Goal: Information Seeking & Learning: Learn about a topic

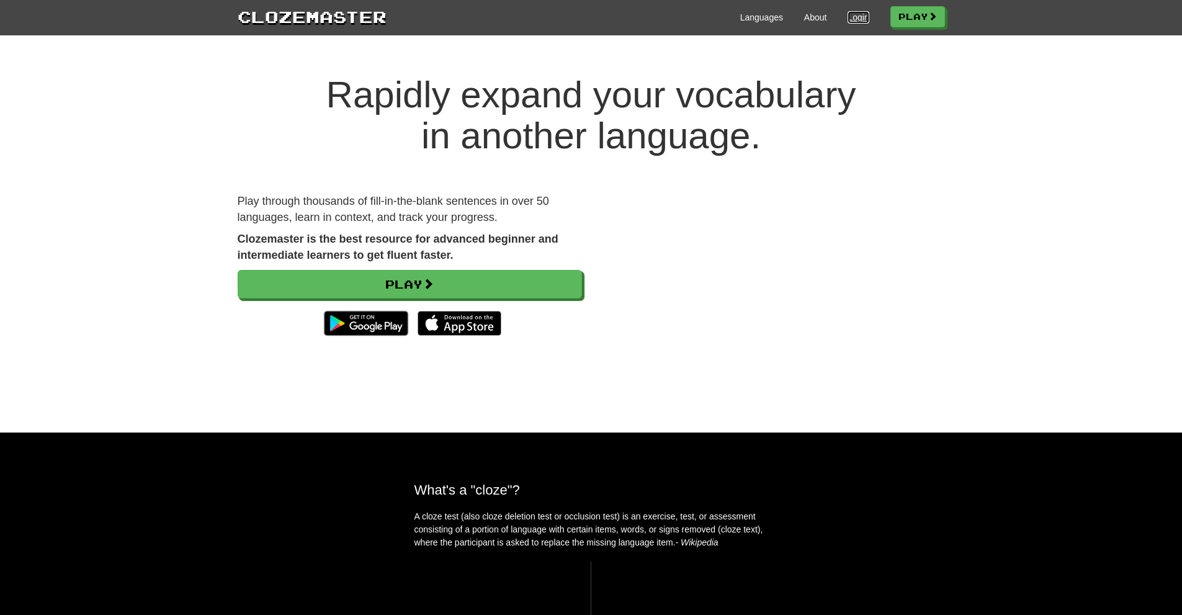
click at [855, 15] on link "Login" at bounding box center [858, 17] width 21 height 12
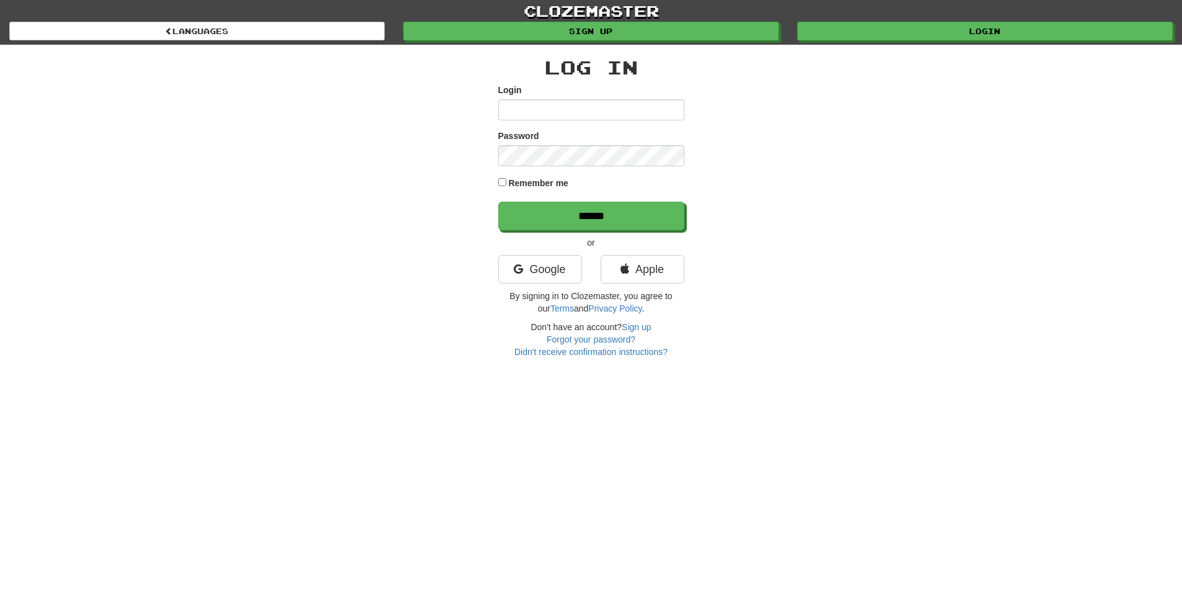
click at [515, 108] on input "Login" at bounding box center [591, 109] width 186 height 21
type input "*******"
click at [590, 217] on input "******" at bounding box center [592, 216] width 186 height 29
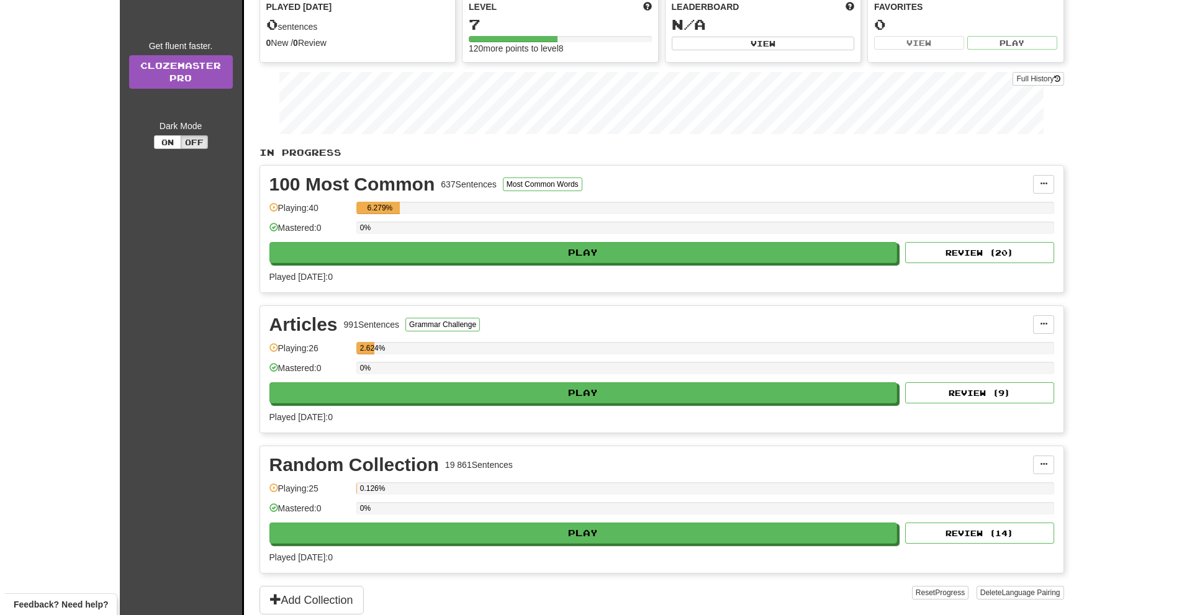
scroll to position [124, 0]
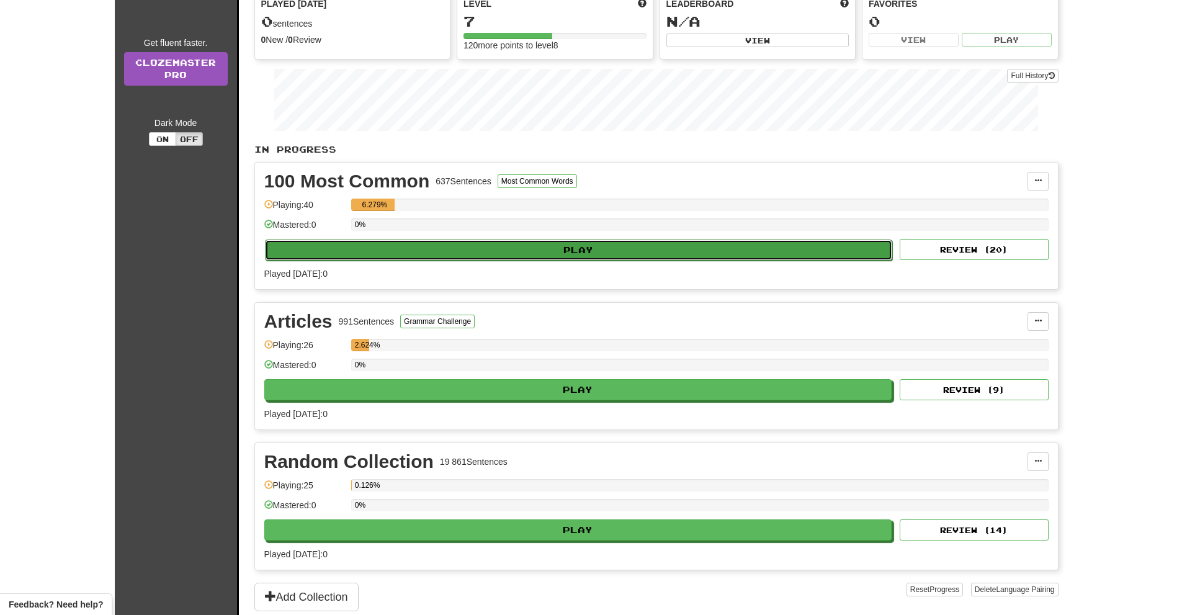
click at [591, 250] on button "Play" at bounding box center [579, 250] width 628 height 21
select select "**"
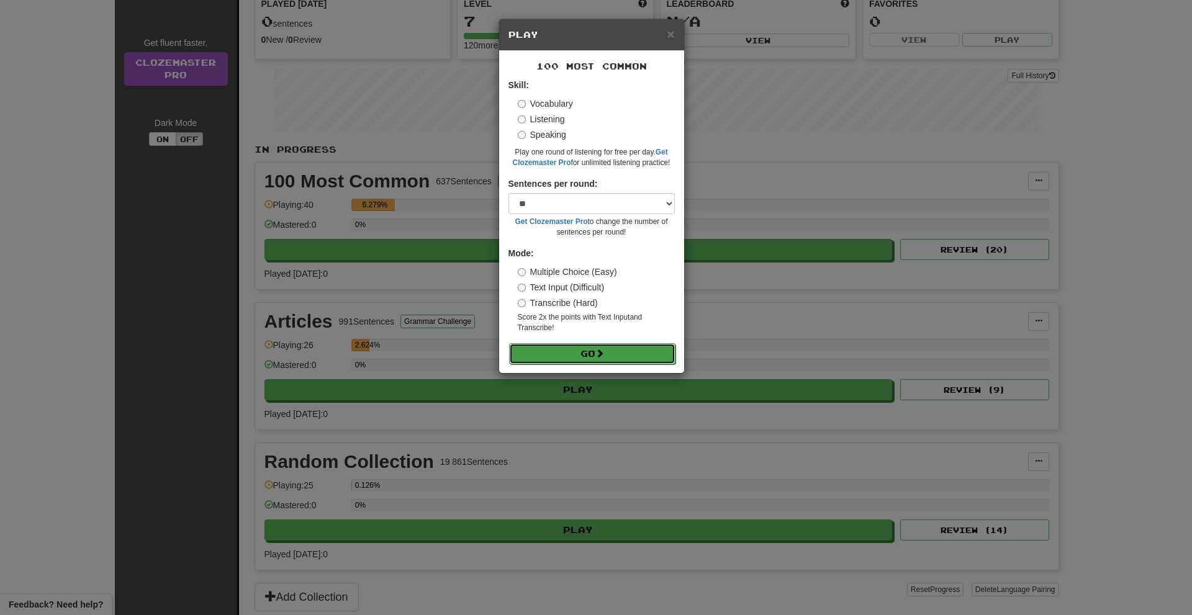
click at [594, 353] on button "Go" at bounding box center [592, 353] width 166 height 21
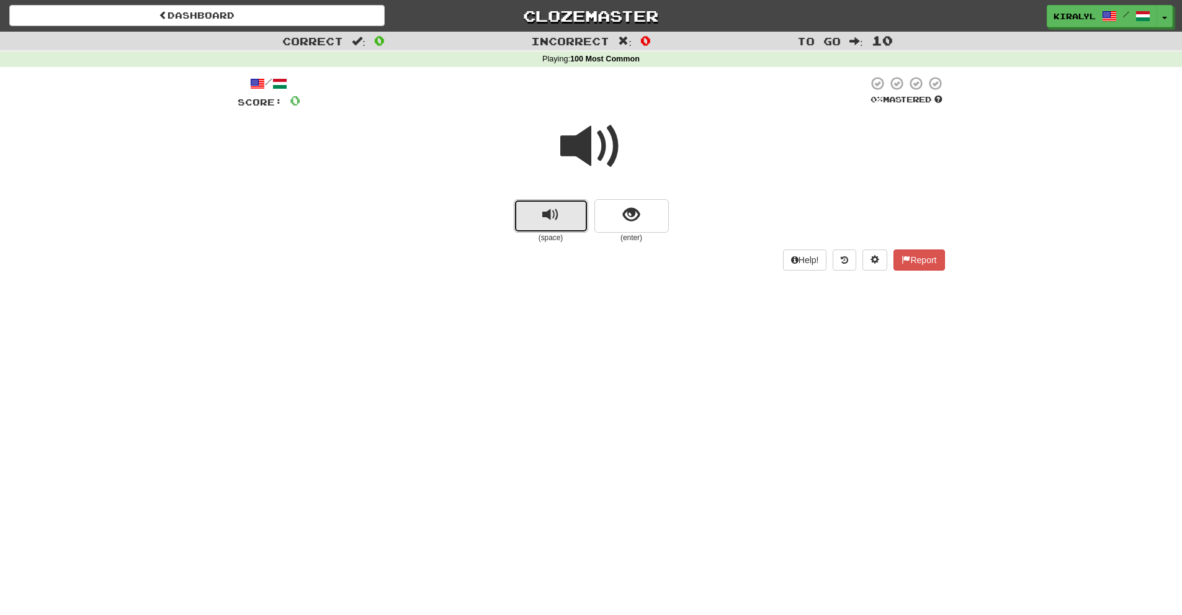
click at [549, 214] on span "replay audio" at bounding box center [550, 215] width 17 height 17
click at [631, 217] on span "show sentence" at bounding box center [631, 215] width 17 height 17
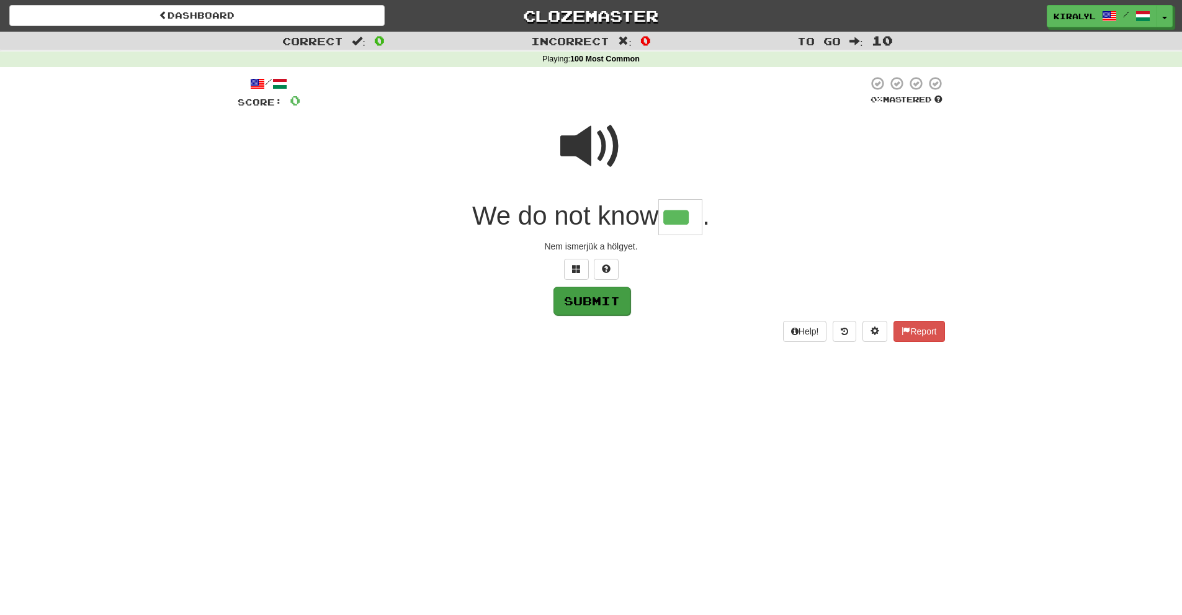
type input "***"
click at [610, 304] on button "Submit" at bounding box center [592, 301] width 77 height 29
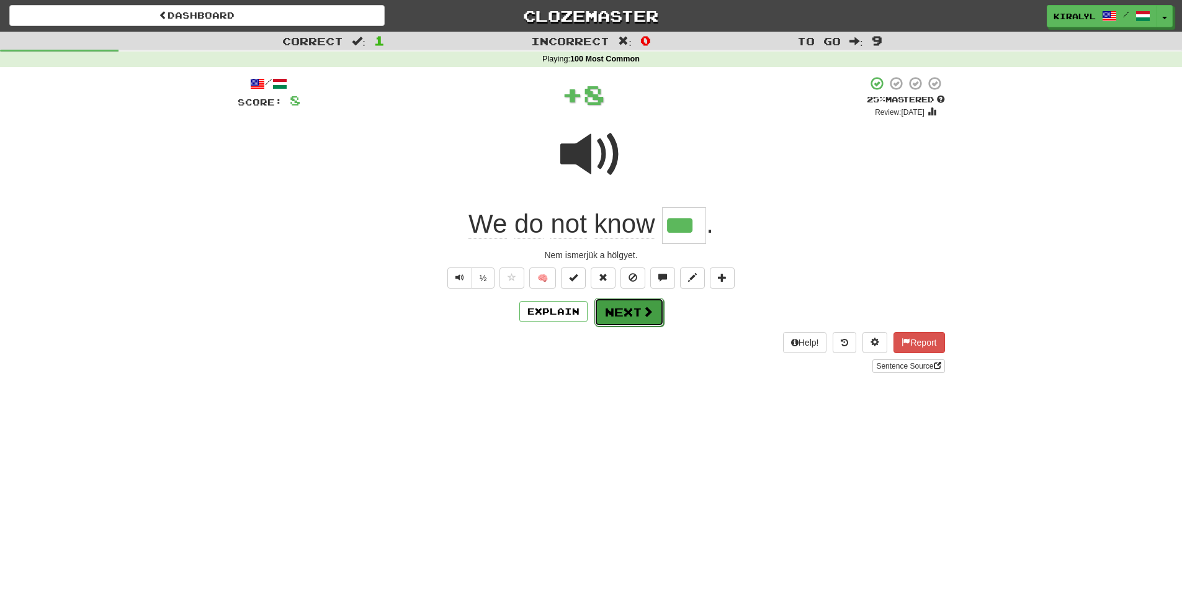
click at [623, 309] on button "Next" at bounding box center [630, 312] width 70 height 29
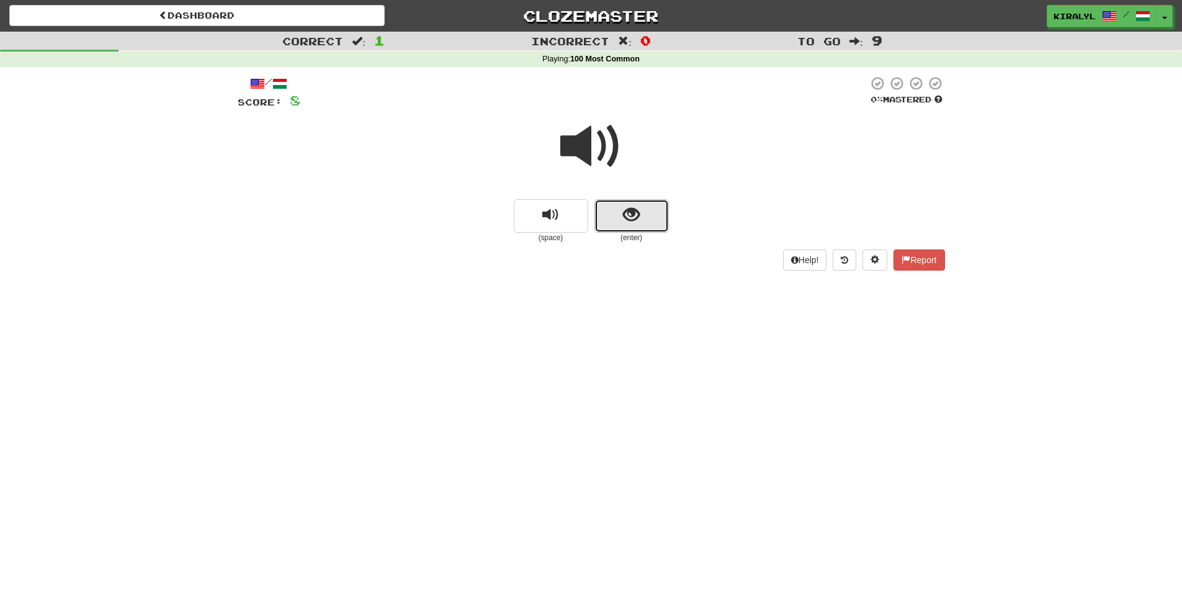
click at [632, 217] on span "show sentence" at bounding box center [631, 215] width 17 height 17
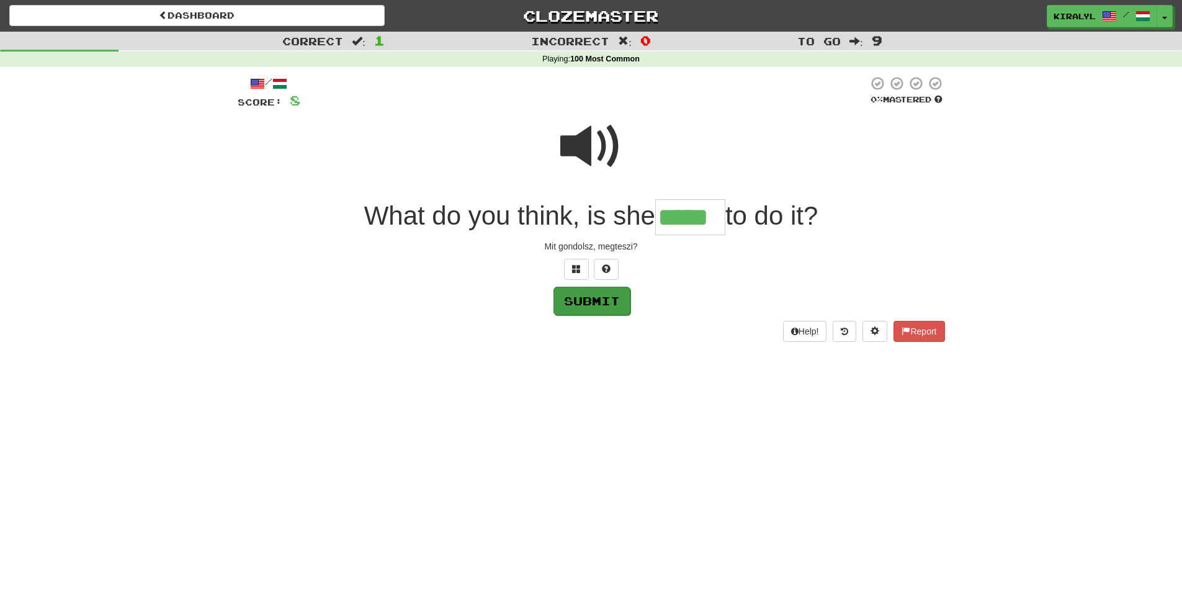
type input "*****"
click at [596, 302] on button "Submit" at bounding box center [592, 301] width 77 height 29
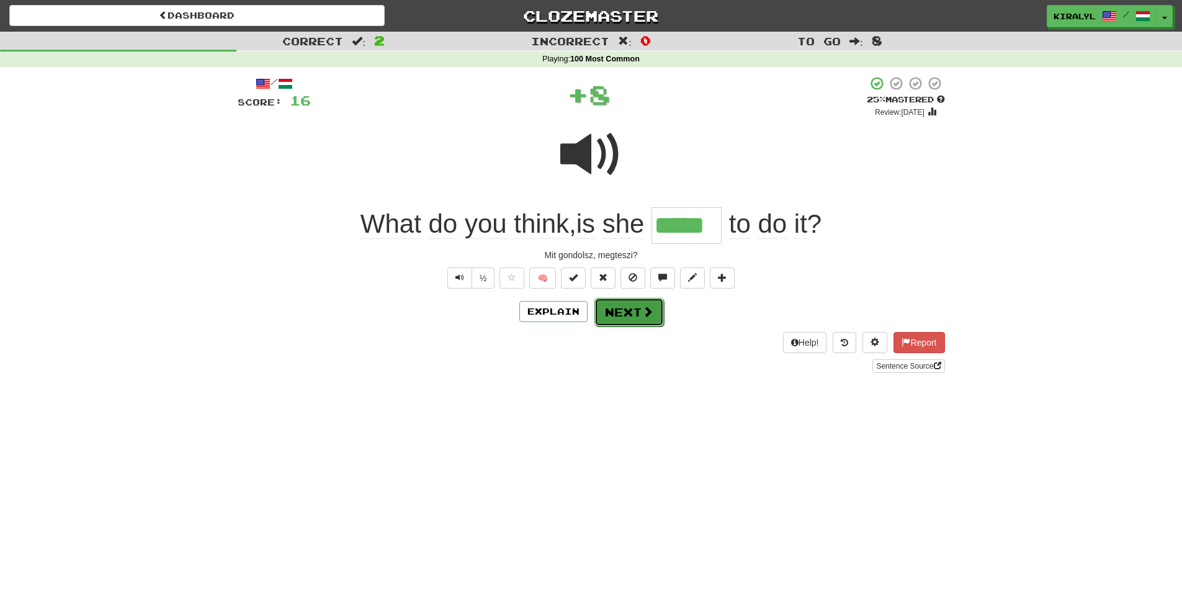
click at [619, 310] on button "Next" at bounding box center [630, 312] width 70 height 29
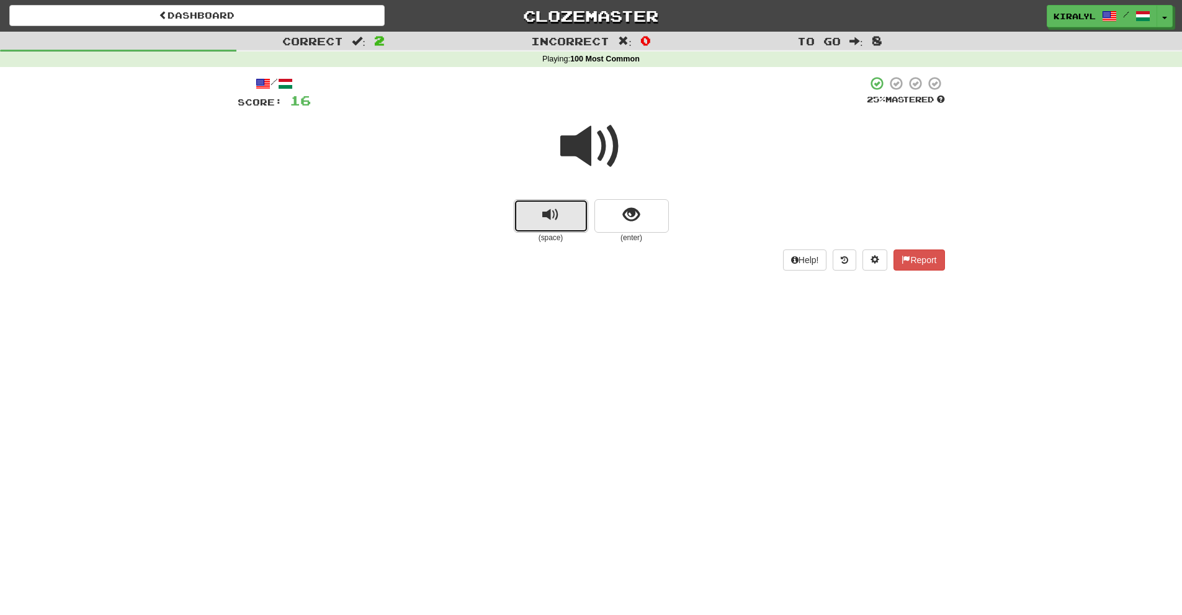
click at [549, 212] on span "replay audio" at bounding box center [550, 215] width 17 height 17
click at [626, 209] on span "show sentence" at bounding box center [631, 215] width 17 height 17
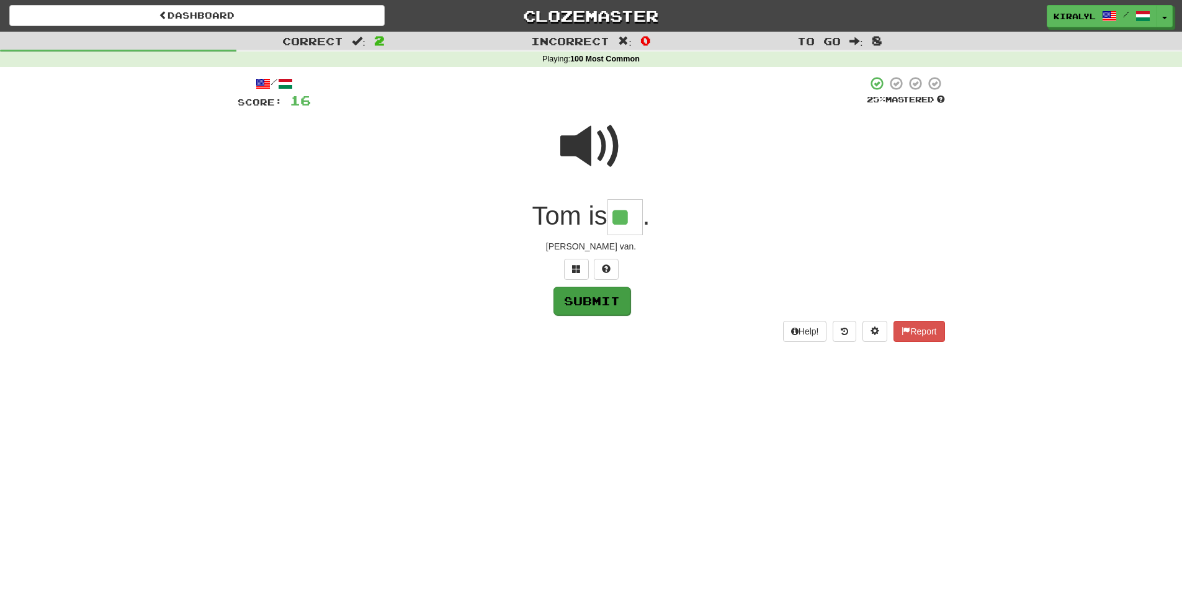
type input "**"
click at [606, 300] on button "Submit" at bounding box center [592, 301] width 77 height 29
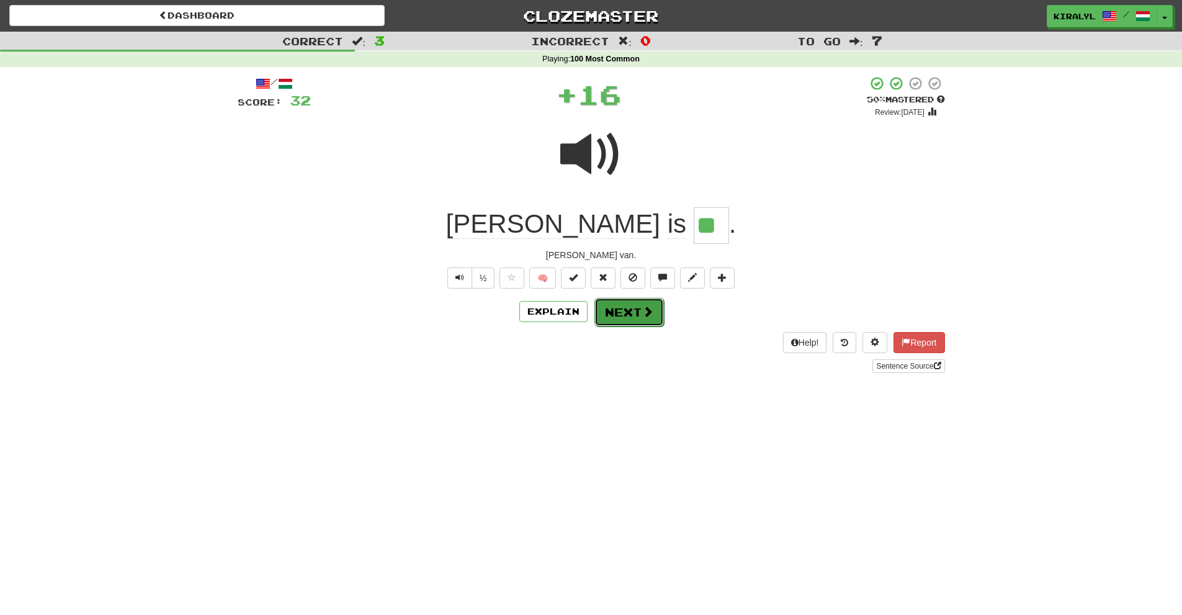
click at [626, 301] on button "Next" at bounding box center [630, 312] width 70 height 29
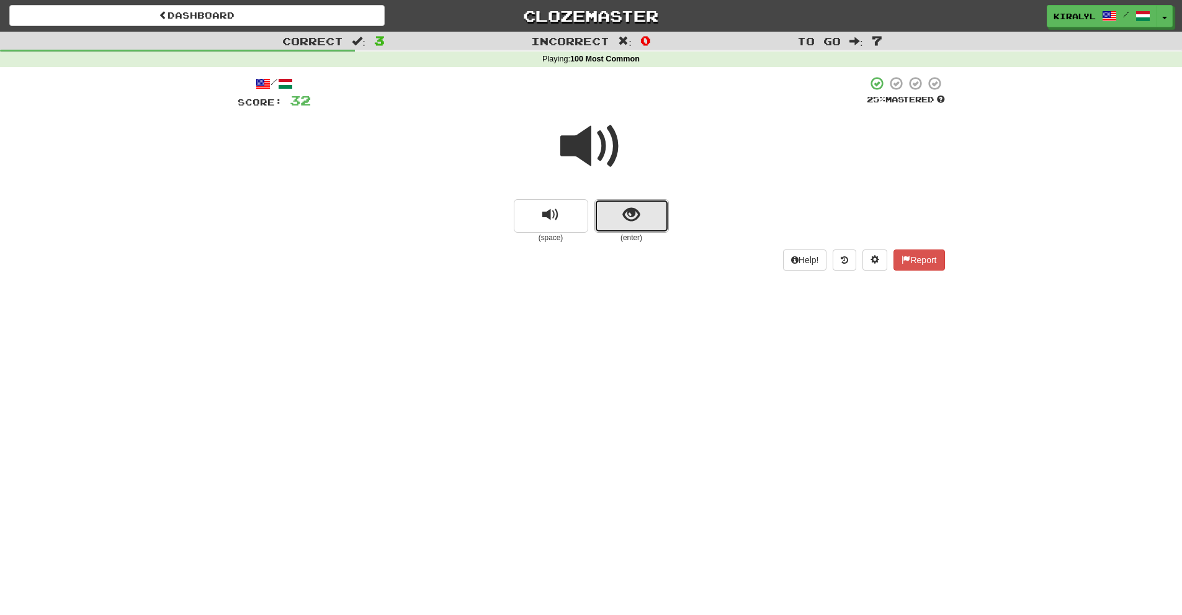
click at [636, 215] on span "show sentence" at bounding box center [631, 215] width 17 height 17
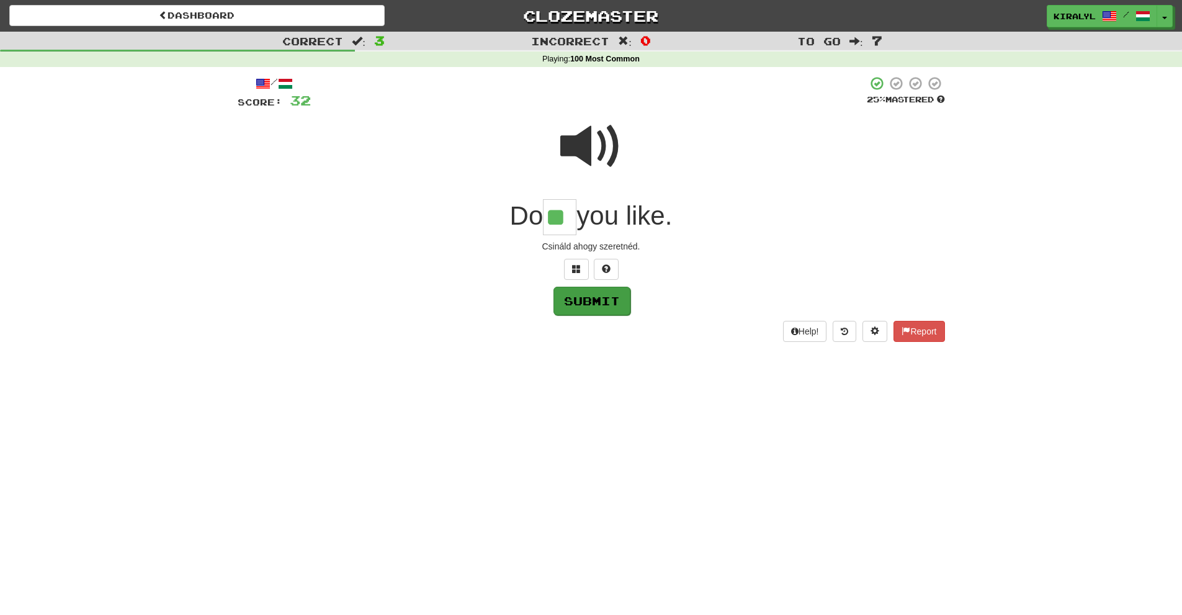
type input "**"
click at [603, 303] on button "Submit" at bounding box center [592, 301] width 77 height 29
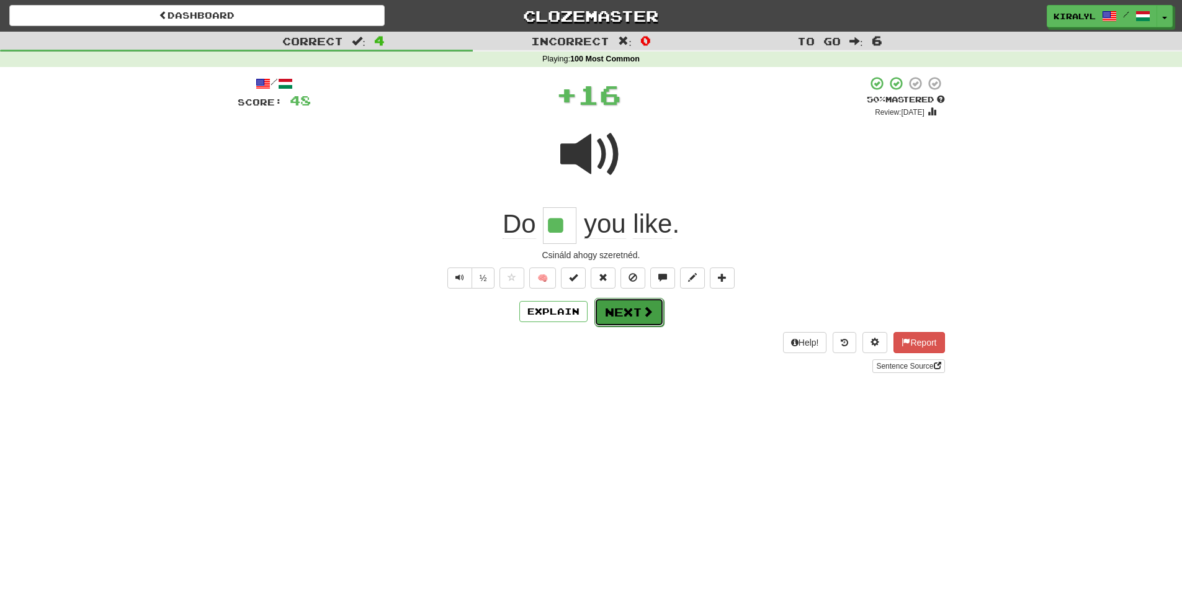
click at [626, 307] on button "Next" at bounding box center [630, 312] width 70 height 29
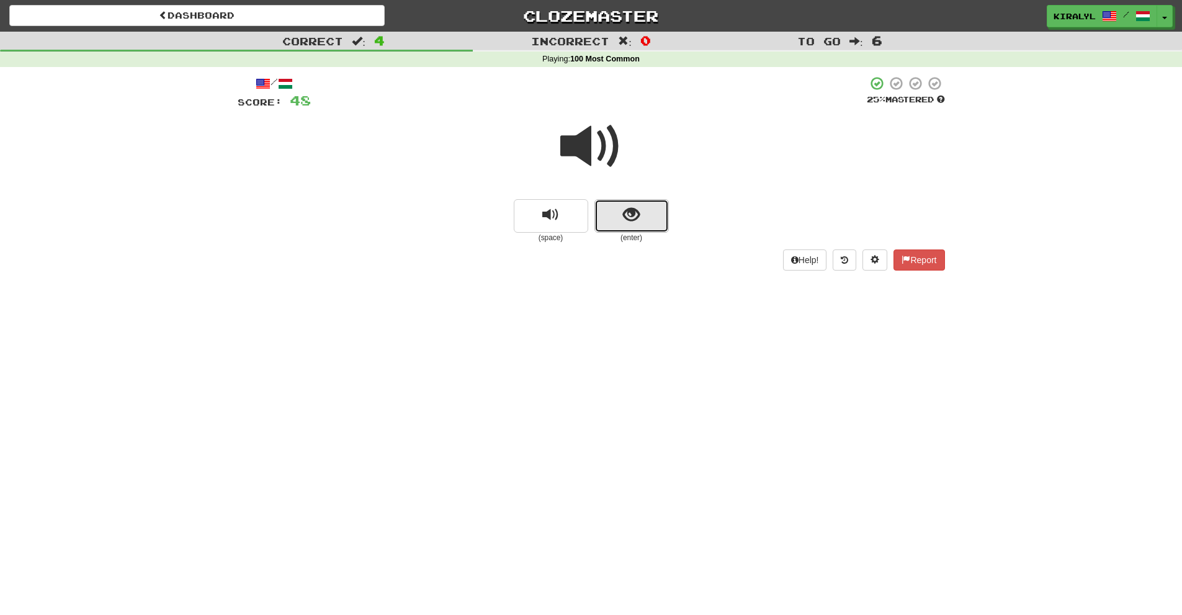
click at [632, 215] on span "show sentence" at bounding box center [631, 215] width 17 height 17
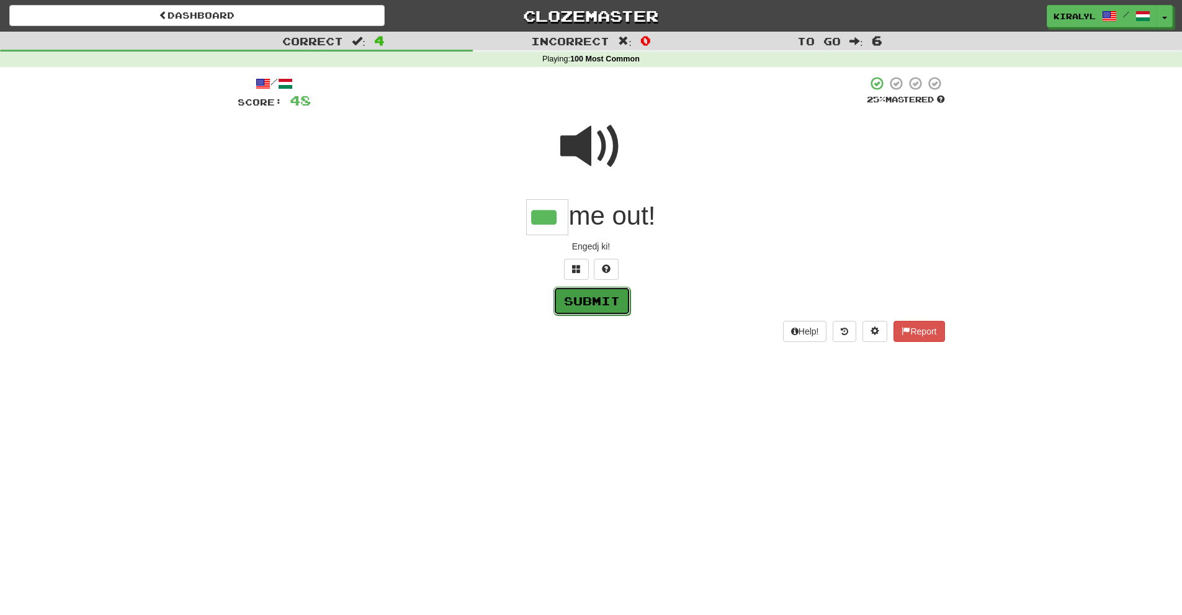
click at [594, 299] on button "Submit" at bounding box center [592, 301] width 77 height 29
type input "***"
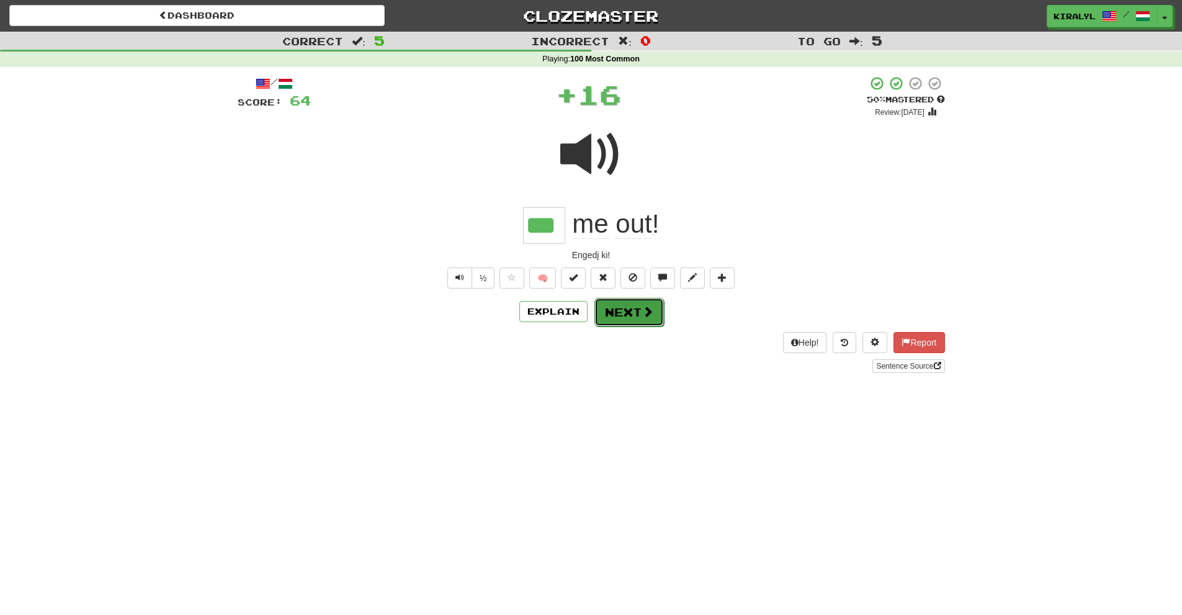
click at [628, 308] on button "Next" at bounding box center [630, 312] width 70 height 29
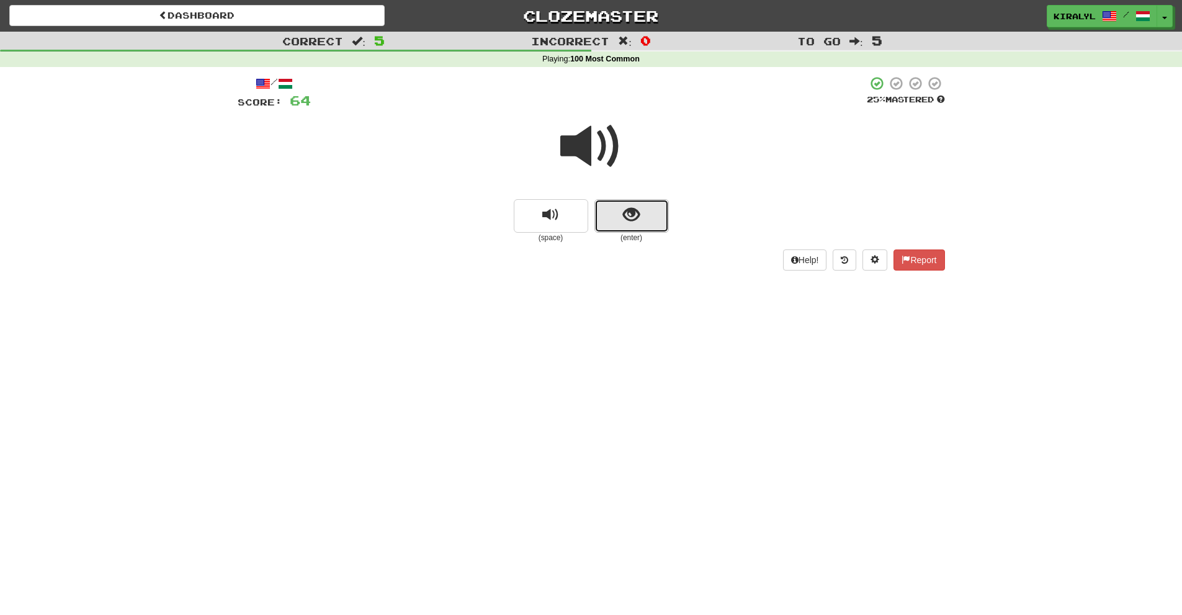
click at [630, 210] on span "show sentence" at bounding box center [631, 215] width 17 height 17
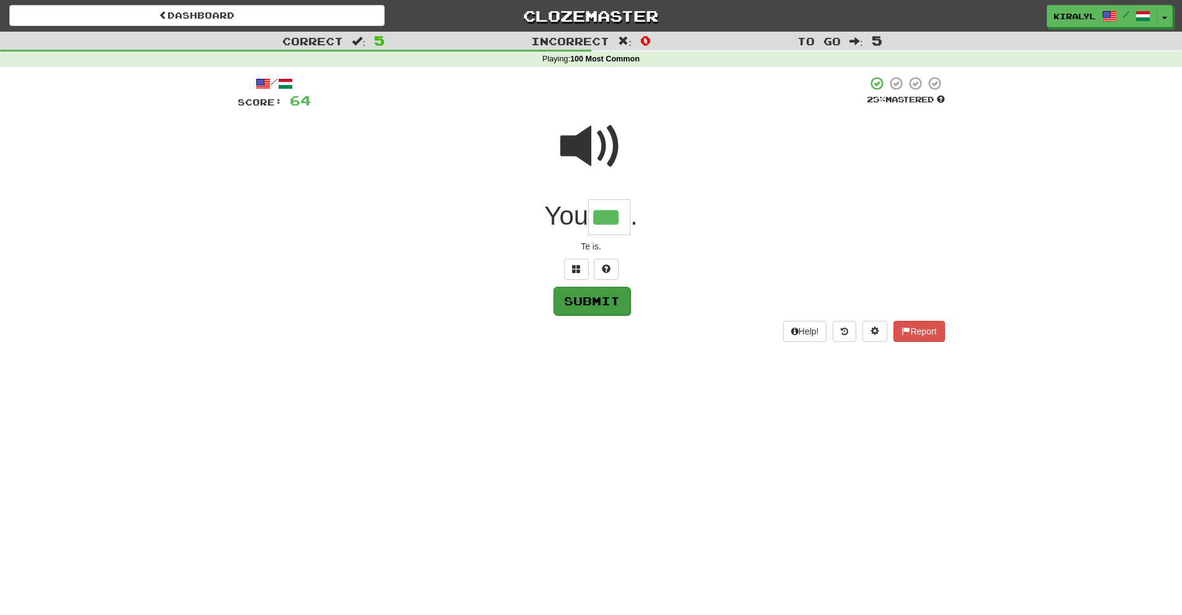
type input "***"
click at [614, 301] on button "Submit" at bounding box center [592, 301] width 77 height 29
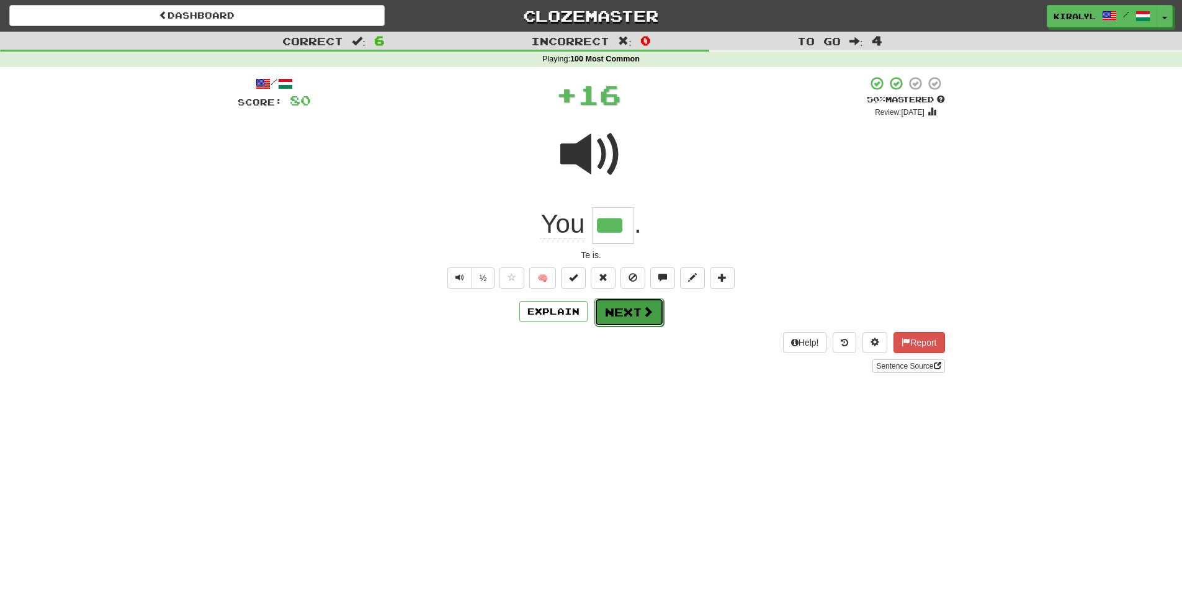
click at [623, 310] on button "Next" at bounding box center [630, 312] width 70 height 29
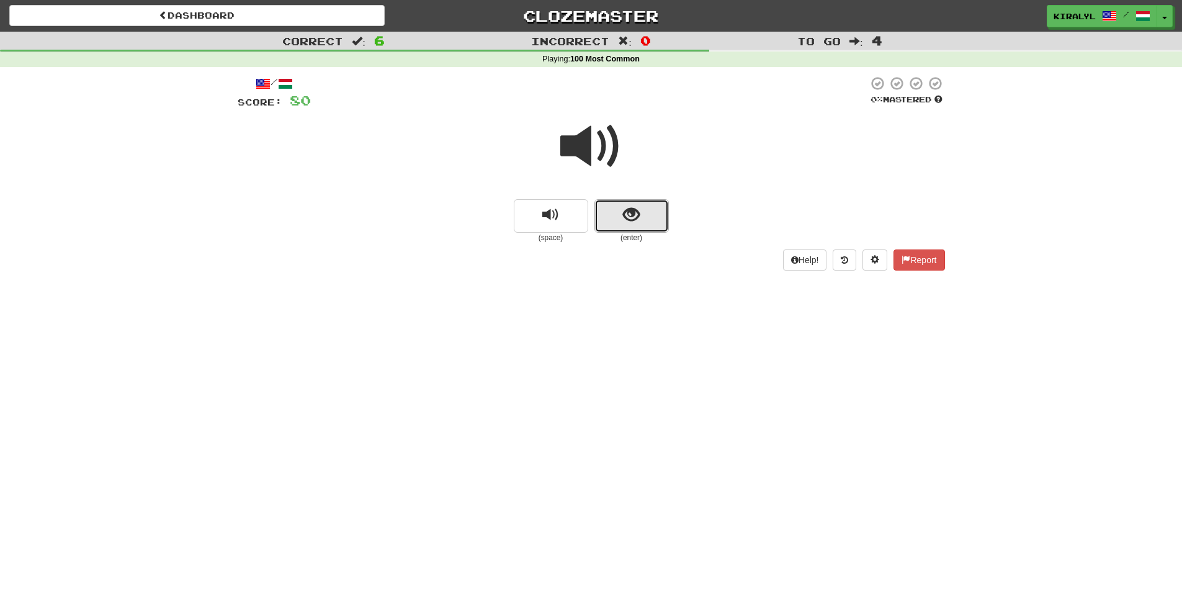
click at [631, 220] on span "show sentence" at bounding box center [631, 215] width 17 height 17
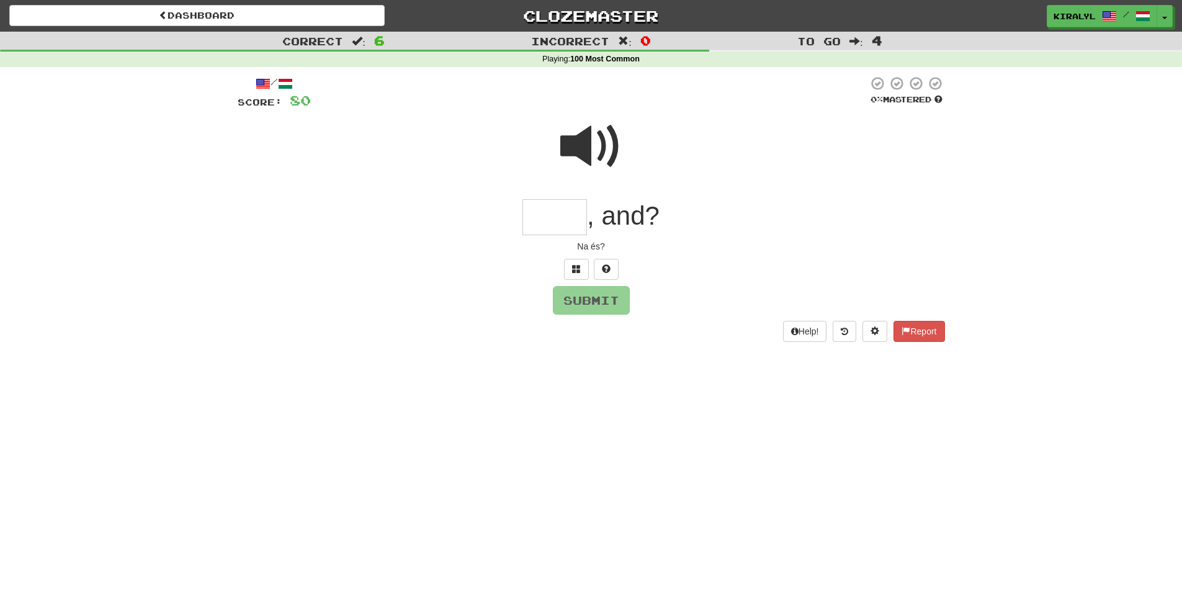
click at [595, 142] on span at bounding box center [591, 146] width 62 height 62
drag, startPoint x: 546, startPoint y: 195, endPoint x: 549, endPoint y: 227, distance: 31.9
click at [549, 227] on div "/ Score: 80 0 % Mastered , and? Na és? Submit Help! Report" at bounding box center [592, 209] width 708 height 266
click at [551, 221] on input "text" at bounding box center [555, 217] width 65 height 37
type input "**"
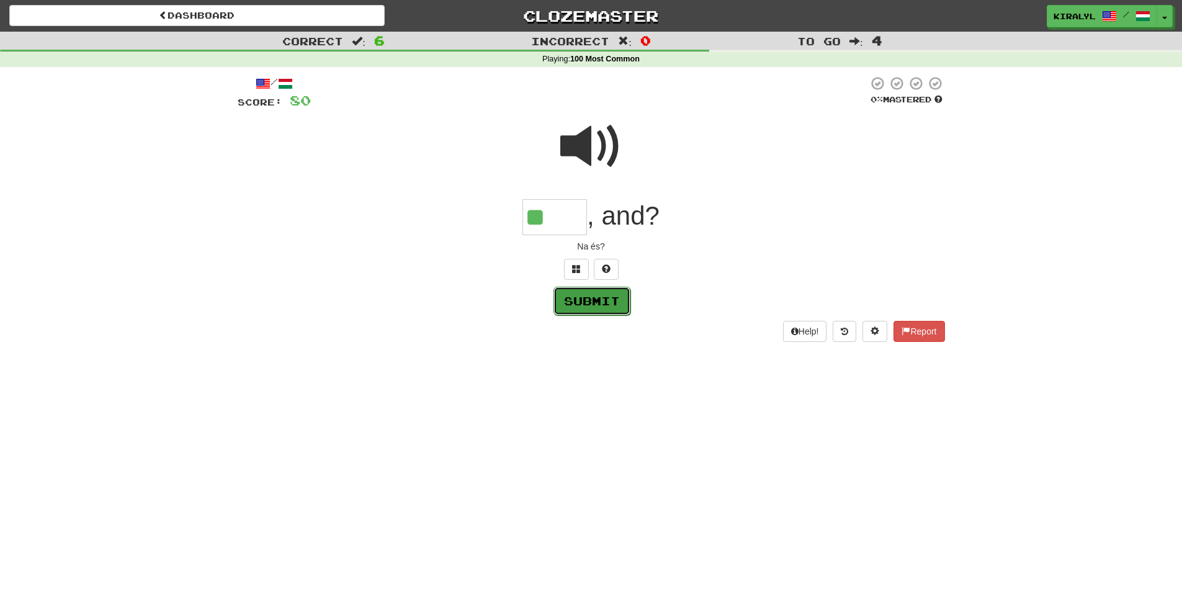
click at [608, 299] on button "Submit" at bounding box center [592, 301] width 77 height 29
click at [566, 217] on input "**" at bounding box center [555, 217] width 65 height 37
click at [600, 302] on button "Submit" at bounding box center [592, 301] width 77 height 29
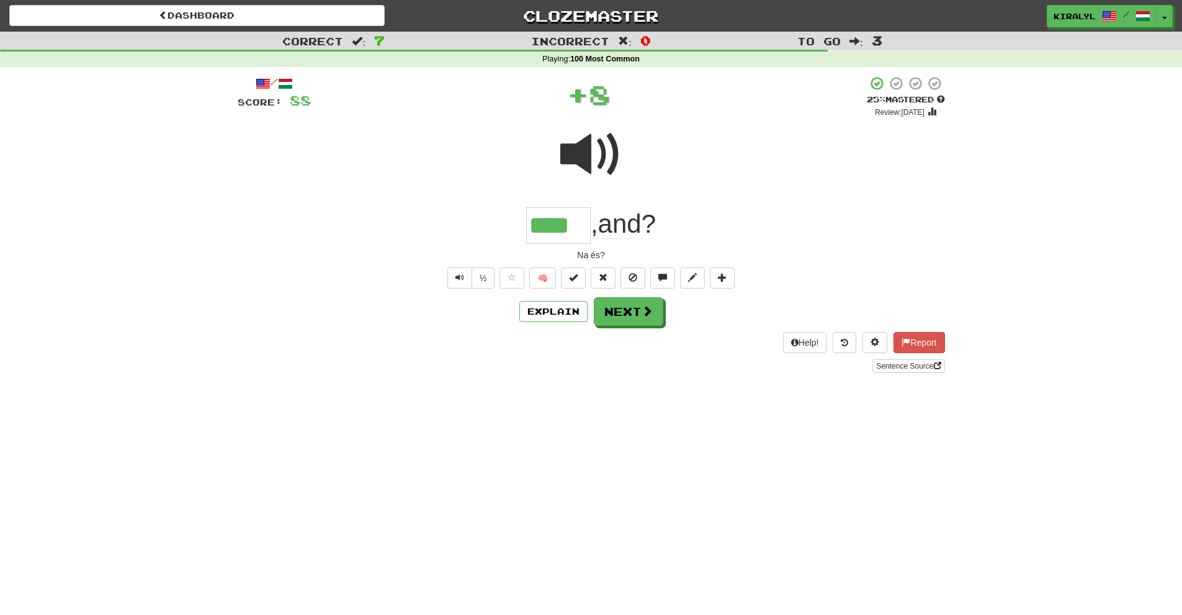
type input "****"
click at [628, 309] on button "Next" at bounding box center [630, 312] width 70 height 29
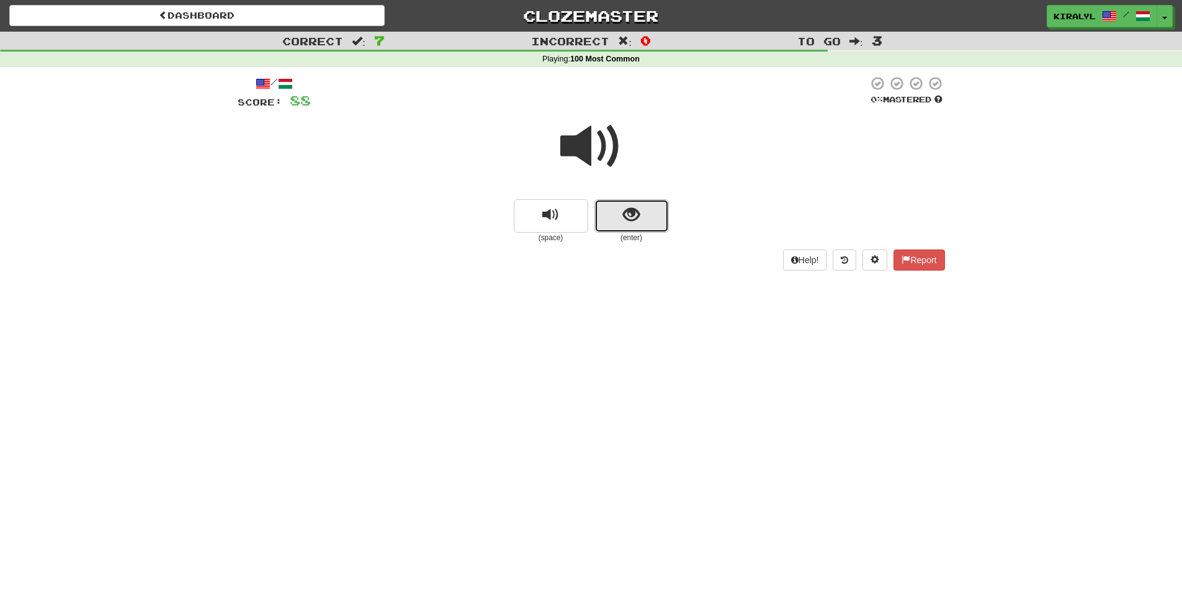
click at [634, 218] on span "show sentence" at bounding box center [631, 215] width 17 height 17
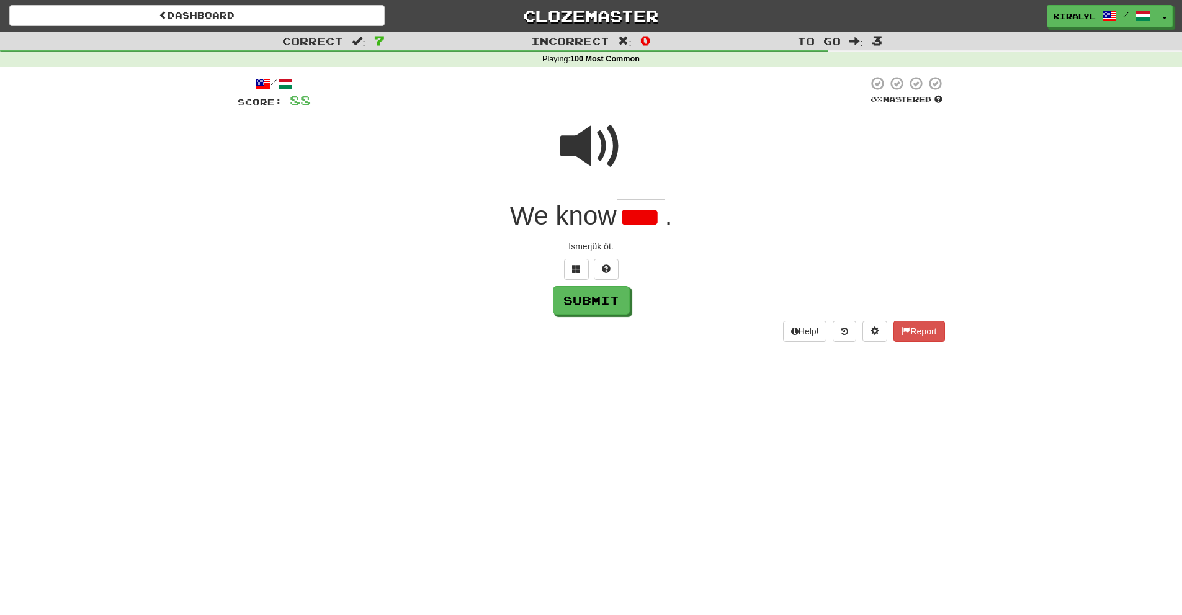
click at [601, 145] on span at bounding box center [591, 146] width 62 height 62
drag, startPoint x: 667, startPoint y: 217, endPoint x: 629, endPoint y: 219, distance: 37.9
click at [629, 219] on input "****" at bounding box center [641, 217] width 48 height 37
type input "***"
click at [603, 300] on button "Submit" at bounding box center [592, 301] width 77 height 29
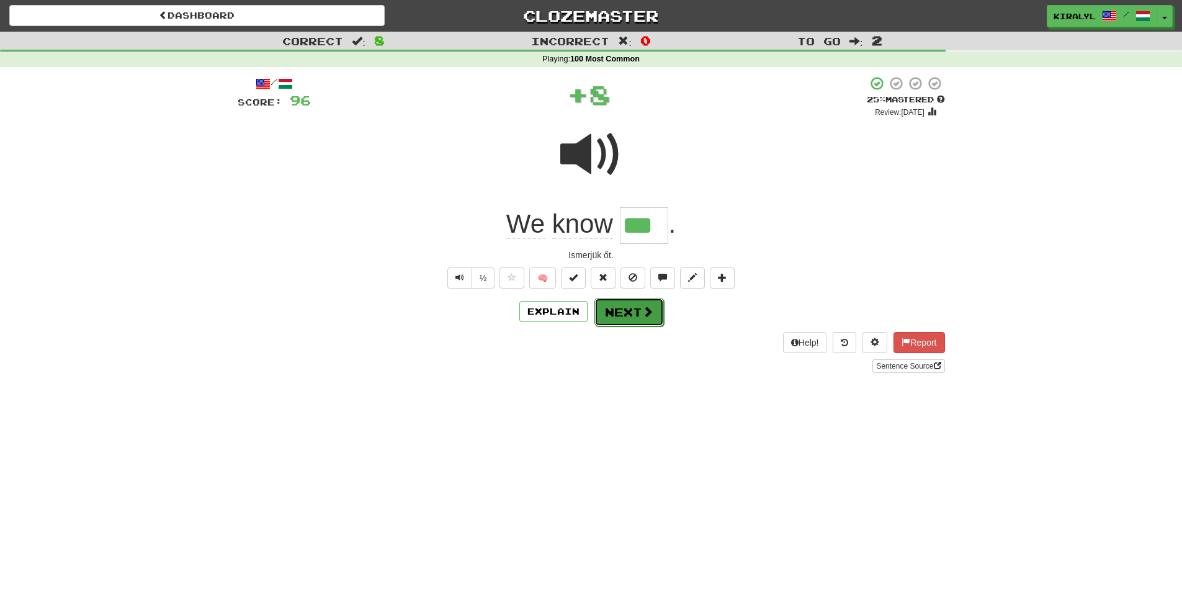
click at [627, 307] on button "Next" at bounding box center [630, 312] width 70 height 29
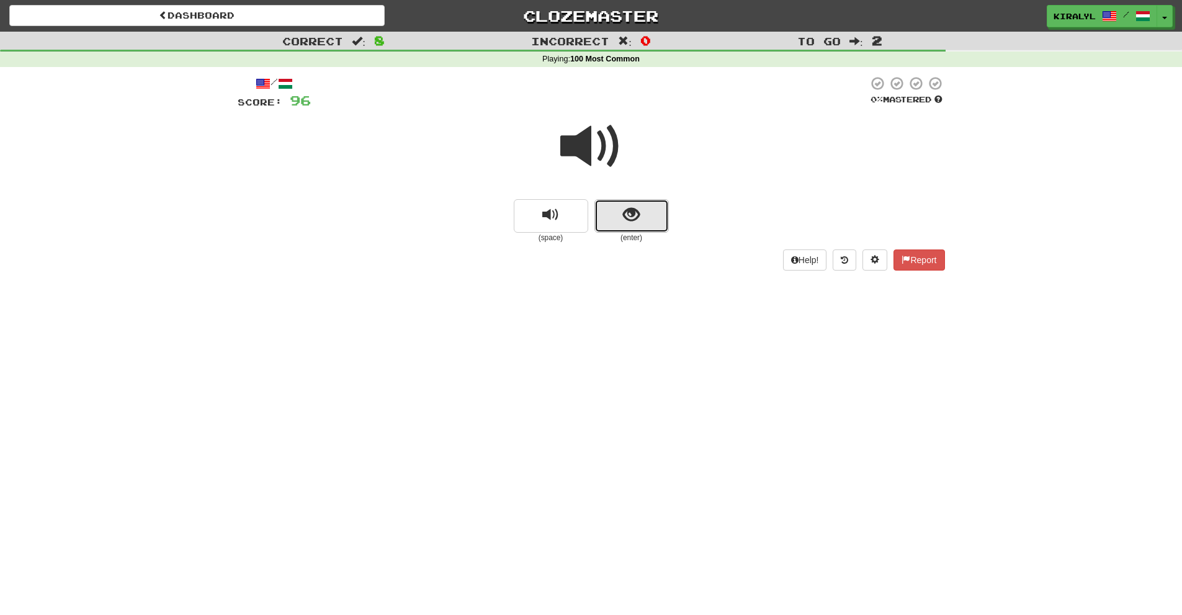
click at [632, 211] on span "show sentence" at bounding box center [631, 215] width 17 height 17
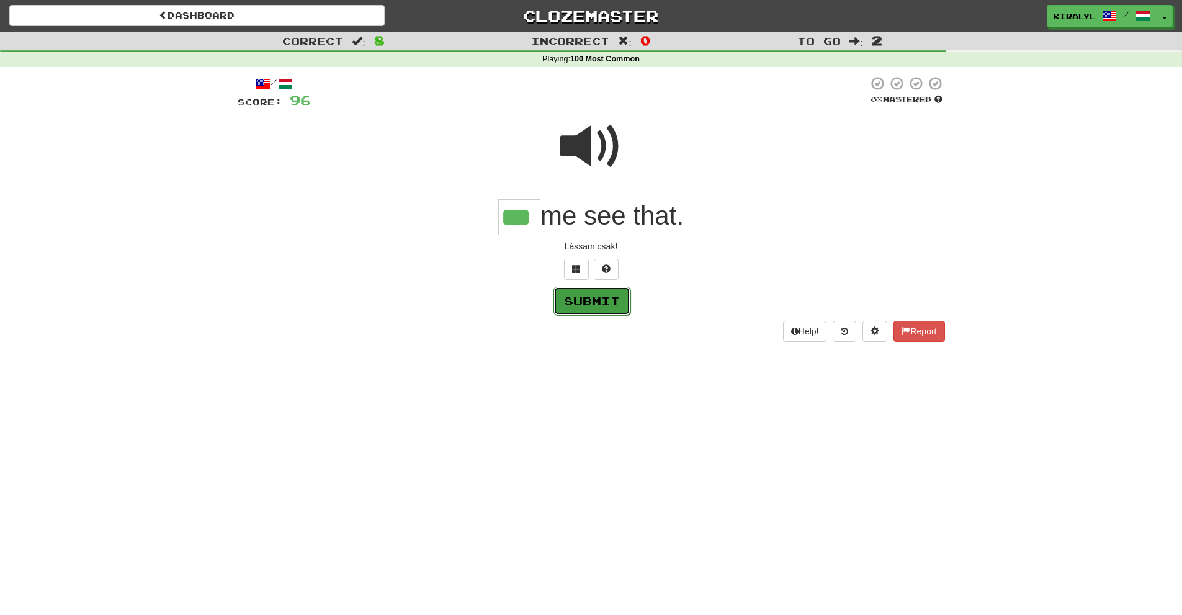
click at [592, 299] on button "Submit" at bounding box center [592, 301] width 77 height 29
type input "***"
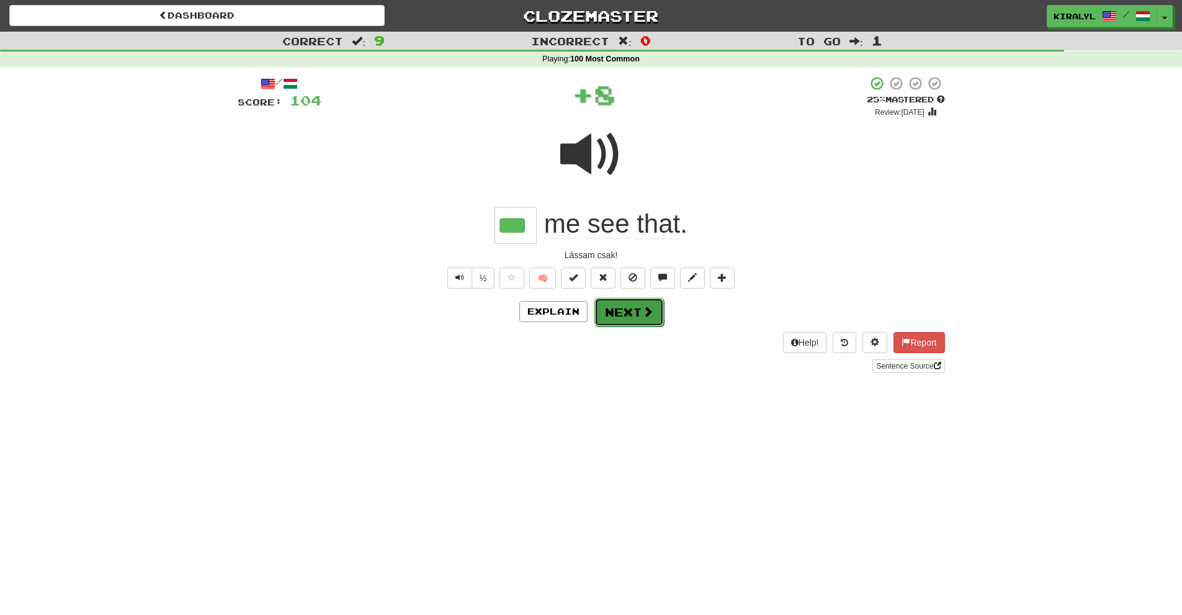
click at [639, 308] on button "Next" at bounding box center [630, 312] width 70 height 29
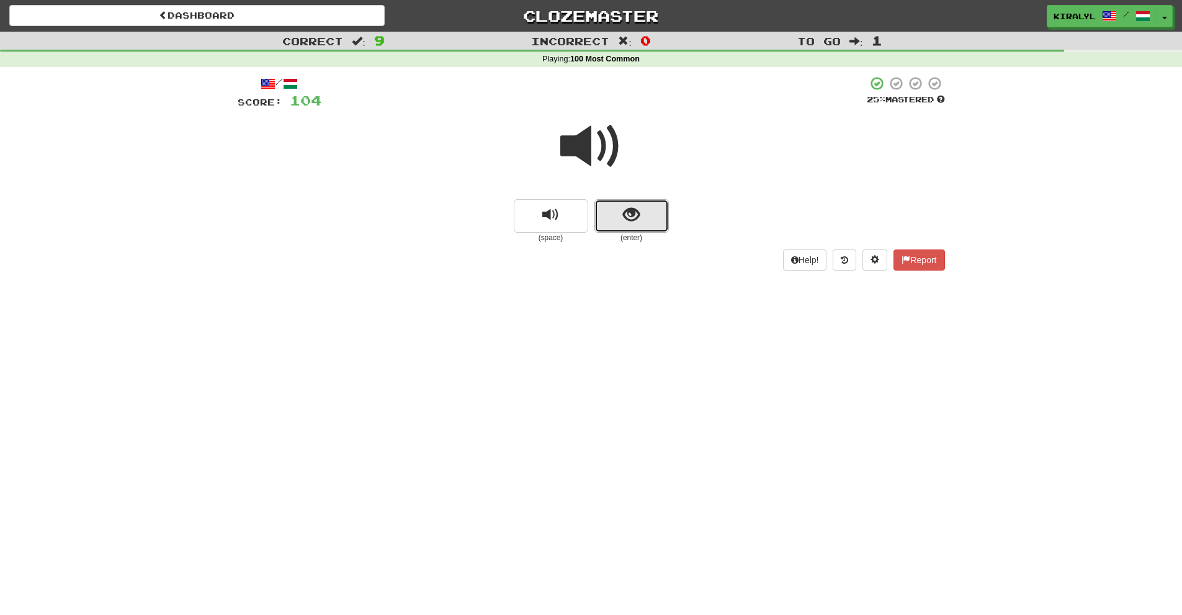
click at [632, 214] on span "show sentence" at bounding box center [631, 215] width 17 height 17
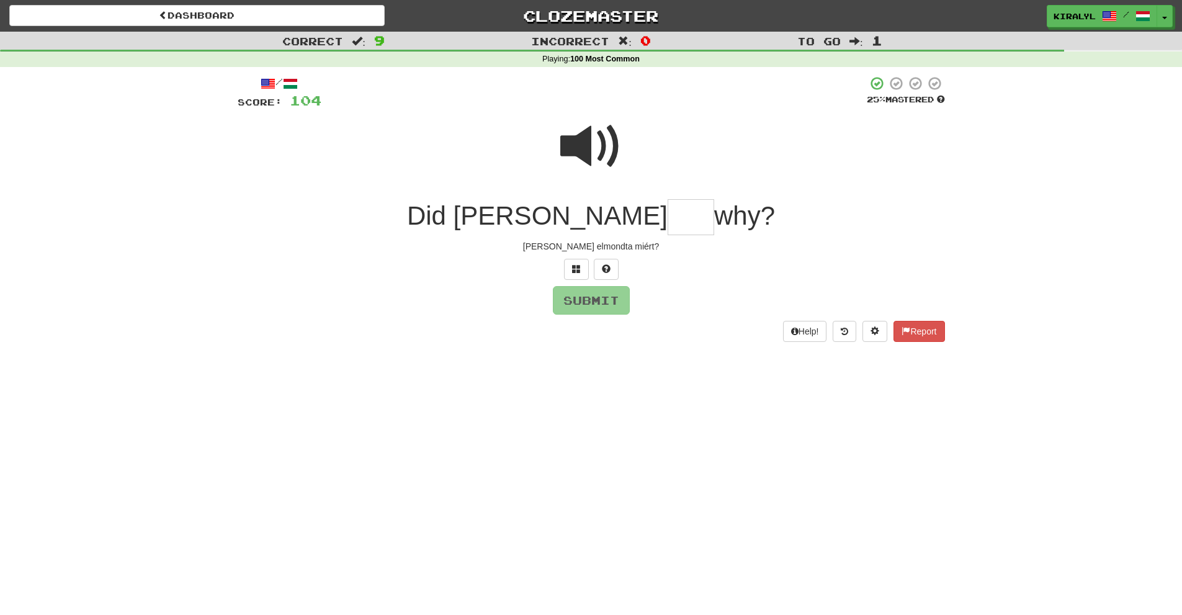
click at [593, 144] on span at bounding box center [591, 146] width 62 height 62
click at [668, 209] on input "text" at bounding box center [691, 217] width 47 height 37
type input "***"
click at [601, 302] on button "Submit" at bounding box center [592, 301] width 77 height 29
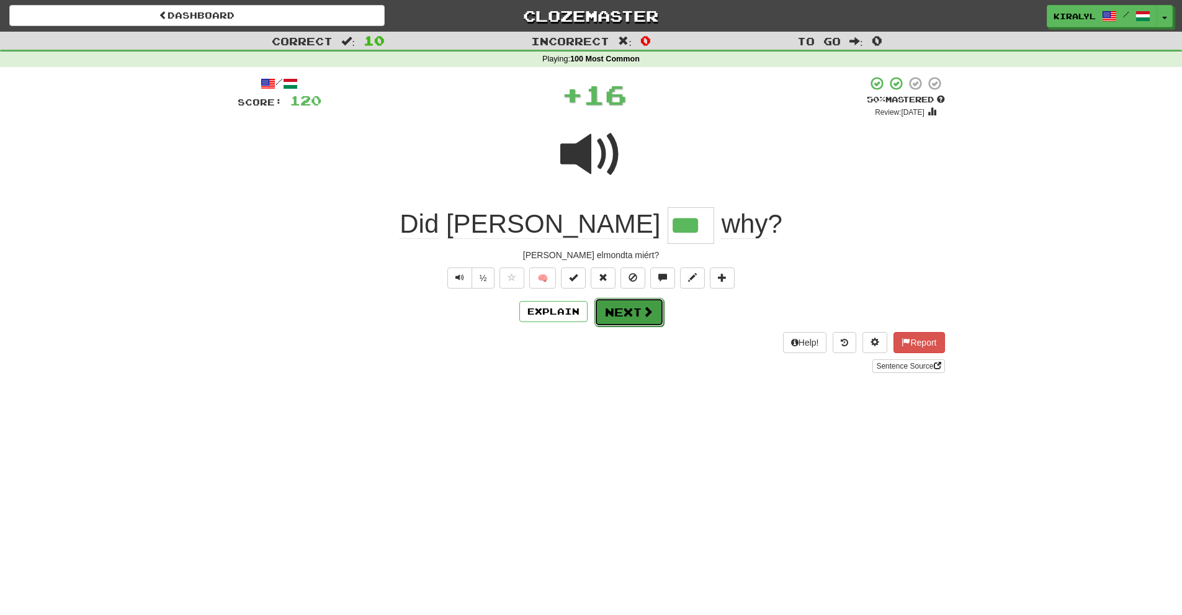
click at [634, 309] on button "Next" at bounding box center [630, 312] width 70 height 29
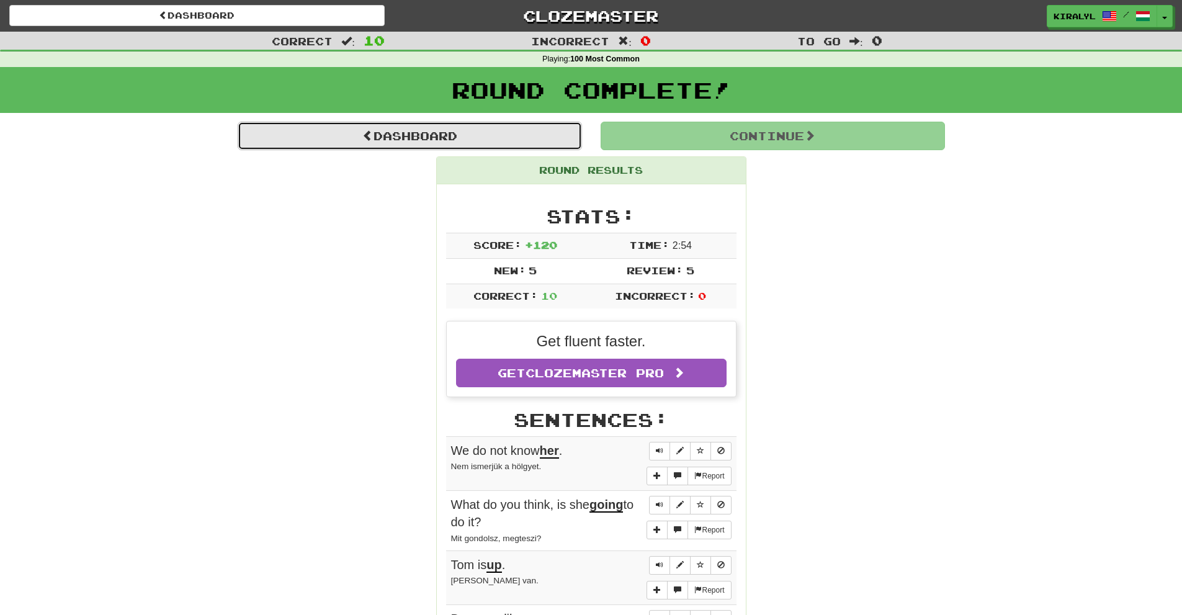
click at [426, 132] on link "Dashboard" at bounding box center [410, 136] width 344 height 29
click at [420, 135] on link "Dashboard" at bounding box center [410, 136] width 344 height 29
click at [436, 135] on link "Dashboard" at bounding box center [410, 136] width 344 height 29
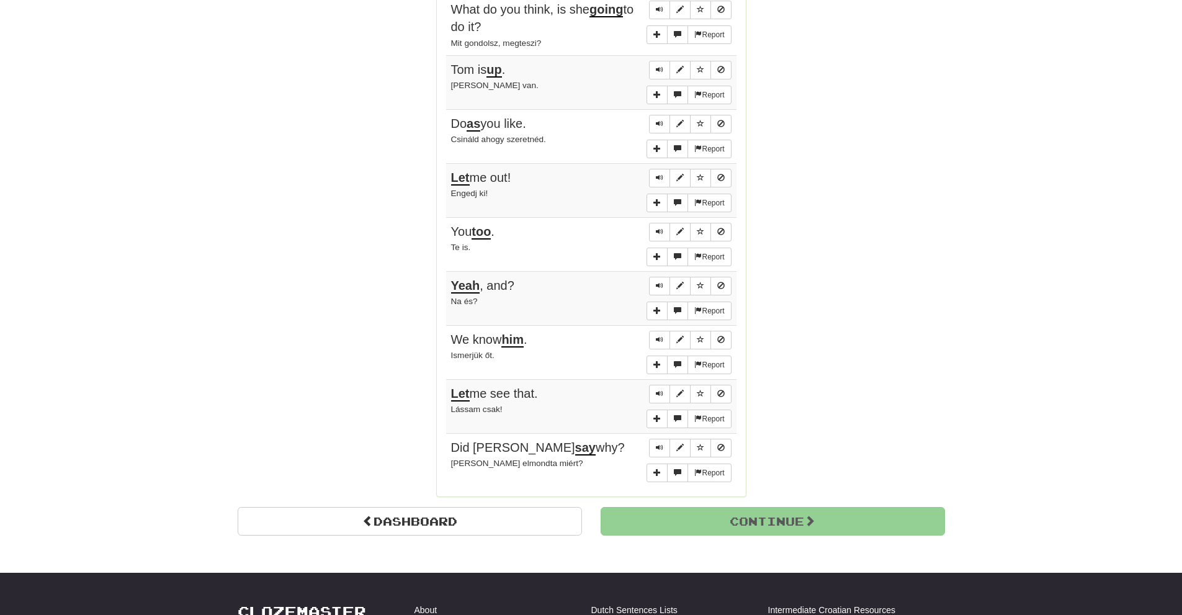
scroll to position [559, 0]
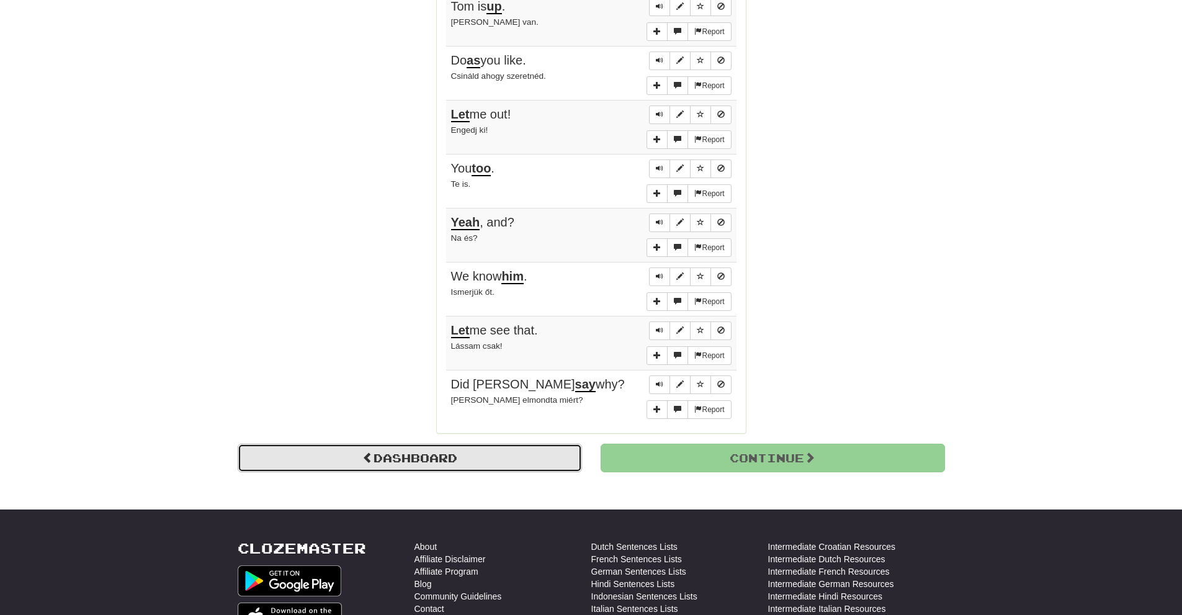
click at [415, 457] on link "Dashboard" at bounding box center [410, 458] width 344 height 29
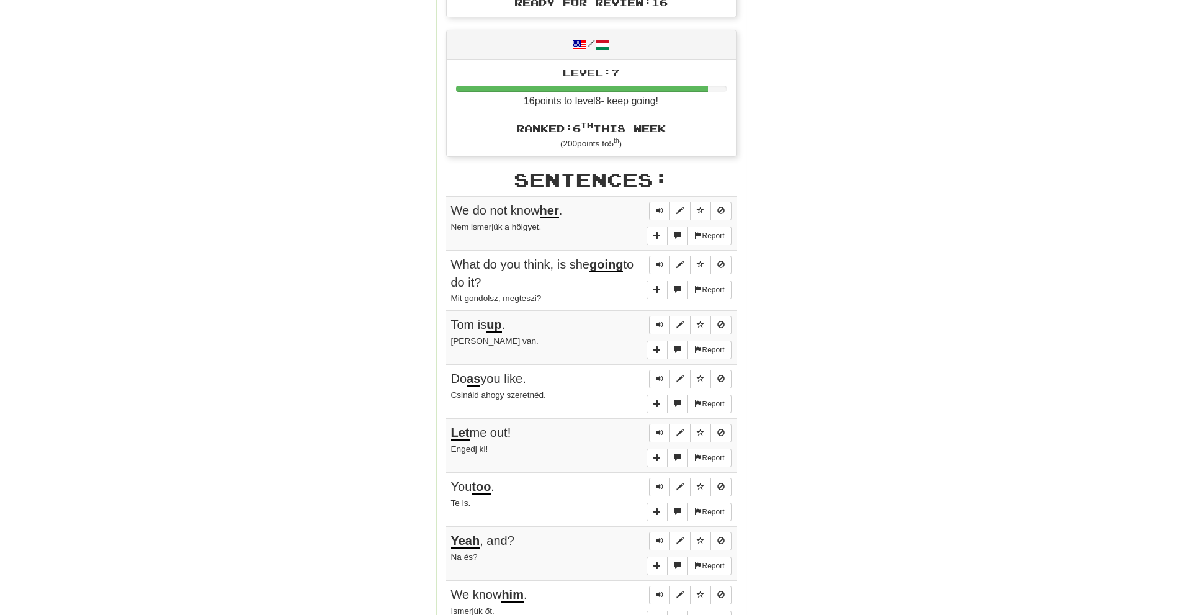
scroll to position [877, 0]
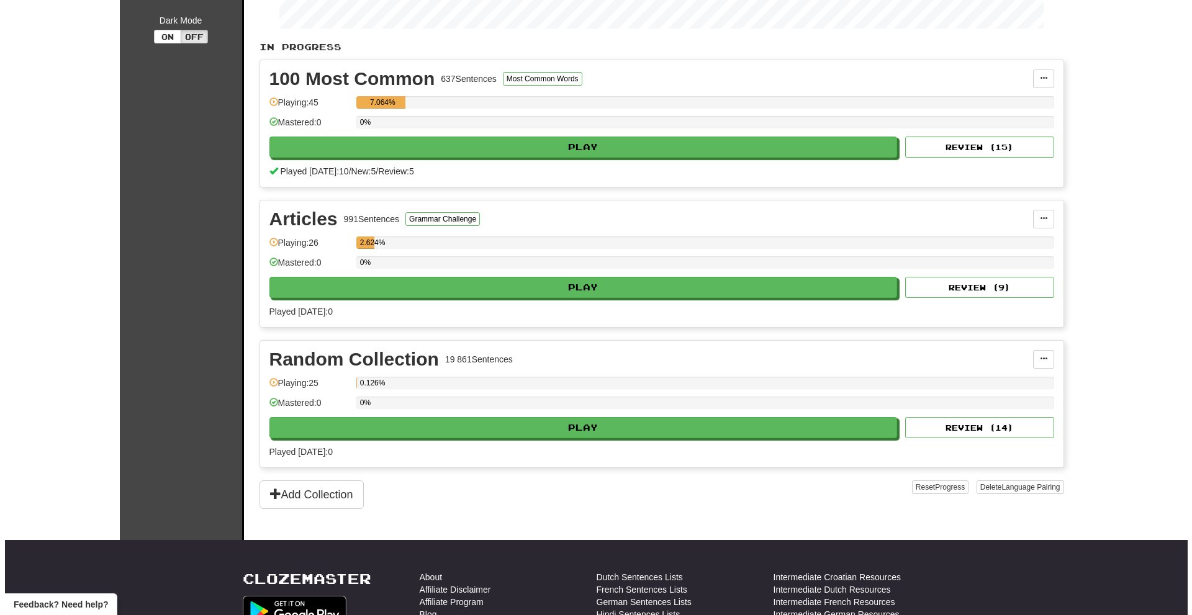
scroll to position [248, 0]
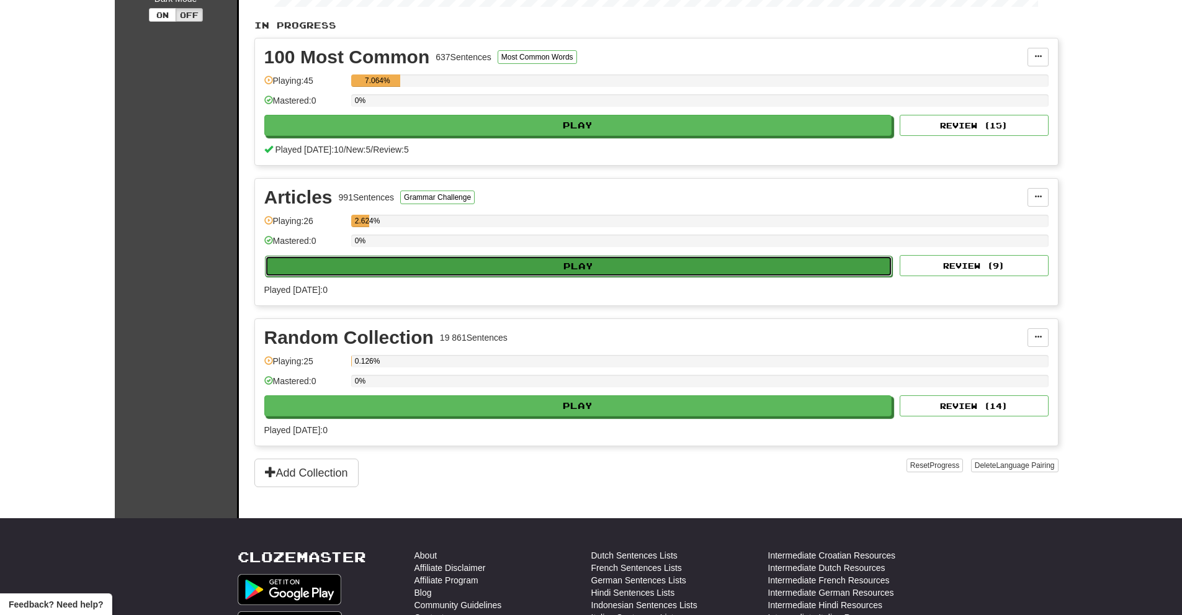
click at [550, 263] on button "Play" at bounding box center [579, 266] width 628 height 21
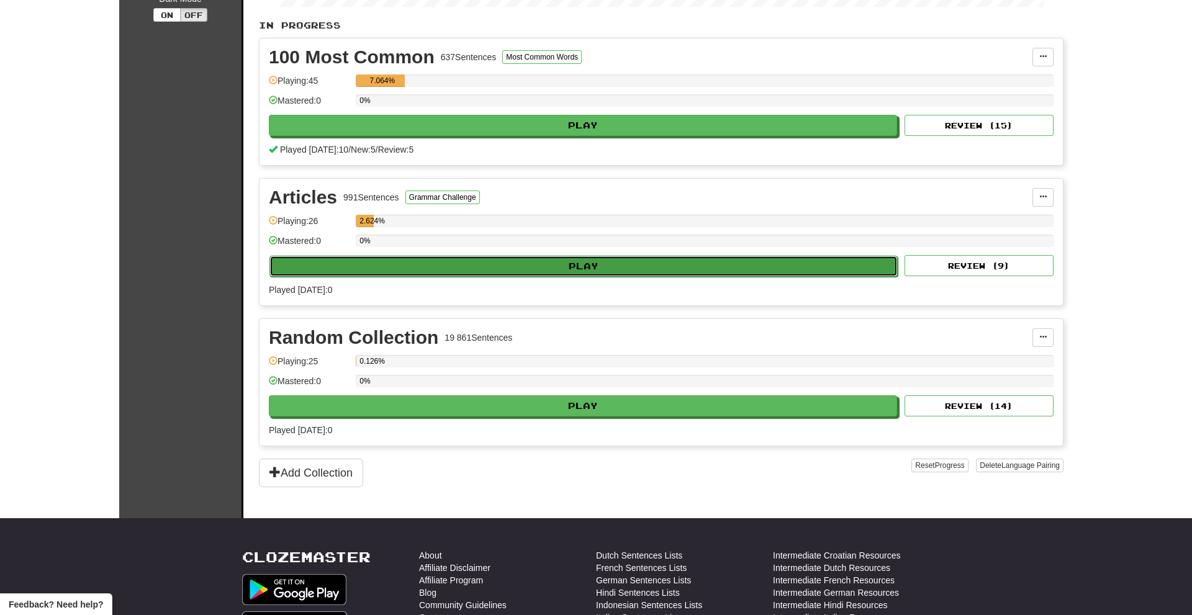
select select "**"
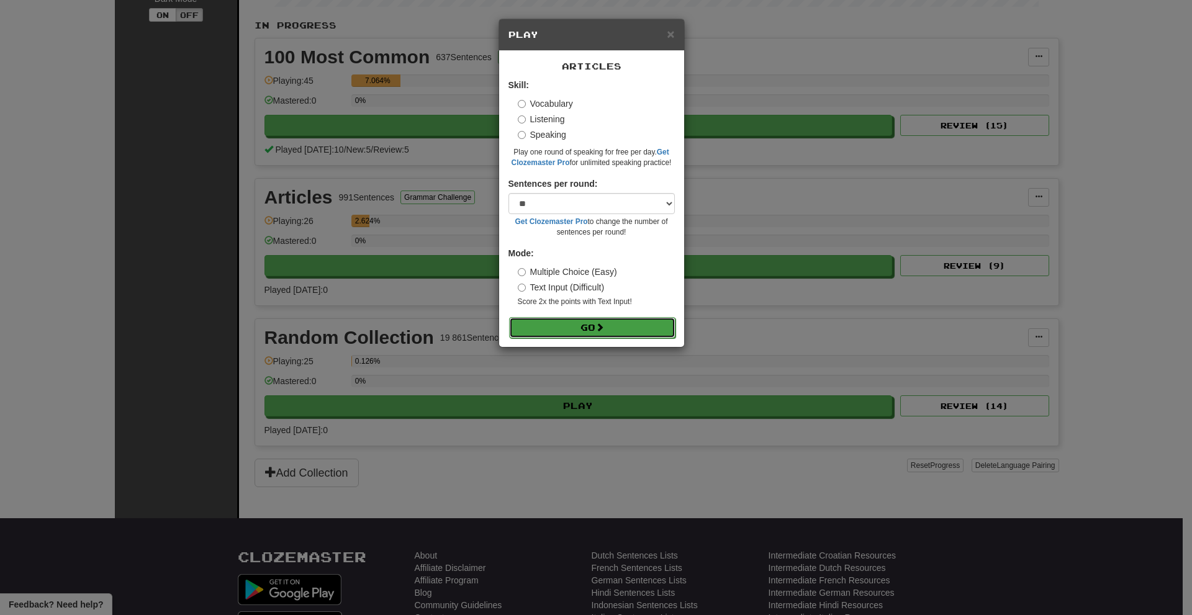
click at [593, 323] on button "Go" at bounding box center [592, 327] width 166 height 21
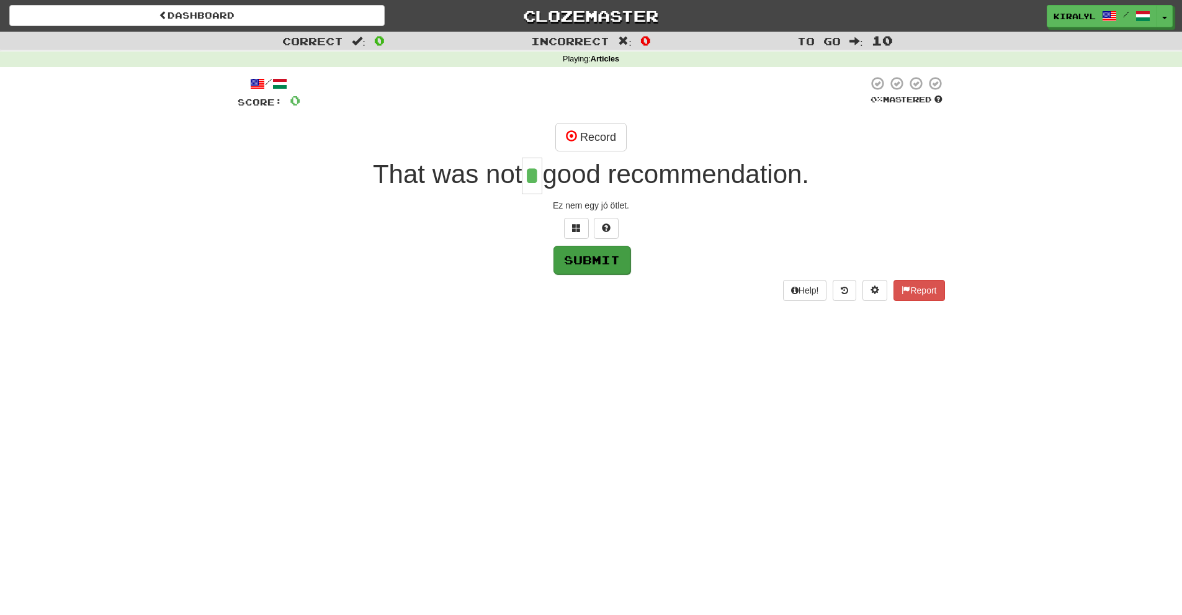
type input "*"
click at [600, 259] on button "Submit" at bounding box center [592, 260] width 77 height 29
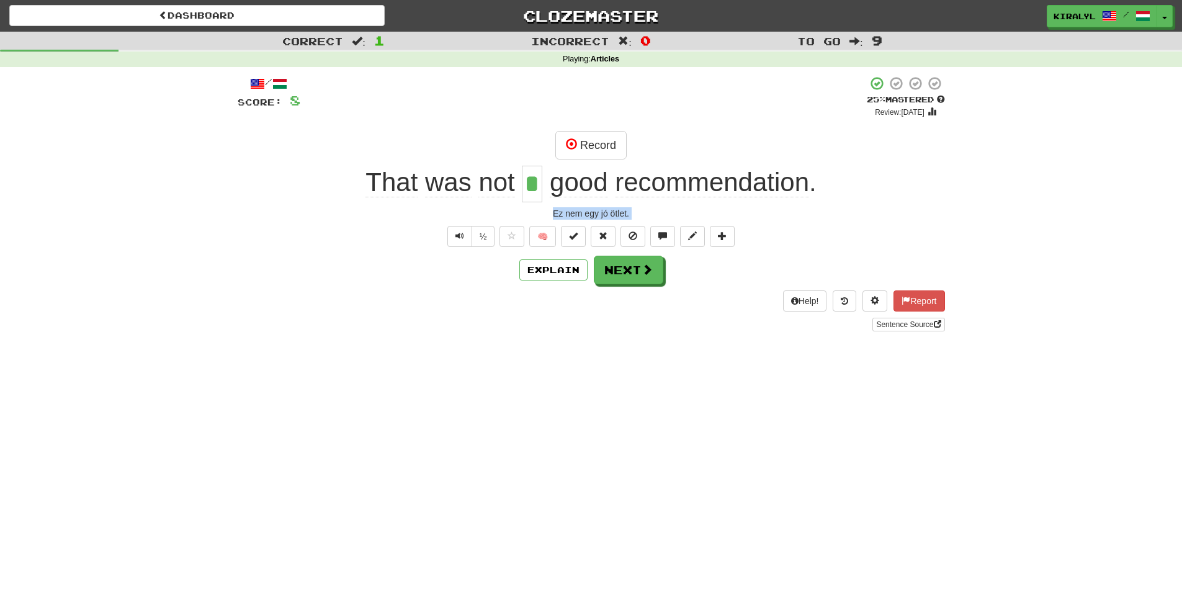
drag, startPoint x: 553, startPoint y: 210, endPoint x: 620, endPoint y: 220, distance: 67.7
click at [620, 220] on div "/ Score: 8 + 8 25 % Mastered Review: 2025-09-23 Record That was not * good reco…" at bounding box center [592, 204] width 708 height 256
copy div "Ez nem egy jó ötlet."
click at [621, 269] on button "Next" at bounding box center [630, 270] width 70 height 29
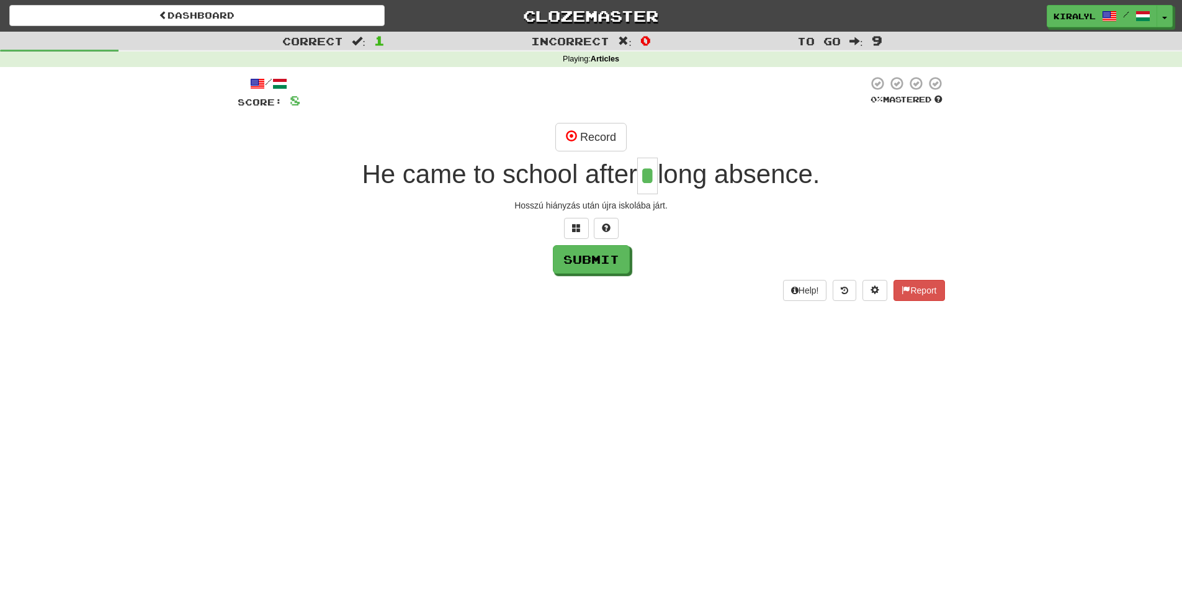
type input "*"
drag, startPoint x: 514, startPoint y: 203, endPoint x: 667, endPoint y: 210, distance: 153.5
click at [667, 210] on div "Hosszú hiányzás után újra iskolába járt." at bounding box center [592, 205] width 708 height 12
copy div "Hosszú hiányzás után újra iskolába járt."
click at [593, 256] on button "Submit" at bounding box center [592, 260] width 77 height 29
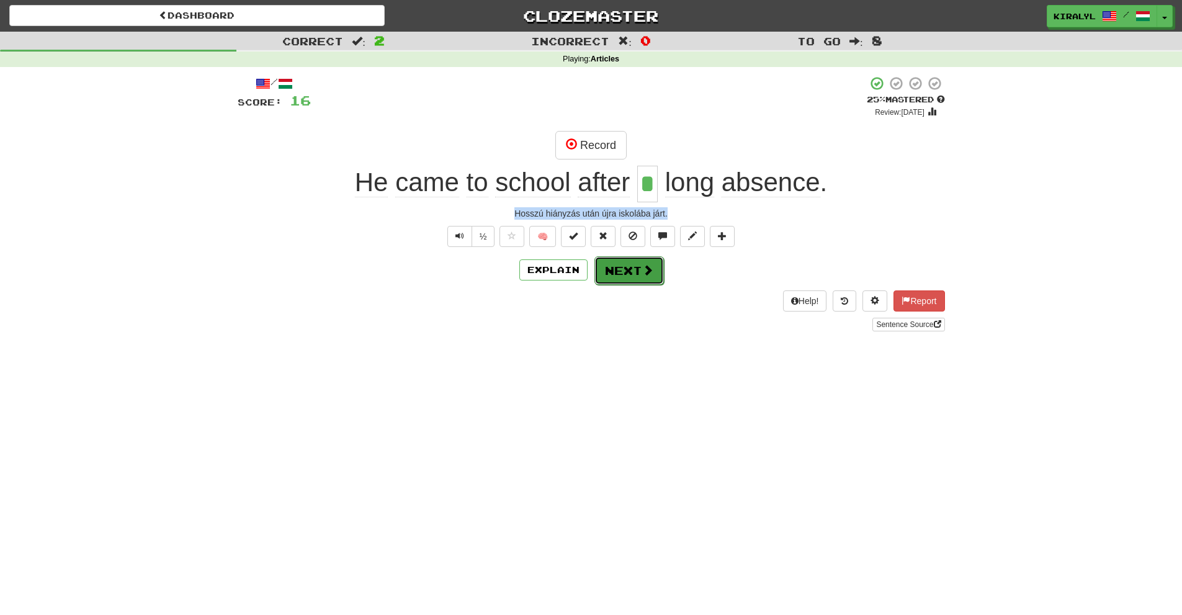
click at [624, 272] on button "Next" at bounding box center [630, 270] width 70 height 29
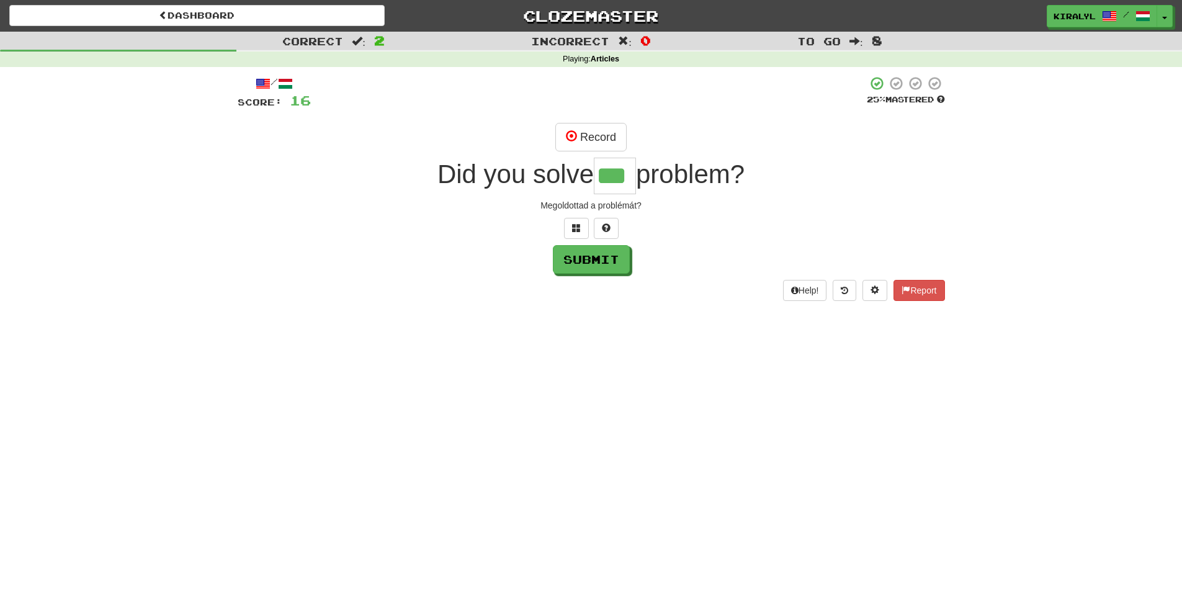
type input "***"
drag, startPoint x: 541, startPoint y: 203, endPoint x: 641, endPoint y: 205, distance: 100.6
click at [641, 205] on div "Megoldottad a problémát?" at bounding box center [592, 205] width 708 height 12
copy div "Megoldottad a problémát?"
click at [588, 256] on button "Submit" at bounding box center [592, 260] width 77 height 29
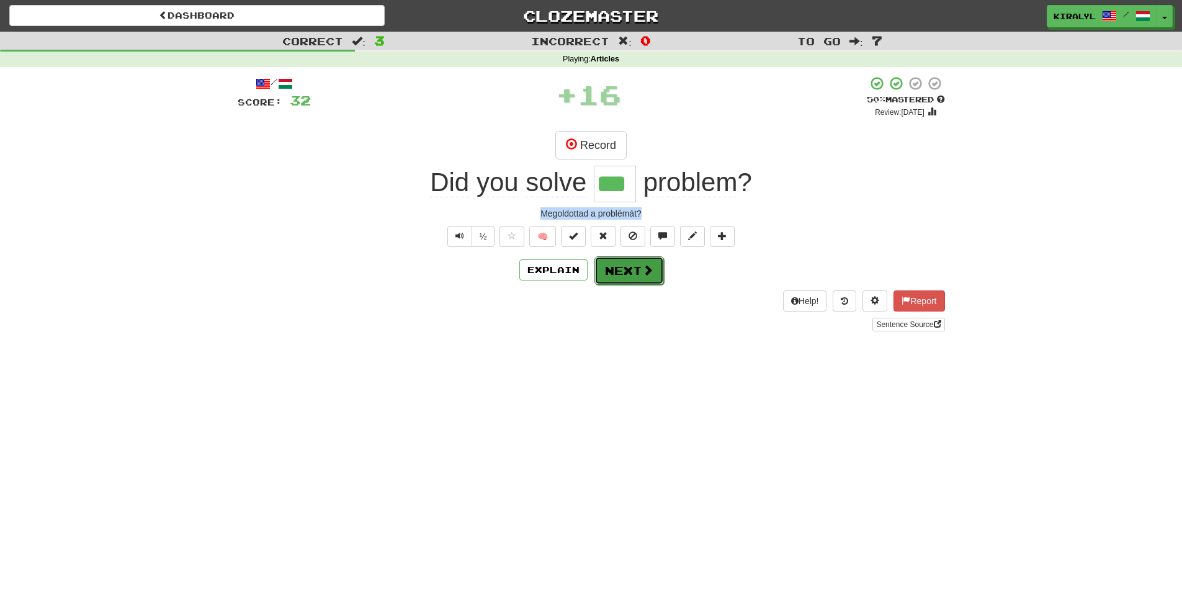
click at [625, 268] on button "Next" at bounding box center [630, 270] width 70 height 29
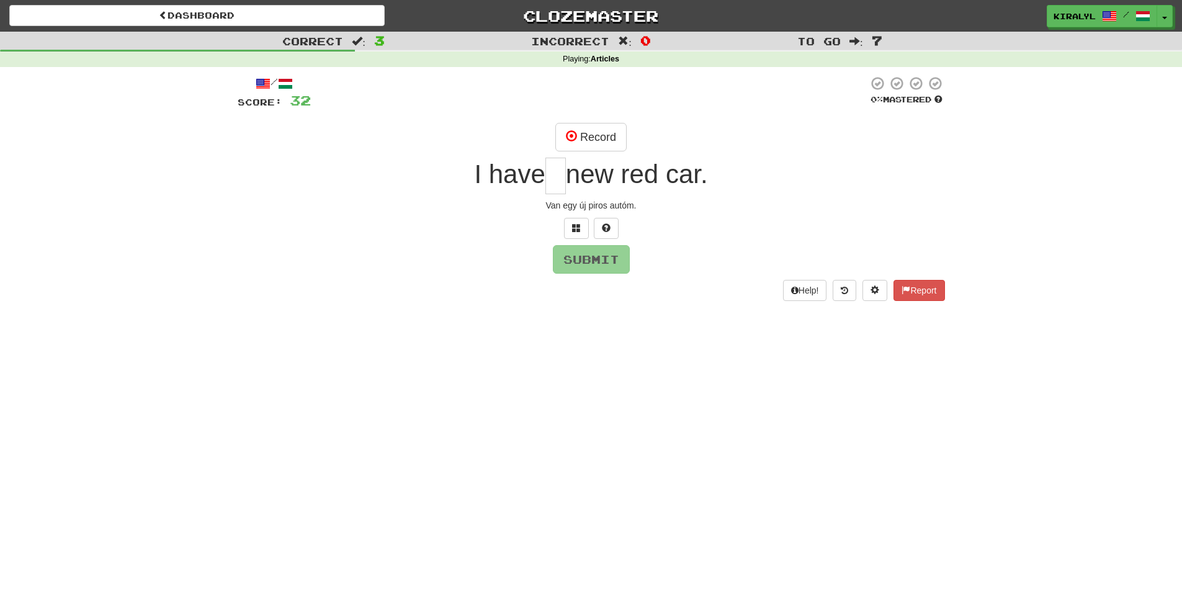
click at [551, 177] on input "text" at bounding box center [556, 176] width 20 height 37
type input "*"
drag, startPoint x: 546, startPoint y: 204, endPoint x: 639, endPoint y: 208, distance: 93.2
click at [639, 208] on div "Van egy új piros autóm." at bounding box center [592, 205] width 708 height 12
copy div "Van egy új piros autóm."
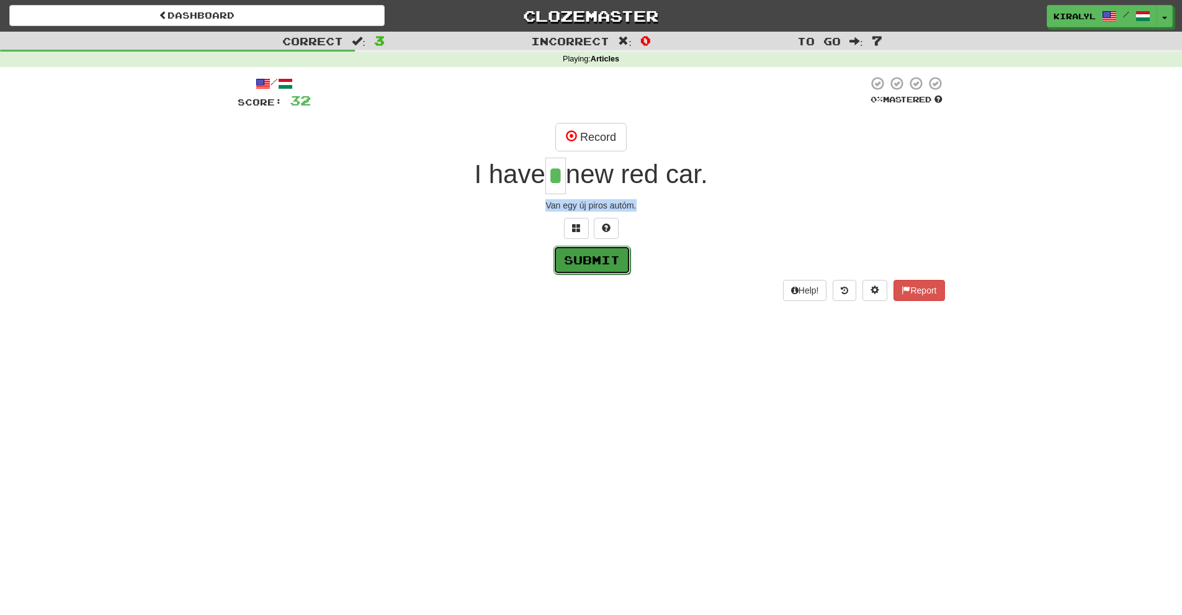
click at [582, 259] on button "Submit" at bounding box center [592, 260] width 77 height 29
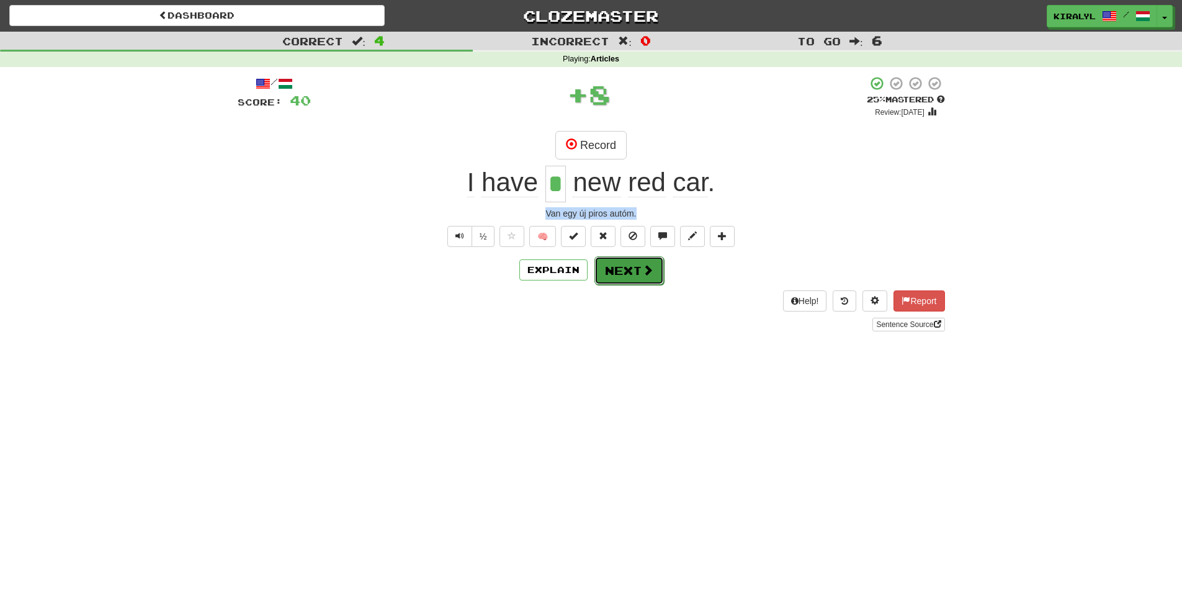
click at [627, 272] on button "Next" at bounding box center [630, 270] width 70 height 29
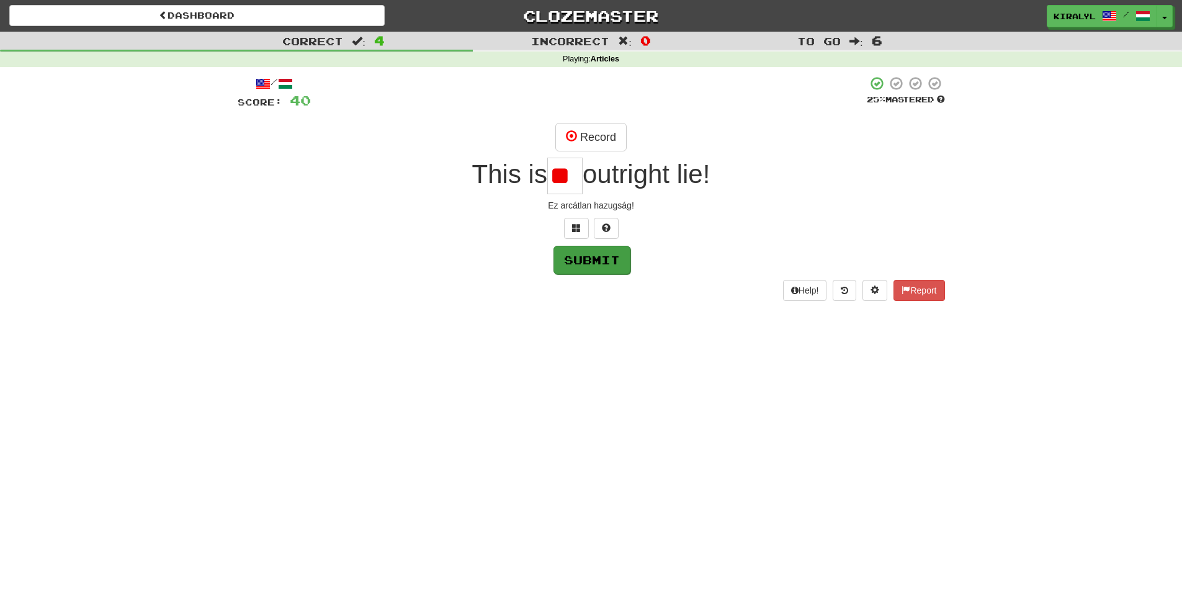
type input "*"
type input "**"
drag, startPoint x: 549, startPoint y: 205, endPoint x: 636, endPoint y: 204, distance: 87.5
click at [636, 204] on div "Ez arcátlan hazugság!" at bounding box center [592, 205] width 708 height 12
copy div "Ez arcátlan hazugság!"
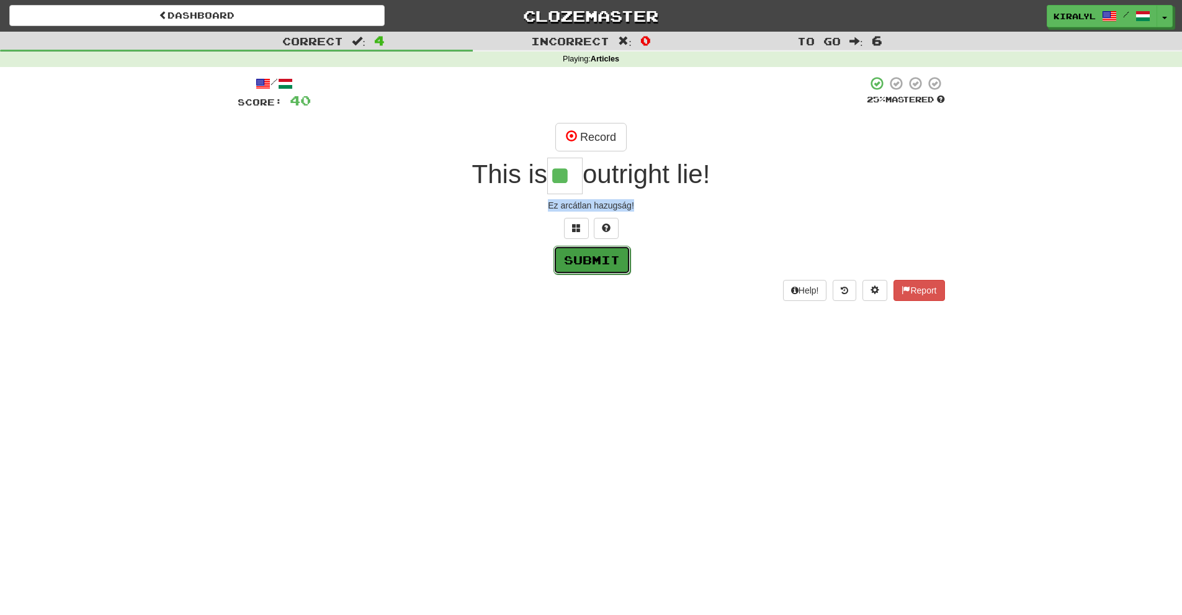
click at [595, 256] on button "Submit" at bounding box center [592, 260] width 77 height 29
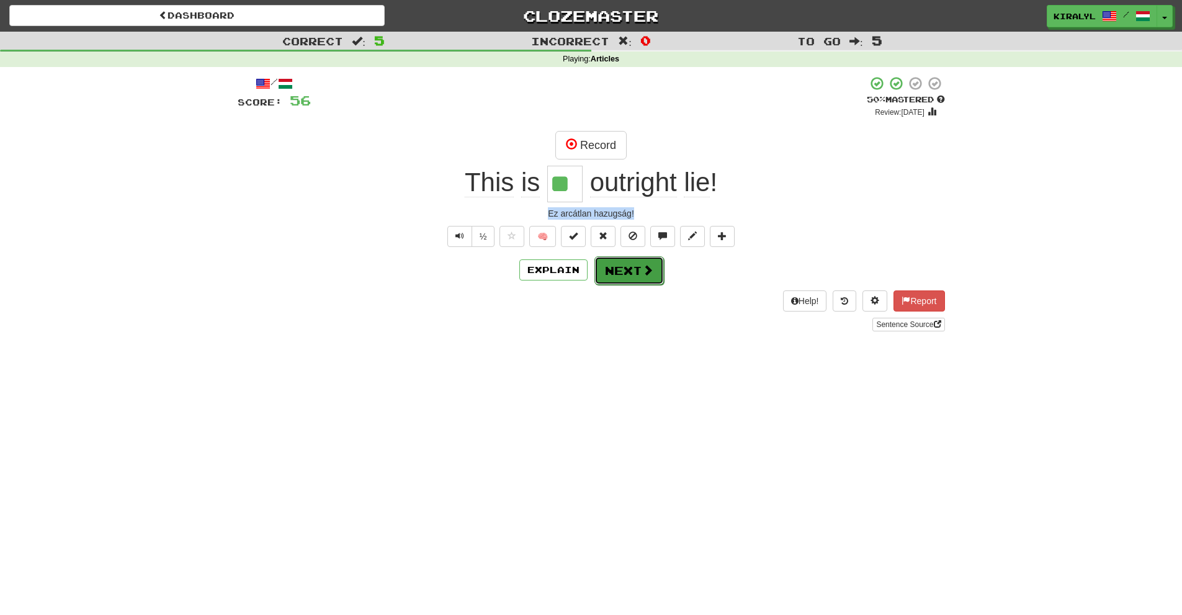
click at [634, 270] on button "Next" at bounding box center [630, 270] width 70 height 29
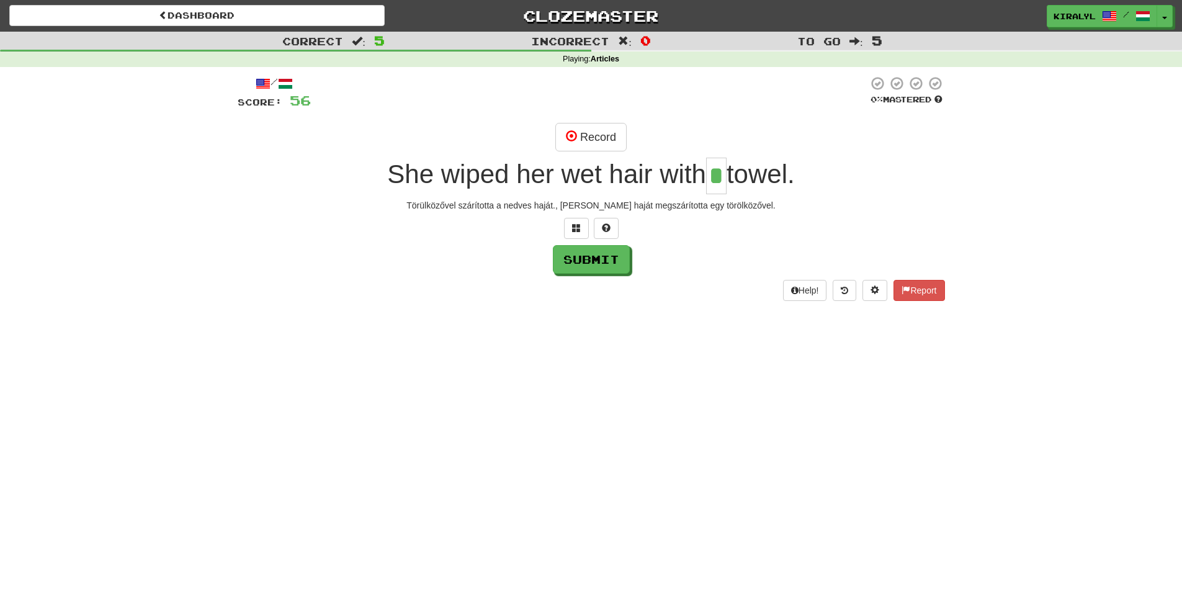
type input "*"
drag, startPoint x: 429, startPoint y: 203, endPoint x: 580, endPoint y: 218, distance: 151.6
click at [575, 205] on div "Törülközővel szárította a nedves haját., Nedves haját megszárította egy törölkö…" at bounding box center [592, 205] width 708 height 12
copy div "Törülközővel szárította a nedves haját."
click at [599, 260] on button "Submit" at bounding box center [592, 260] width 77 height 29
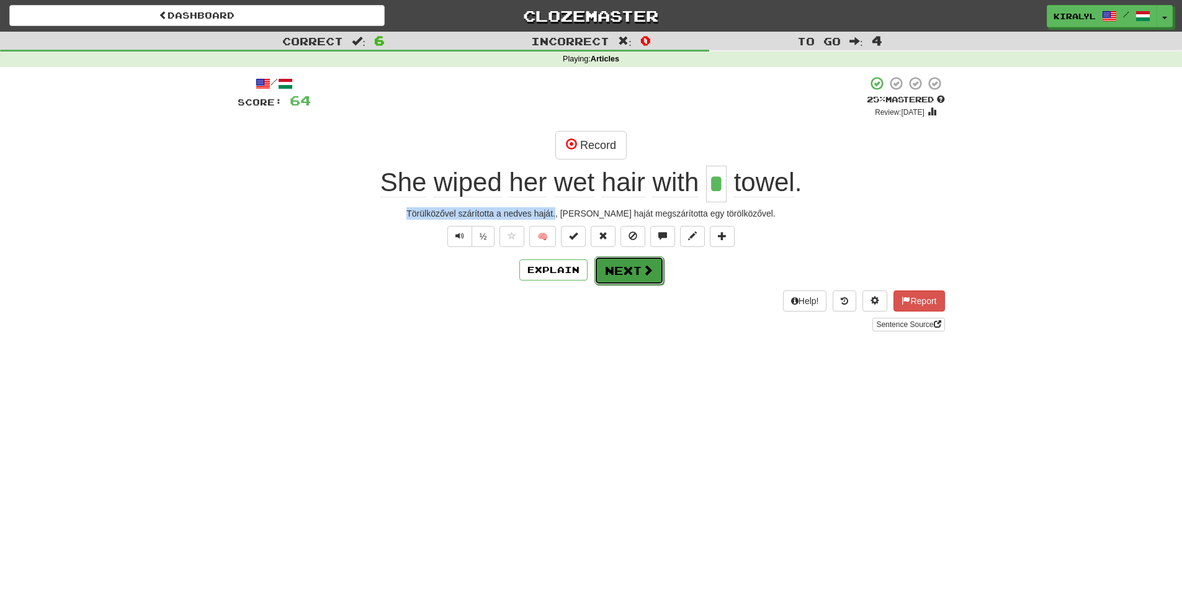
click at [626, 269] on button "Next" at bounding box center [630, 270] width 70 height 29
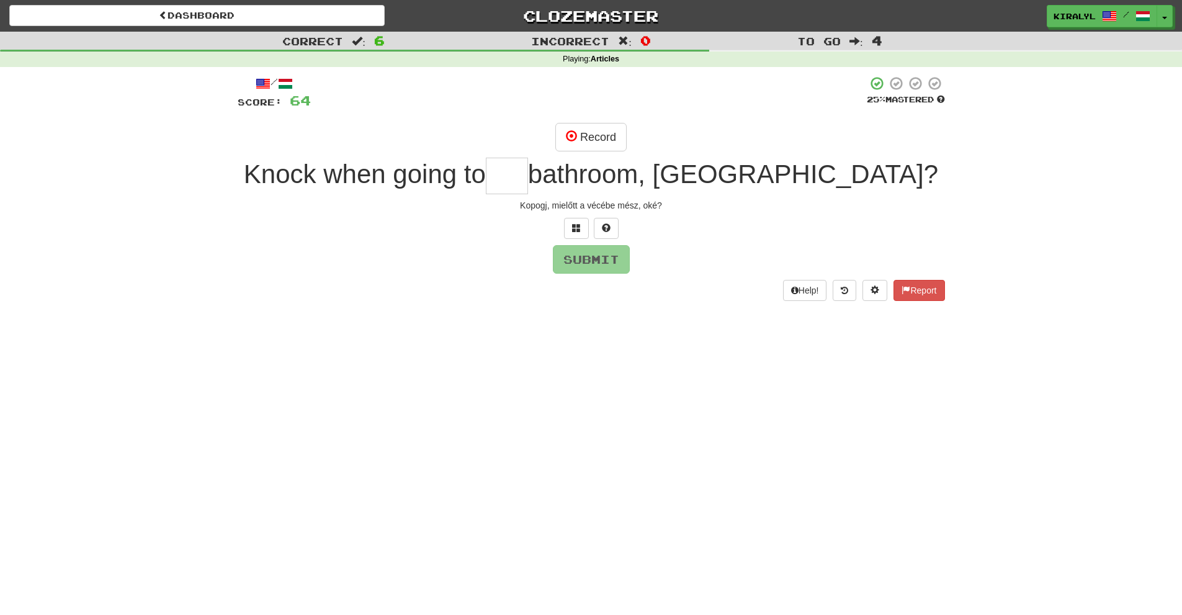
click at [528, 173] on input "text" at bounding box center [507, 176] width 42 height 37
type input "***"
click at [594, 259] on button "Submit" at bounding box center [592, 260] width 77 height 29
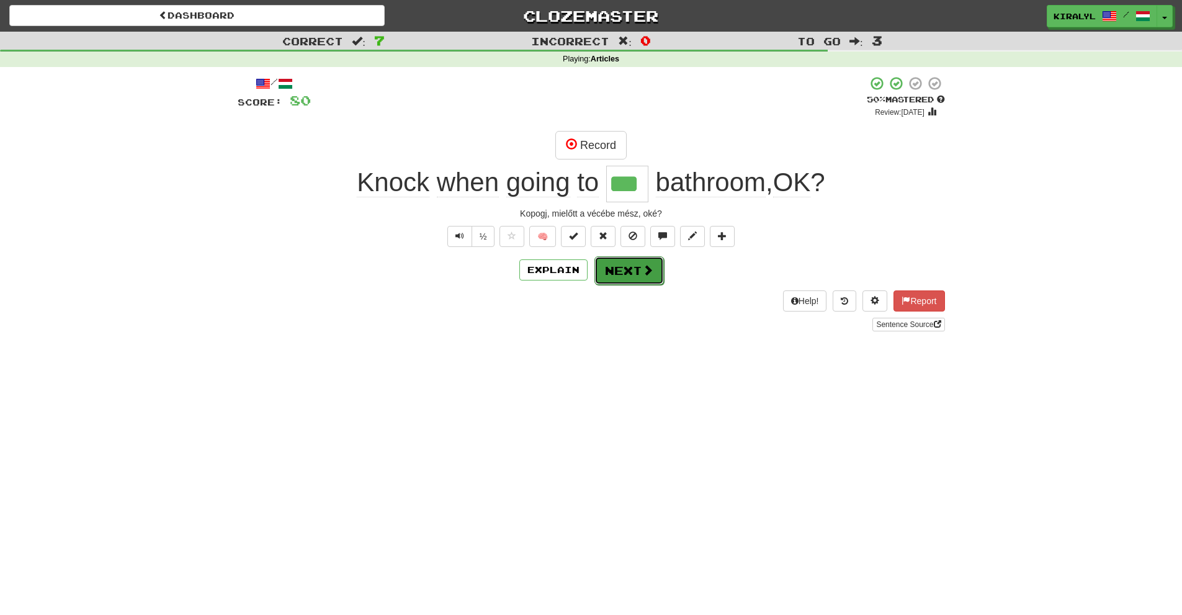
click at [632, 271] on button "Next" at bounding box center [630, 270] width 70 height 29
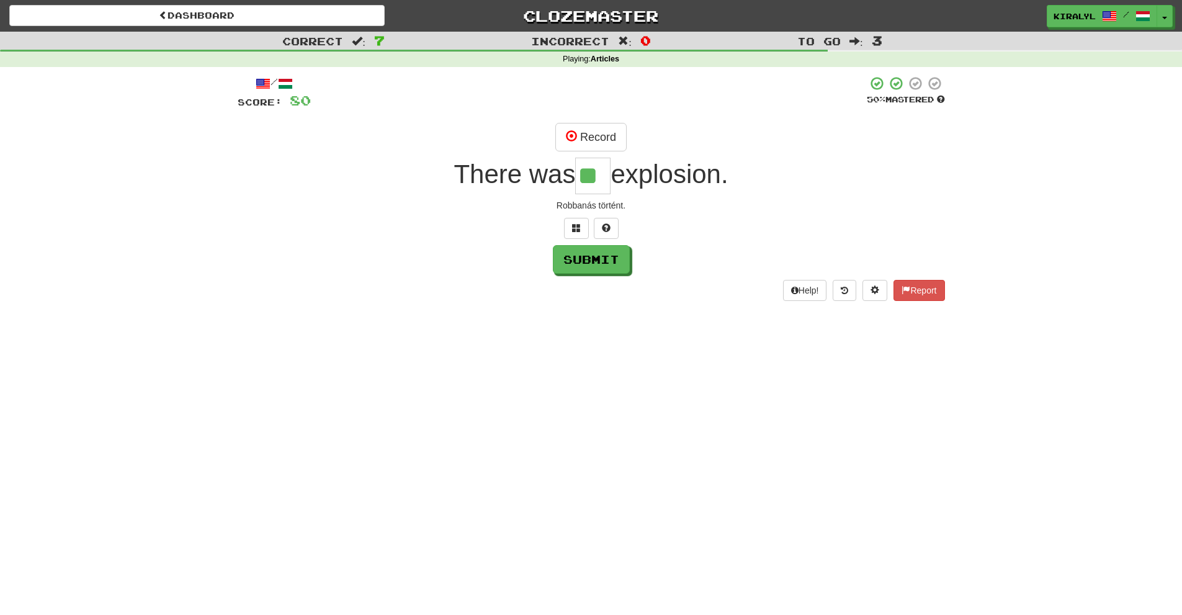
type input "**"
drag, startPoint x: 557, startPoint y: 203, endPoint x: 625, endPoint y: 205, distance: 68.3
click at [625, 205] on div "Robbanás történt." at bounding box center [592, 205] width 708 height 12
copy div "Robbanás történt."
click at [593, 261] on button "Submit" at bounding box center [592, 260] width 77 height 29
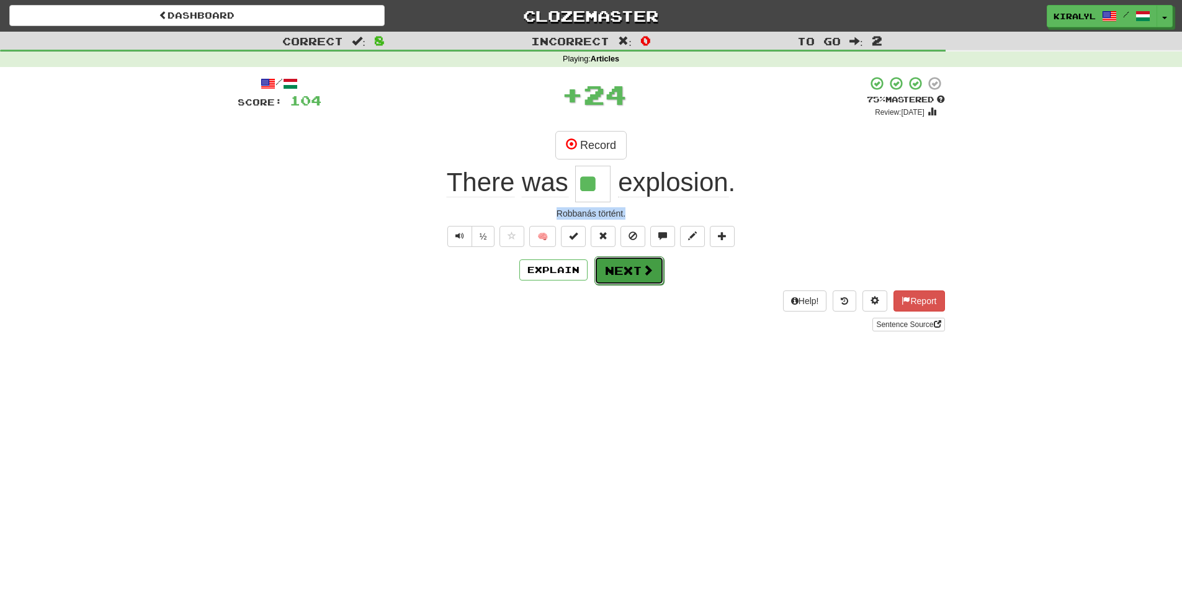
click at [626, 272] on button "Next" at bounding box center [630, 270] width 70 height 29
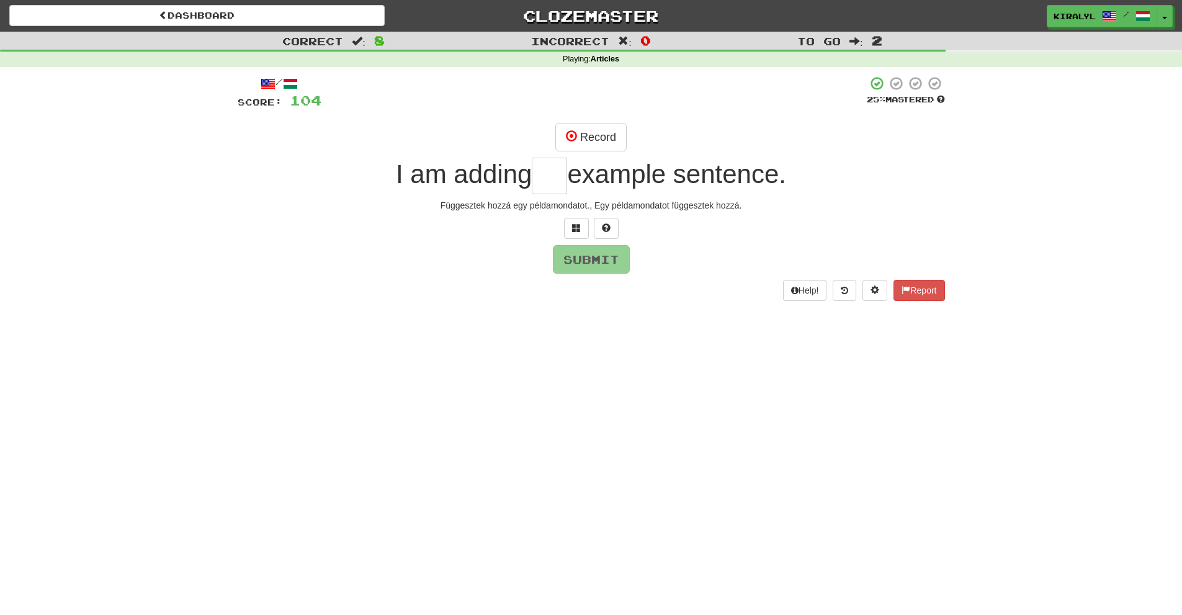
click at [542, 174] on input "text" at bounding box center [549, 176] width 35 height 37
type input "**"
drag, startPoint x: 593, startPoint y: 206, endPoint x: 743, endPoint y: 211, distance: 149.7
click at [742, 211] on div "Függesztek hozzá egy példamondatot., Egy példamondatot függesztek hozzá." at bounding box center [592, 205] width 708 height 12
copy div "Egy példamondatot függesztek hozzá."
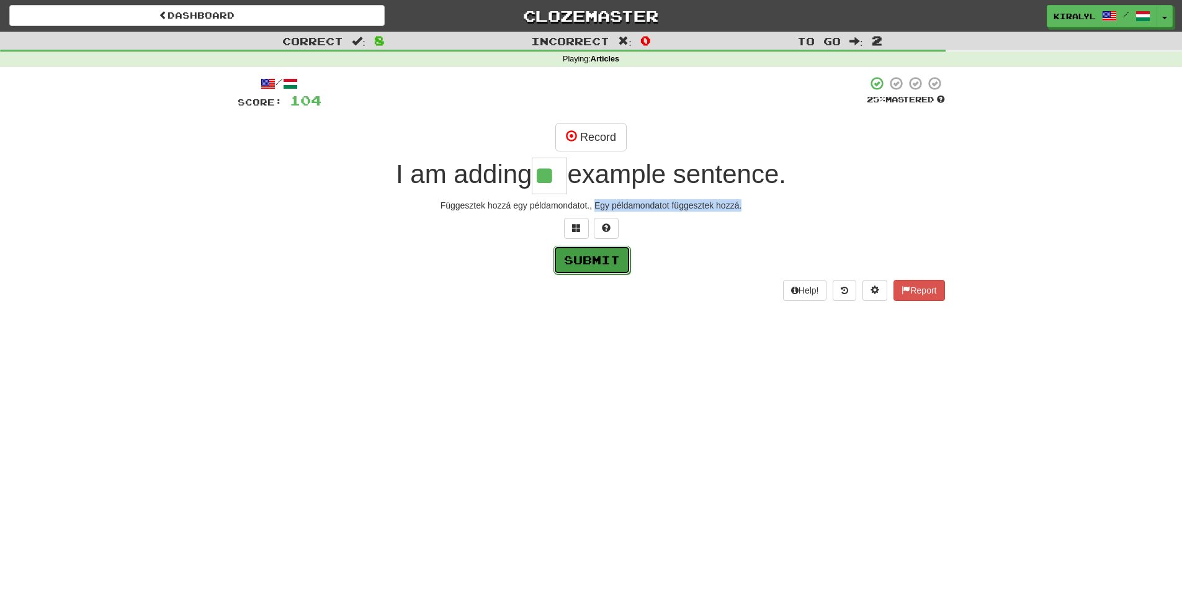
click at [591, 262] on button "Submit" at bounding box center [592, 260] width 77 height 29
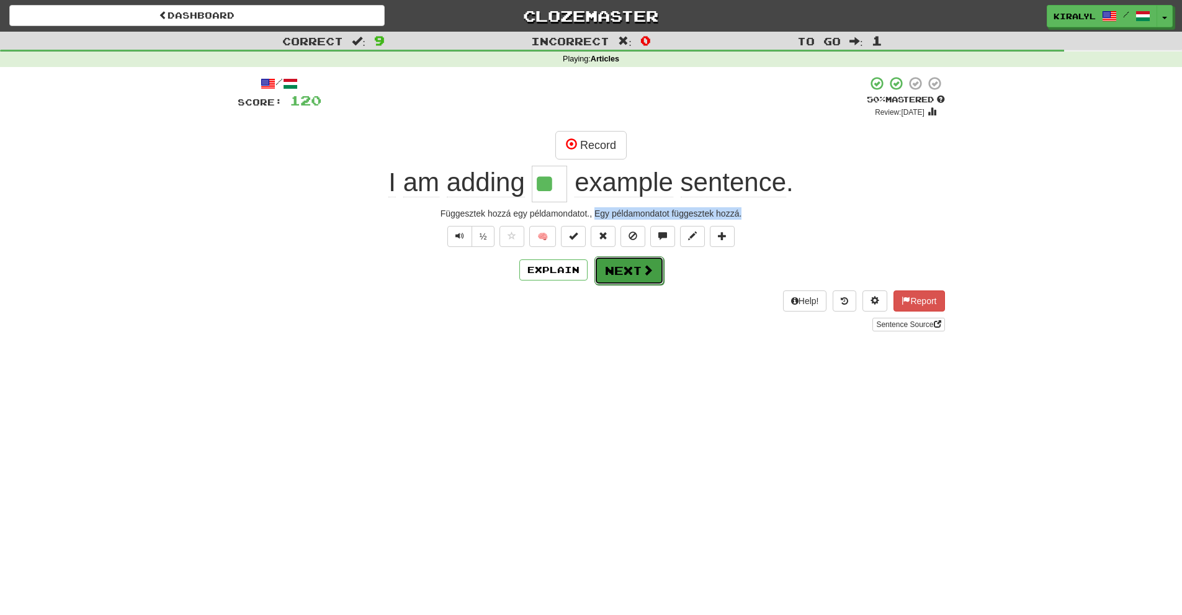
click at [623, 268] on button "Next" at bounding box center [630, 270] width 70 height 29
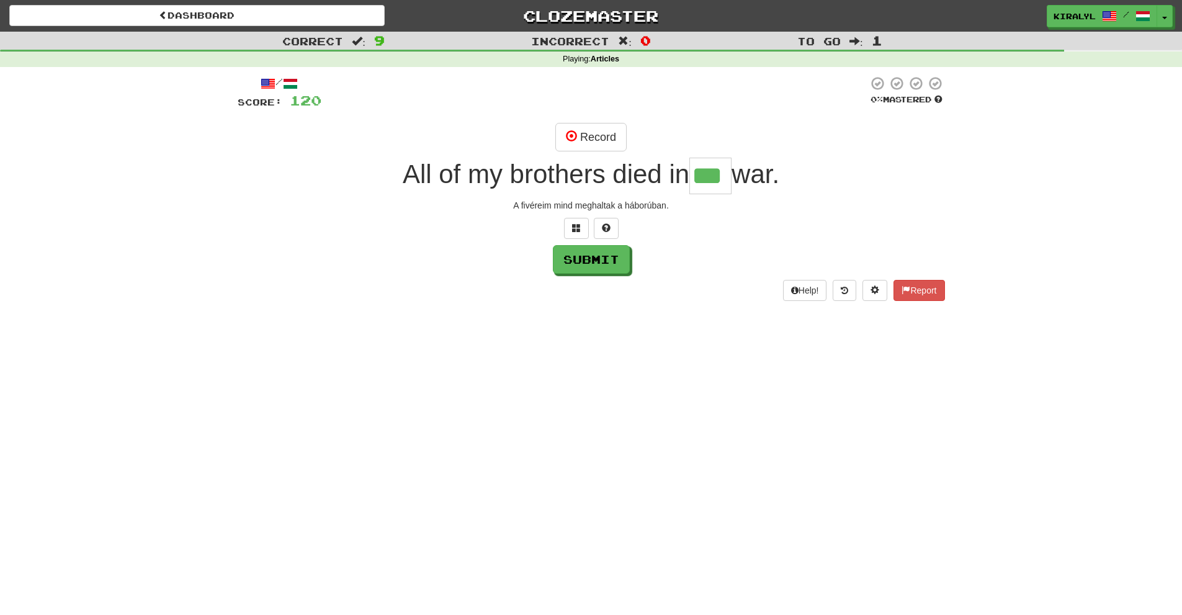
type input "***"
drag, startPoint x: 513, startPoint y: 205, endPoint x: 669, endPoint y: 207, distance: 156.4
click at [669, 207] on div "A fivéreim mind meghaltak a háborúban." at bounding box center [592, 205] width 708 height 12
copy div "A fivéreim mind meghaltak a háborúban."
click at [596, 257] on button "Submit" at bounding box center [592, 260] width 77 height 29
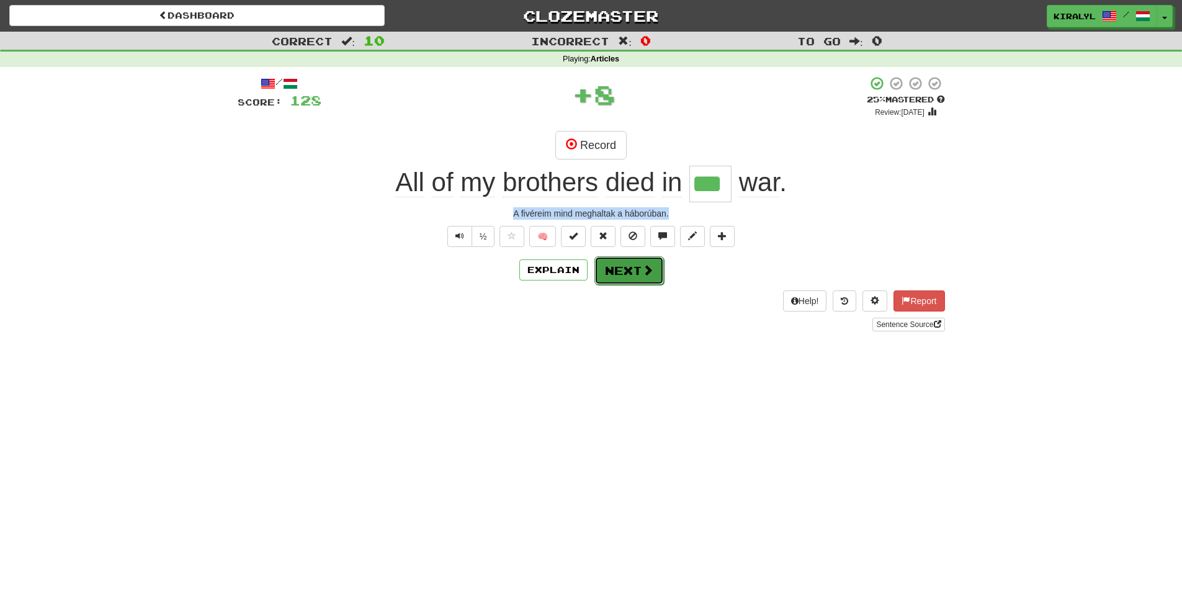
click at [631, 269] on button "Next" at bounding box center [630, 270] width 70 height 29
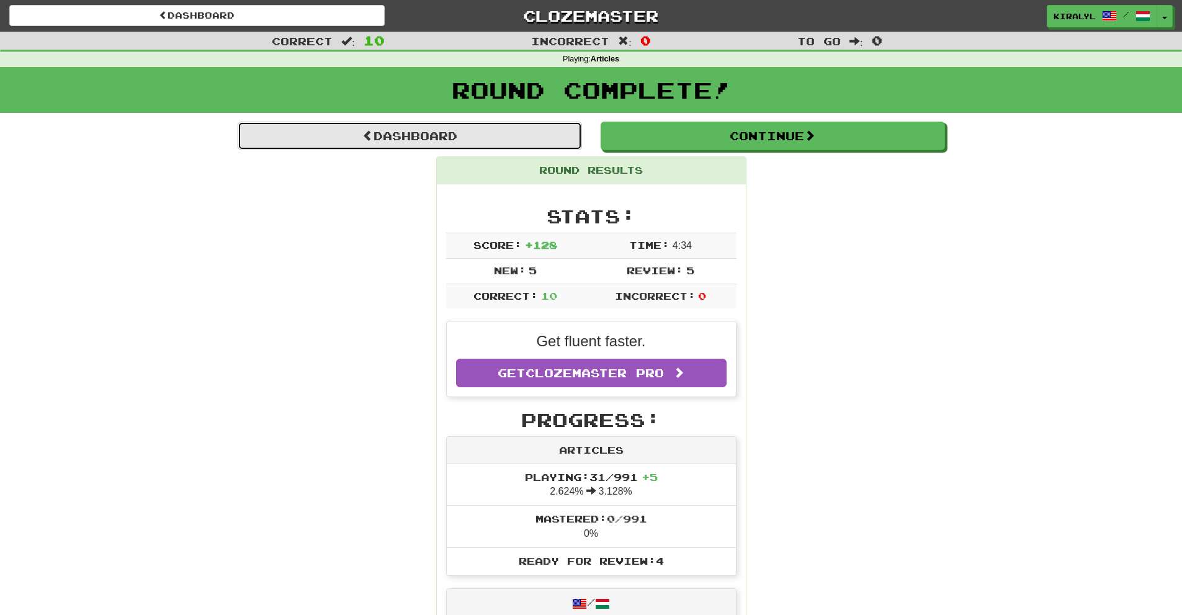
click at [425, 137] on link "Dashboard" at bounding box center [410, 136] width 344 height 29
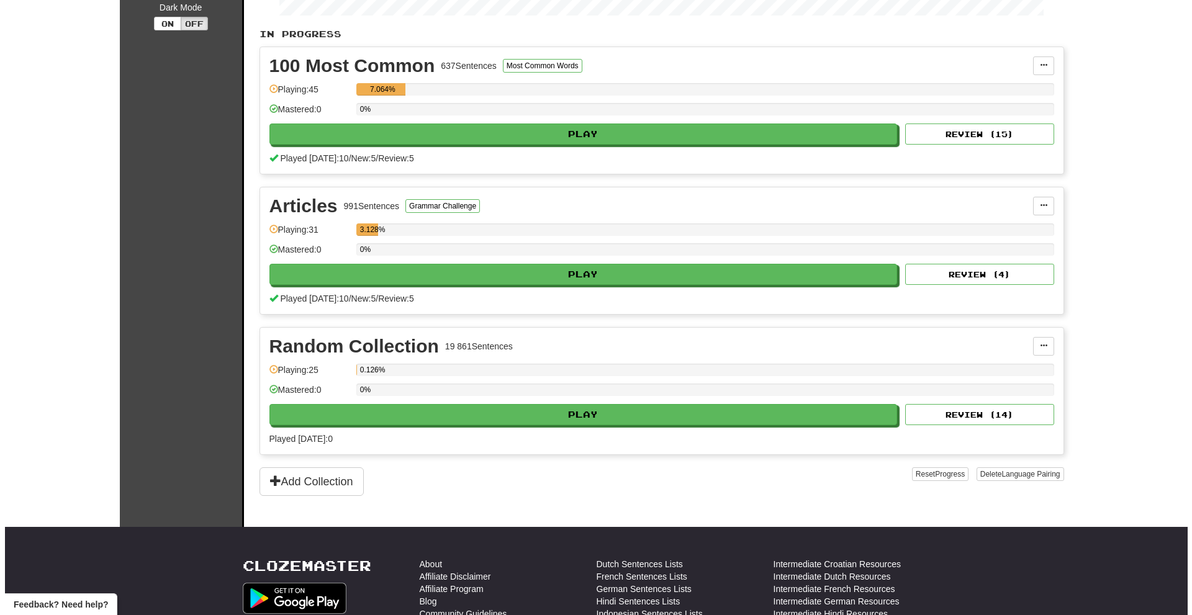
scroll to position [248, 0]
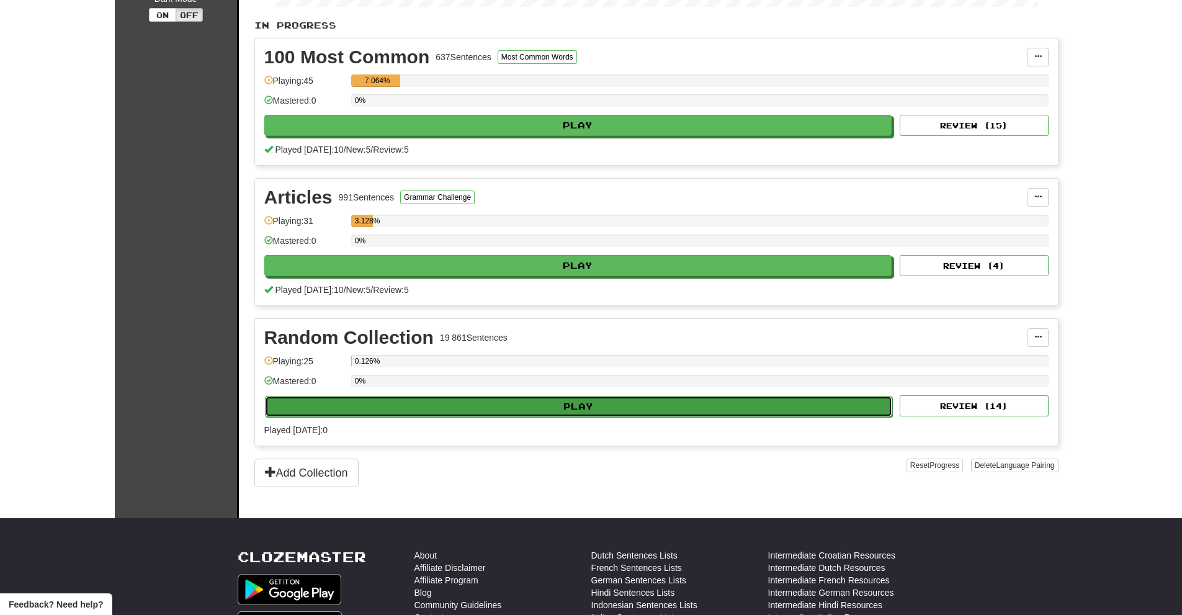
click at [575, 407] on button "Play" at bounding box center [579, 406] width 628 height 21
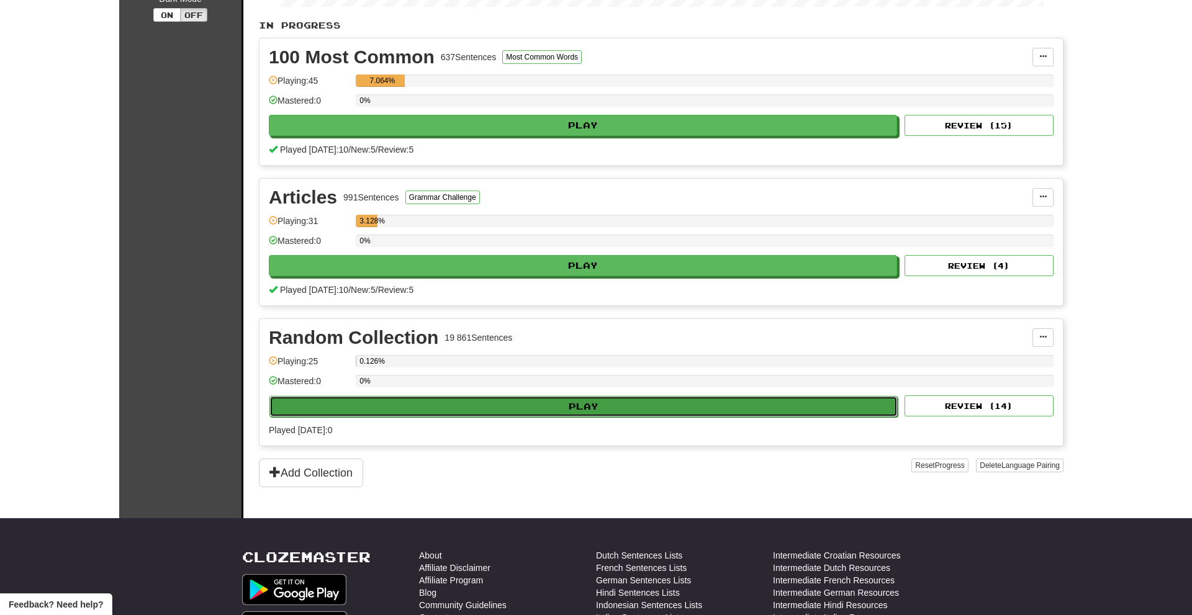
select select "**"
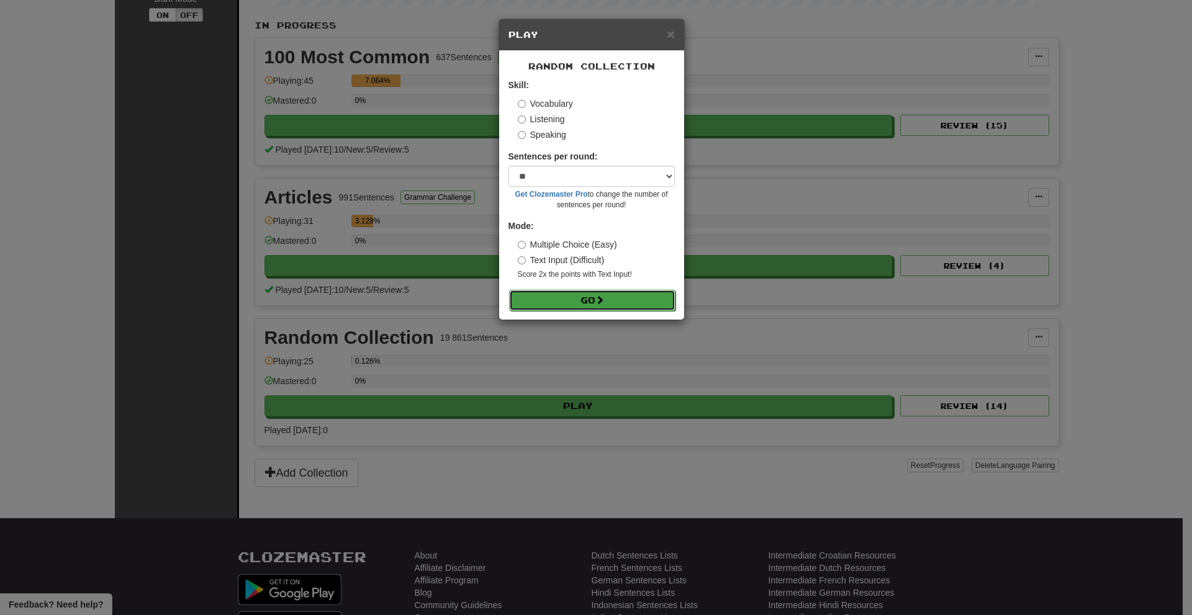
click at [589, 300] on button "Go" at bounding box center [592, 300] width 166 height 21
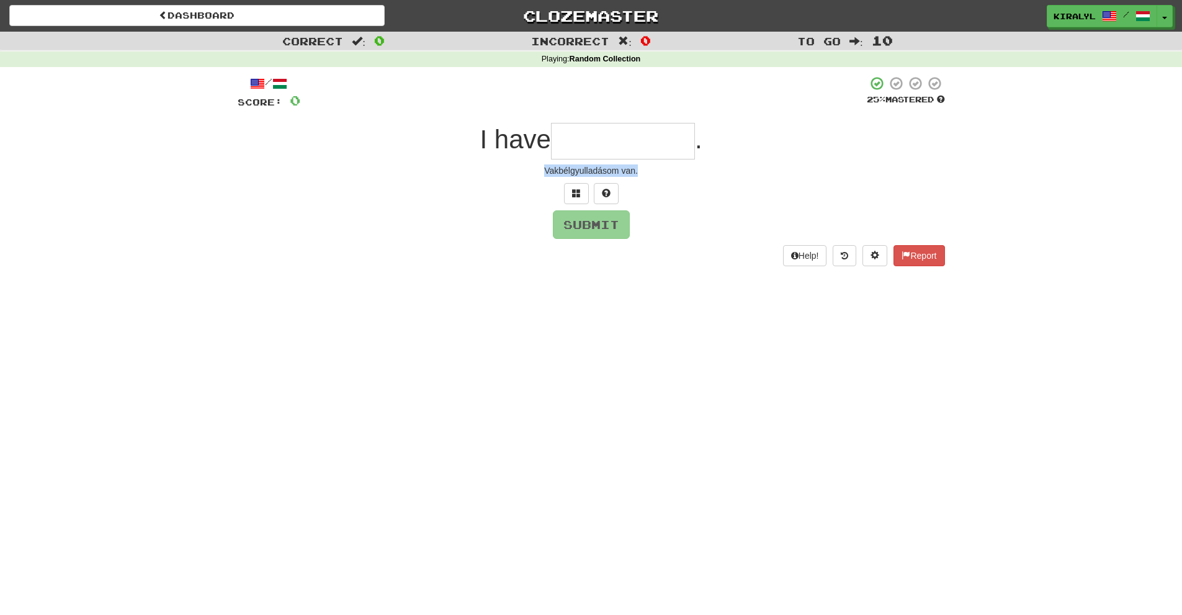
drag, startPoint x: 545, startPoint y: 166, endPoint x: 637, endPoint y: 174, distance: 92.8
click at [637, 174] on div "Vakbélgyulladásom van." at bounding box center [592, 170] width 708 height 12
copy div "Vakbélgyulladásom van."
click at [576, 192] on span at bounding box center [576, 193] width 9 height 9
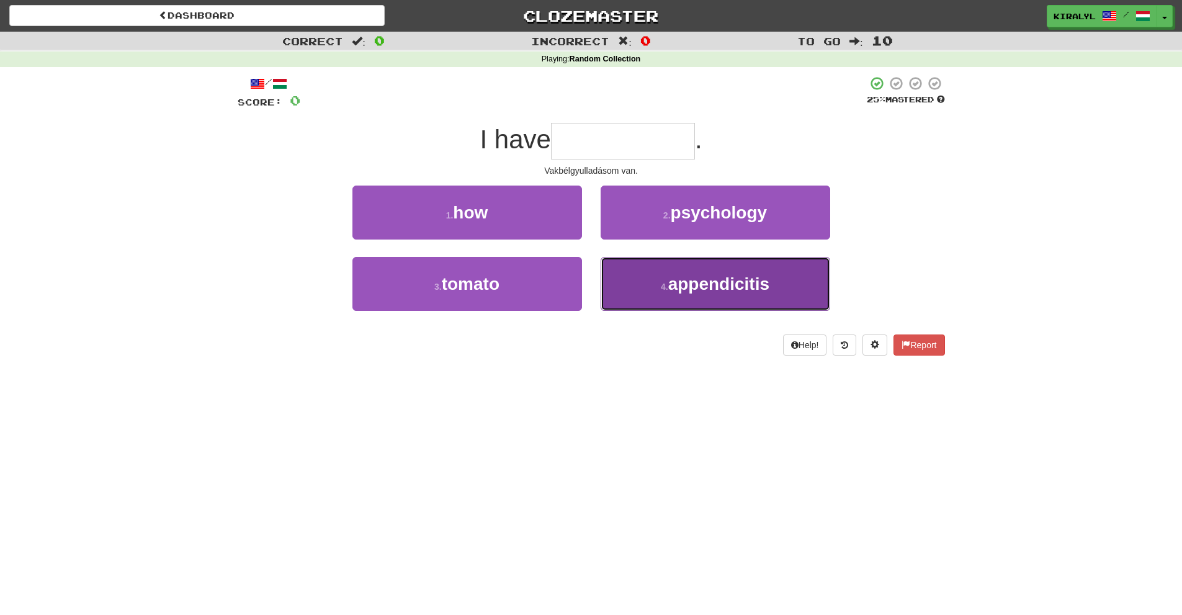
click at [711, 286] on span "appendicitis" at bounding box center [719, 283] width 101 height 19
type input "**********"
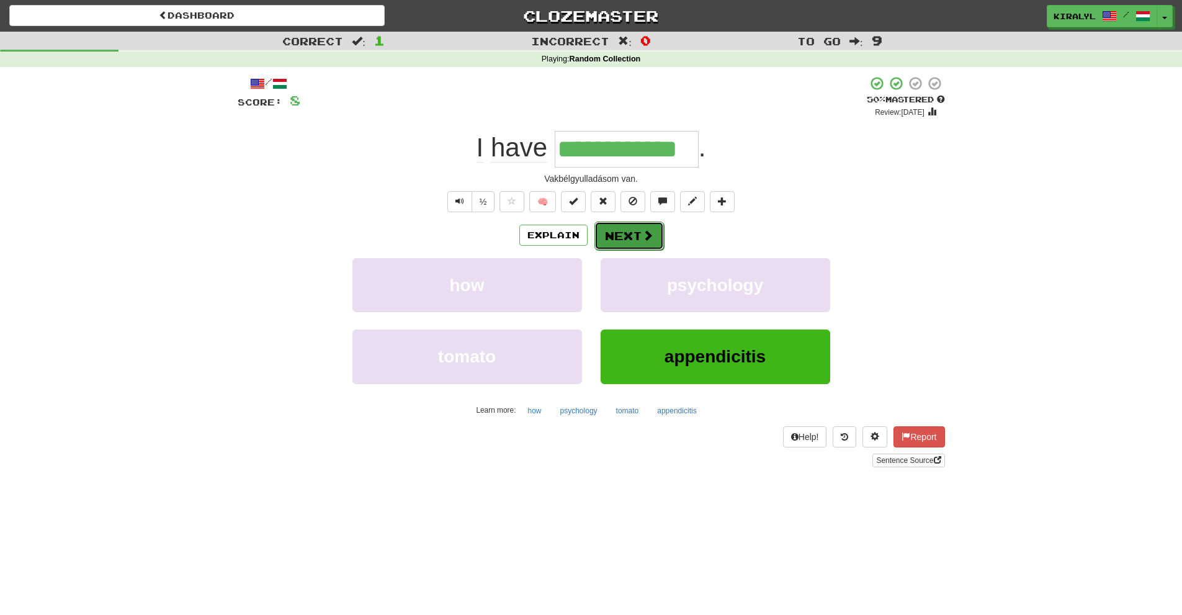
click at [628, 233] on button "Next" at bounding box center [630, 236] width 70 height 29
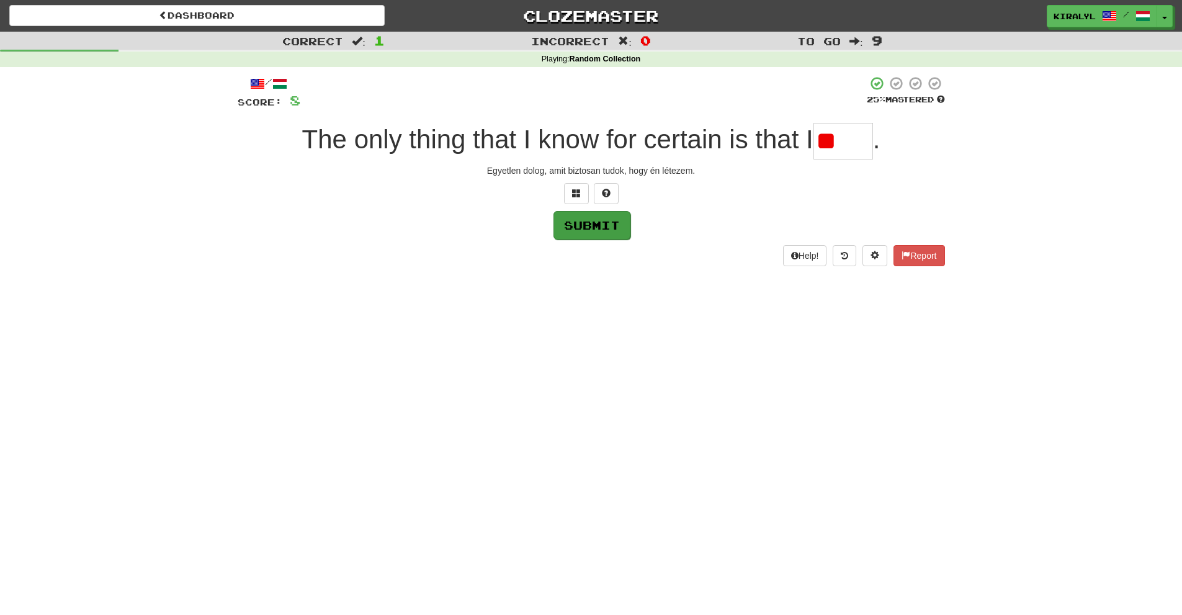
type input "*"
type input "*****"
drag, startPoint x: 488, startPoint y: 171, endPoint x: 698, endPoint y: 182, distance: 209.5
click at [702, 169] on div "Egyetlen dolog, amit biztosan tudok, hogy én létezem." at bounding box center [592, 170] width 708 height 12
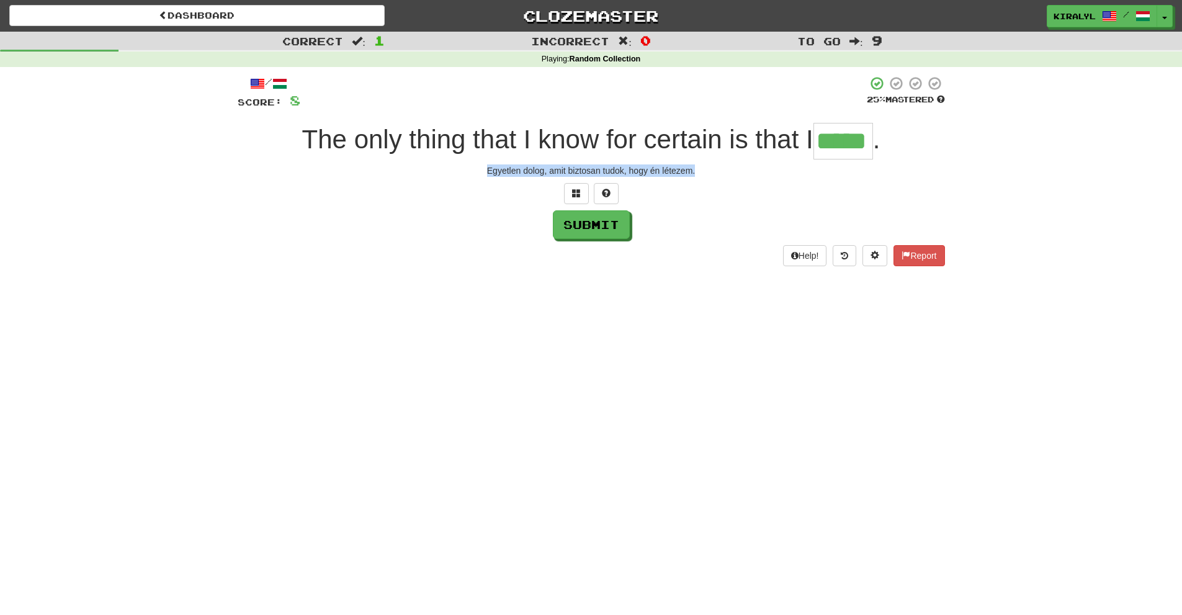
copy div "Egyetlen dolog, amit biztosan tudok, hogy én létezem."
click at [595, 225] on button "Submit" at bounding box center [592, 225] width 77 height 29
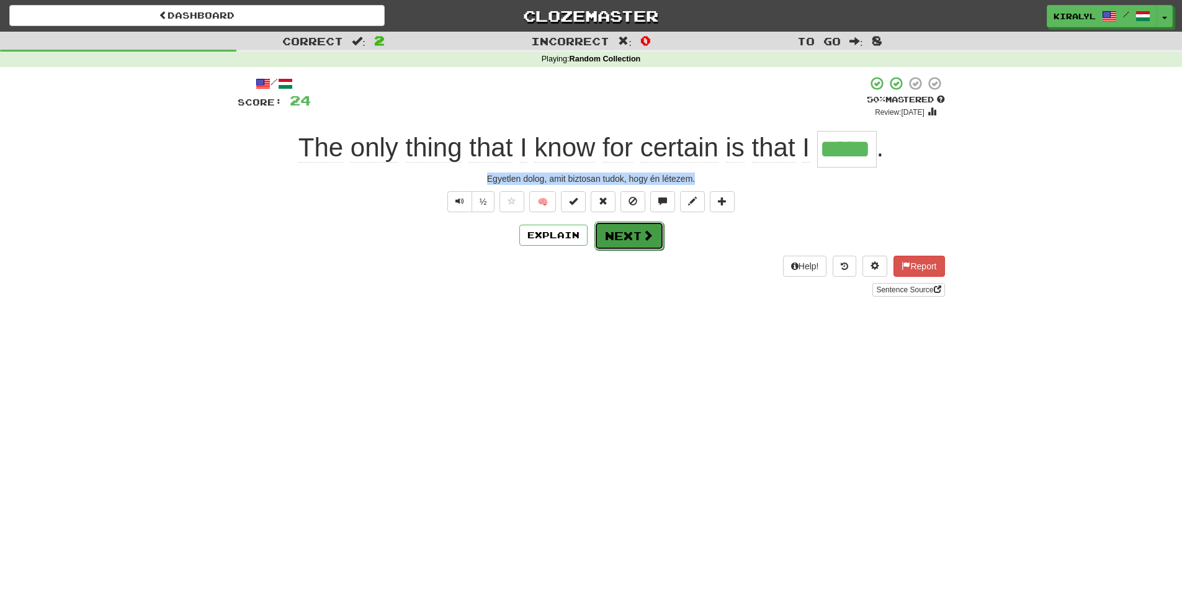
click at [627, 236] on button "Next" at bounding box center [630, 236] width 70 height 29
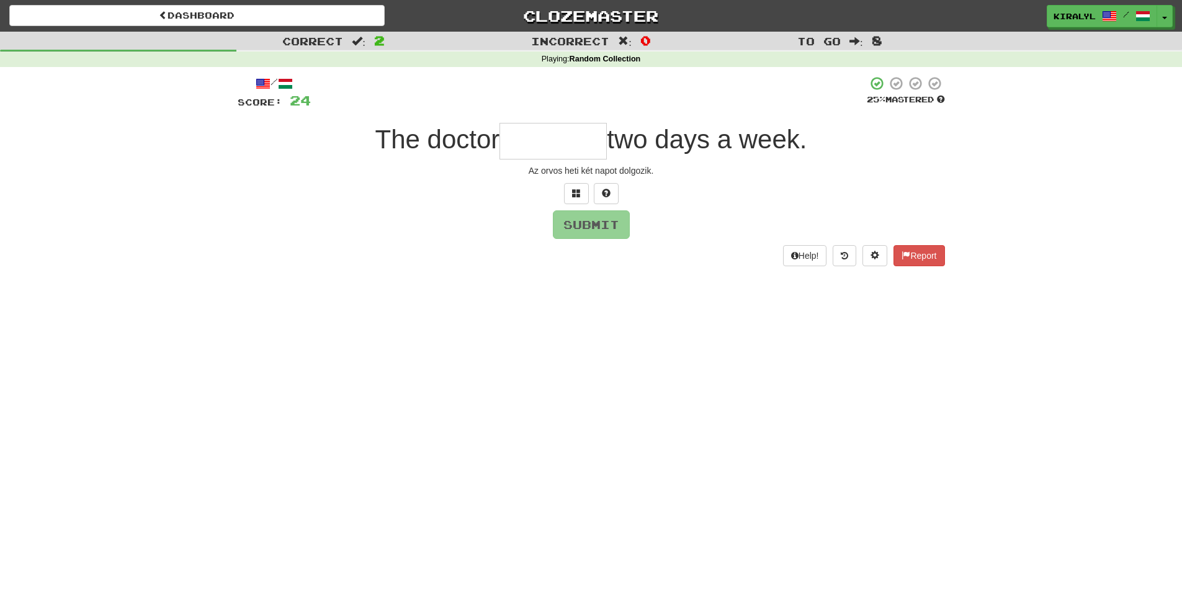
click at [513, 136] on input "text" at bounding box center [553, 141] width 107 height 37
type input "*"
click at [575, 195] on span at bounding box center [576, 193] width 9 height 9
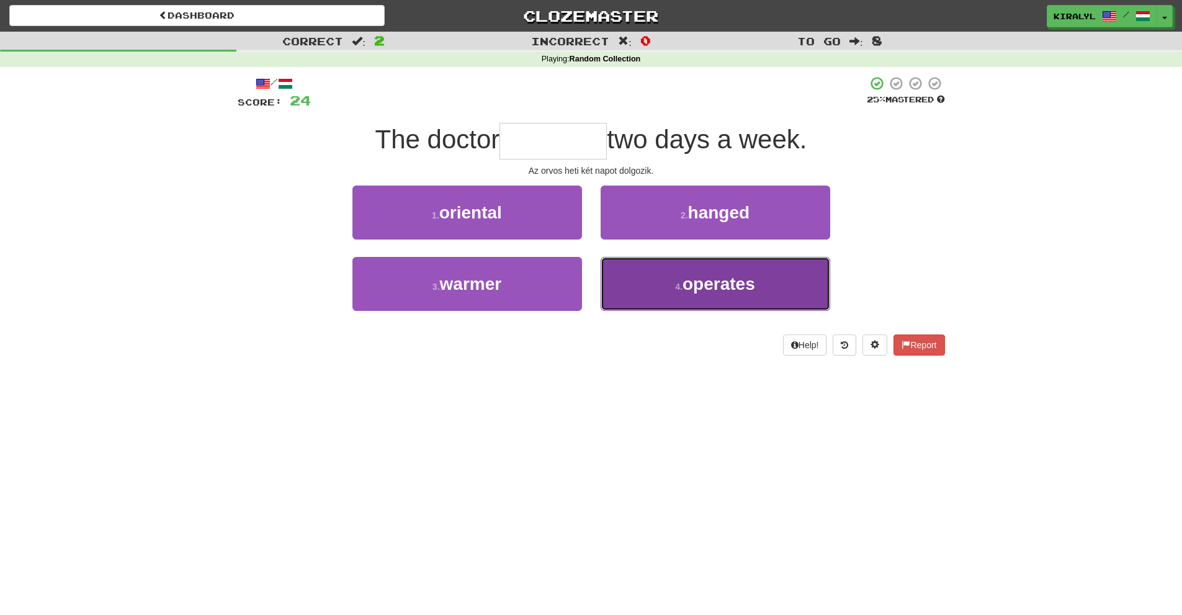
click at [714, 282] on span "operates" at bounding box center [719, 283] width 73 height 19
type input "********"
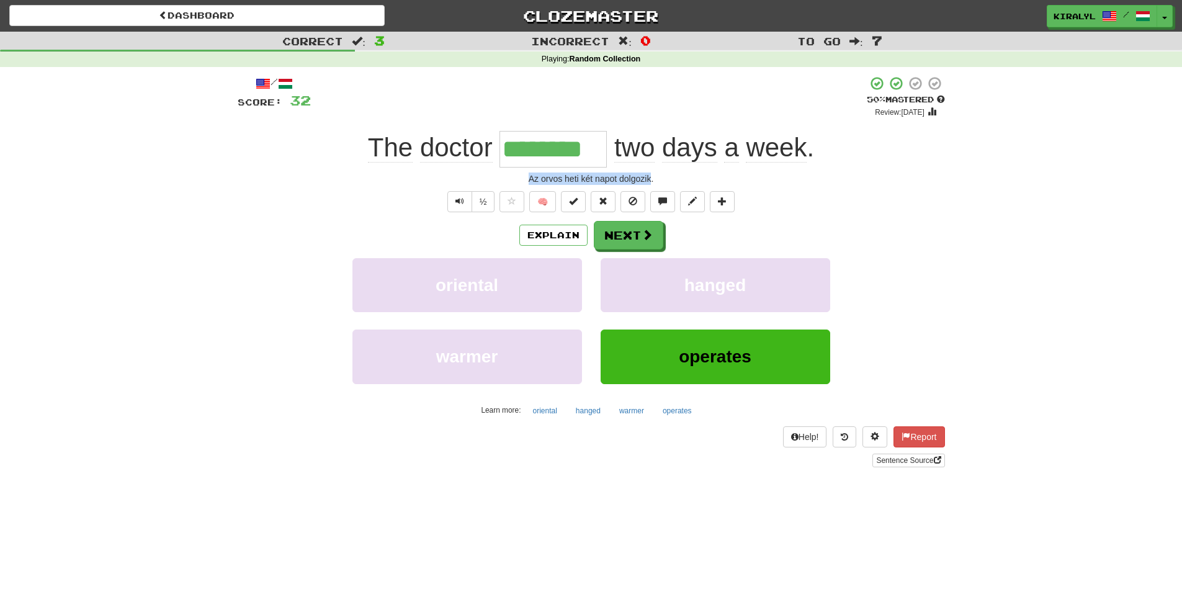
drag, startPoint x: 528, startPoint y: 180, endPoint x: 655, endPoint y: 184, distance: 127.3
click at [652, 179] on div "Az orvos heti két napot dolgozik." at bounding box center [592, 179] width 708 height 12
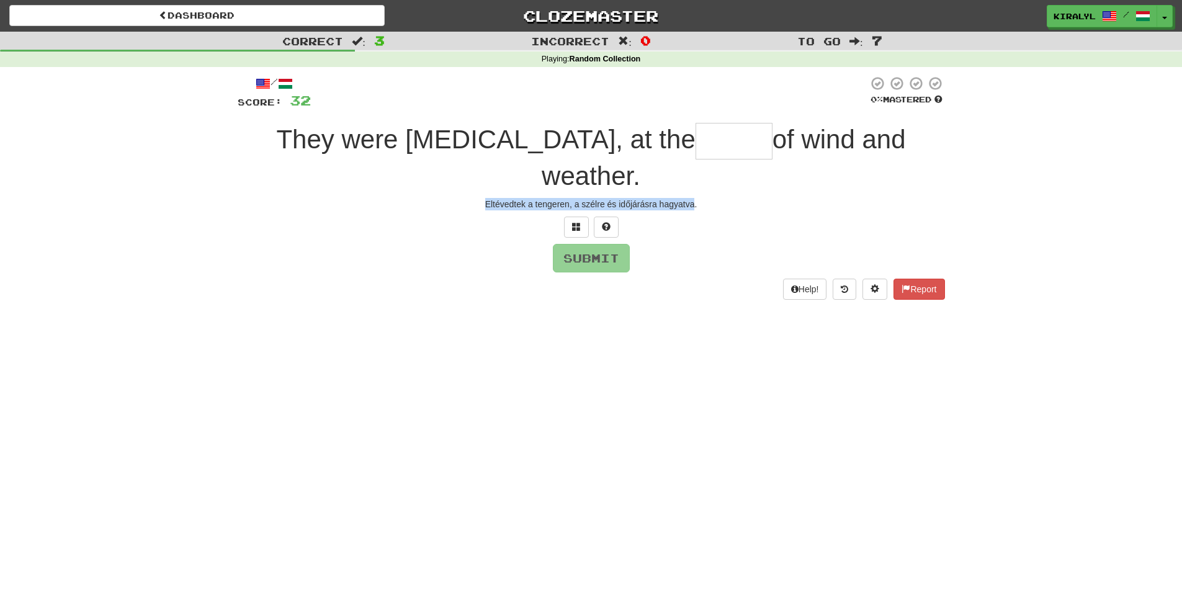
drag, startPoint x: 485, startPoint y: 169, endPoint x: 692, endPoint y: 176, distance: 206.8
click at [693, 198] on div "Eltévedtek a tengeren, a szélre és időjárásra hagyatva." at bounding box center [592, 204] width 708 height 12
copy div "Eltévedtek a tengeren, a szélre és időjárásra hagyatva."
click at [574, 222] on span at bounding box center [576, 226] width 9 height 9
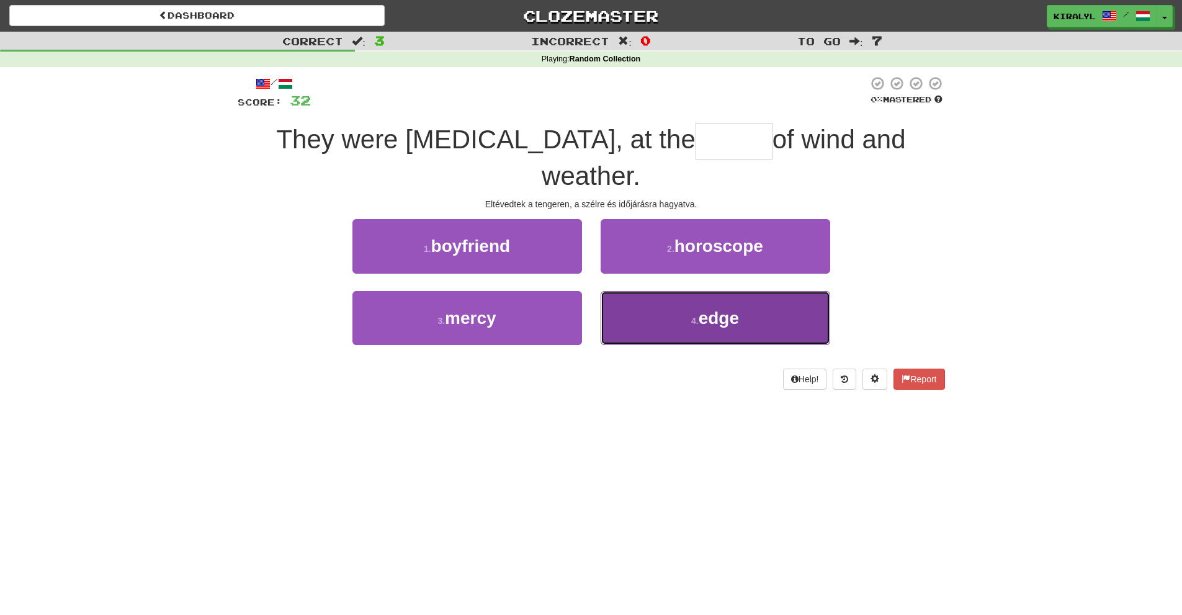
click at [724, 308] on span "edge" at bounding box center [719, 317] width 40 height 19
type input "*****"
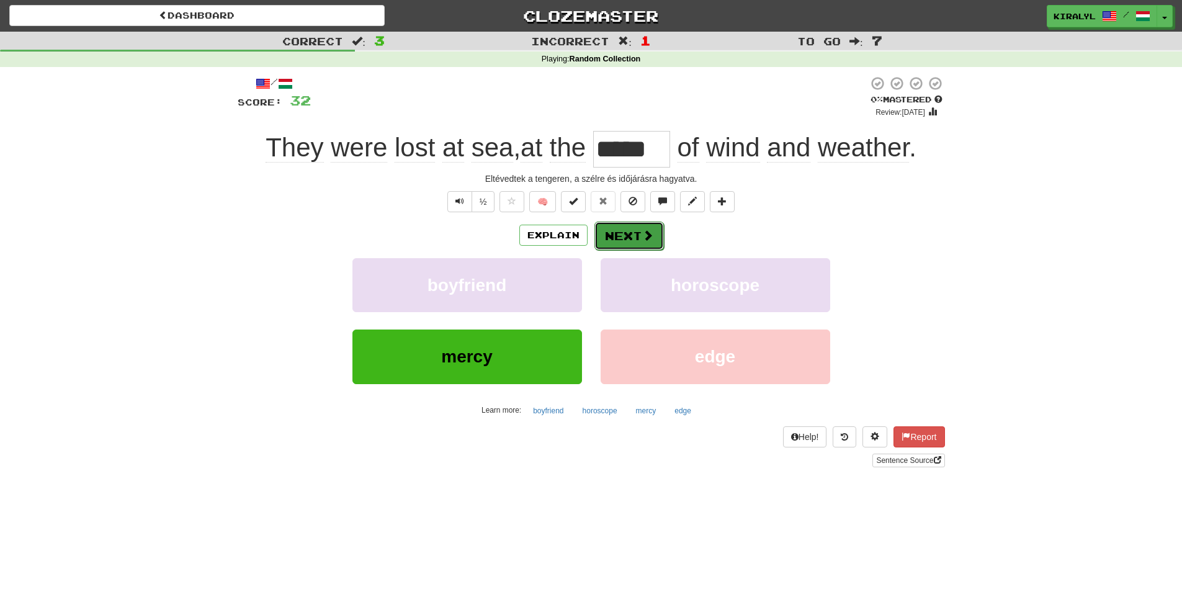
click at [627, 233] on button "Next" at bounding box center [630, 236] width 70 height 29
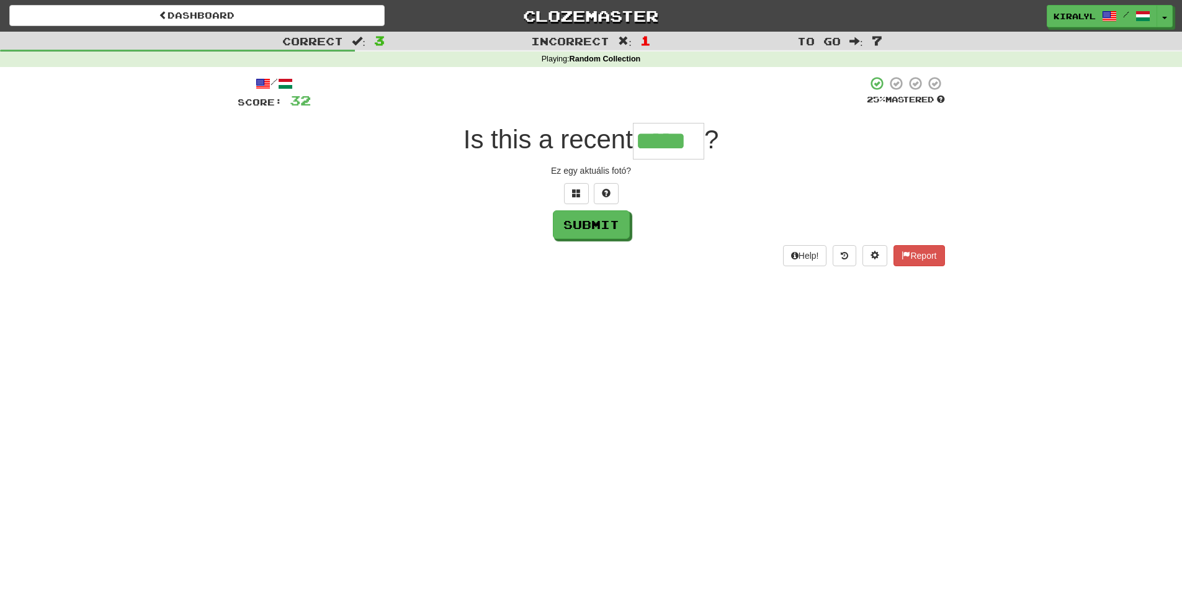
type input "*****"
drag, startPoint x: 551, startPoint y: 171, endPoint x: 631, endPoint y: 168, distance: 79.5
click at [631, 168] on div "Ez egy aktuális fotó?" at bounding box center [592, 170] width 708 height 12
copy div "Ez egy aktuális fotó?"
click at [583, 228] on button "Submit" at bounding box center [592, 225] width 77 height 29
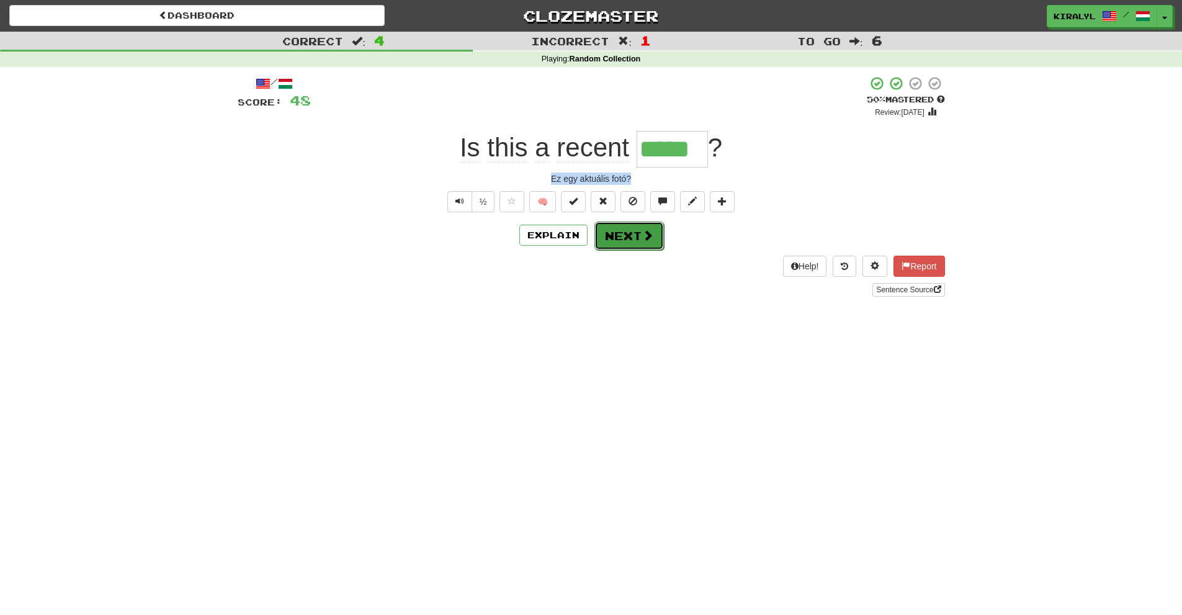
click at [617, 239] on button "Next" at bounding box center [630, 236] width 70 height 29
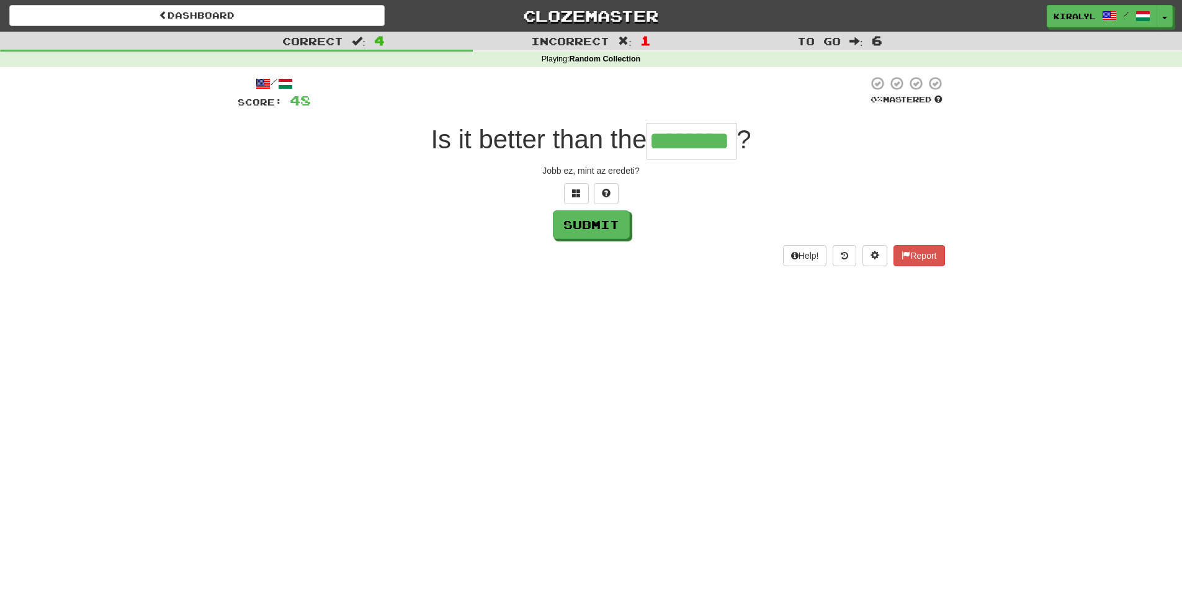
type input "********"
drag, startPoint x: 542, startPoint y: 169, endPoint x: 641, endPoint y: 174, distance: 98.2
click at [639, 173] on div "Jobb ez, mint az eredeti?" at bounding box center [592, 170] width 708 height 12
copy div "Jobb ez, mint az eredeti?"
click at [585, 228] on button "Submit" at bounding box center [592, 225] width 77 height 29
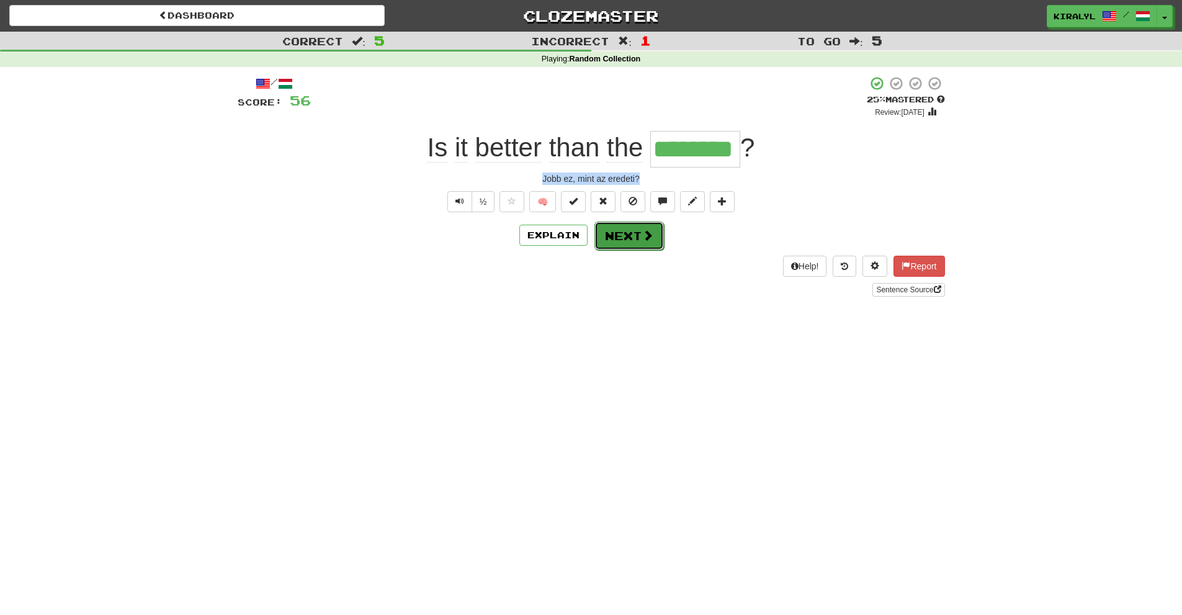
click at [618, 238] on button "Next" at bounding box center [630, 236] width 70 height 29
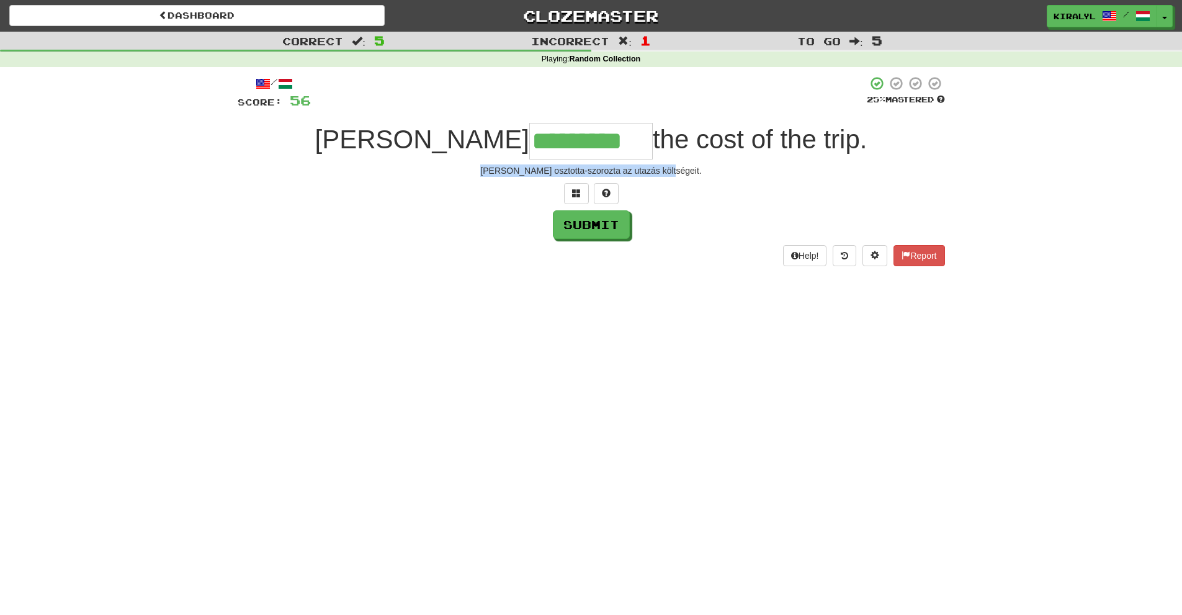
drag, startPoint x: 503, startPoint y: 169, endPoint x: 681, endPoint y: 166, distance: 178.2
click at [681, 166] on div "George osztotta-szorozta az utazás költségeit." at bounding box center [592, 170] width 708 height 12
copy div "George osztotta-szorozta az utazás költségeit."
click at [588, 225] on button "Submit" at bounding box center [592, 225] width 77 height 29
click at [570, 138] on input "*********" at bounding box center [591, 141] width 124 height 37
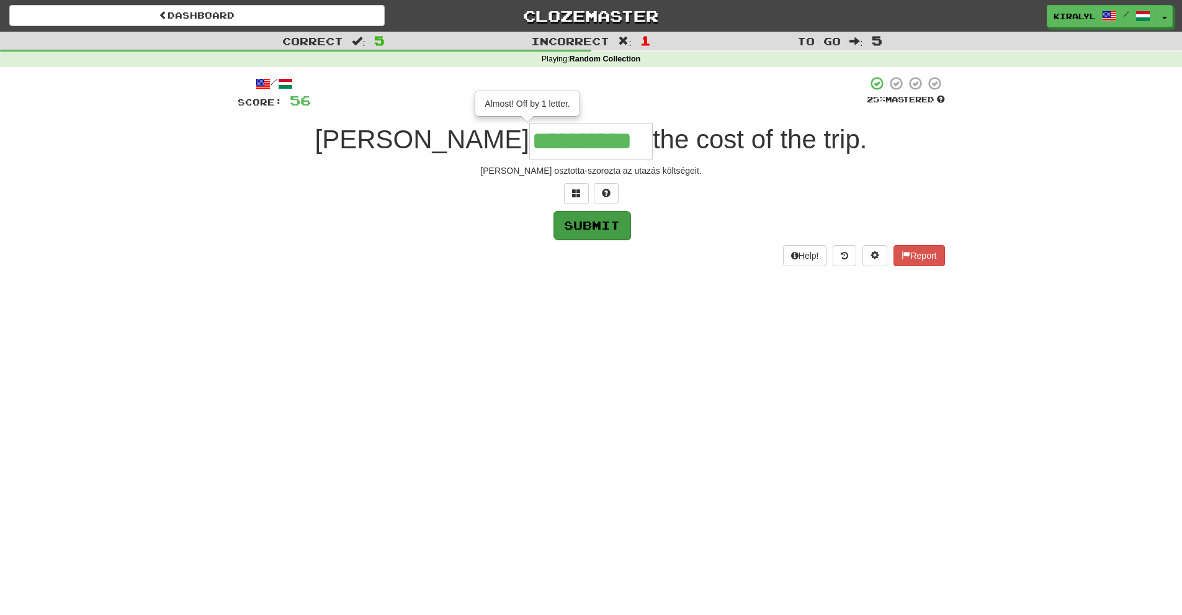
type input "**********"
click at [588, 222] on button "Submit" at bounding box center [592, 225] width 77 height 29
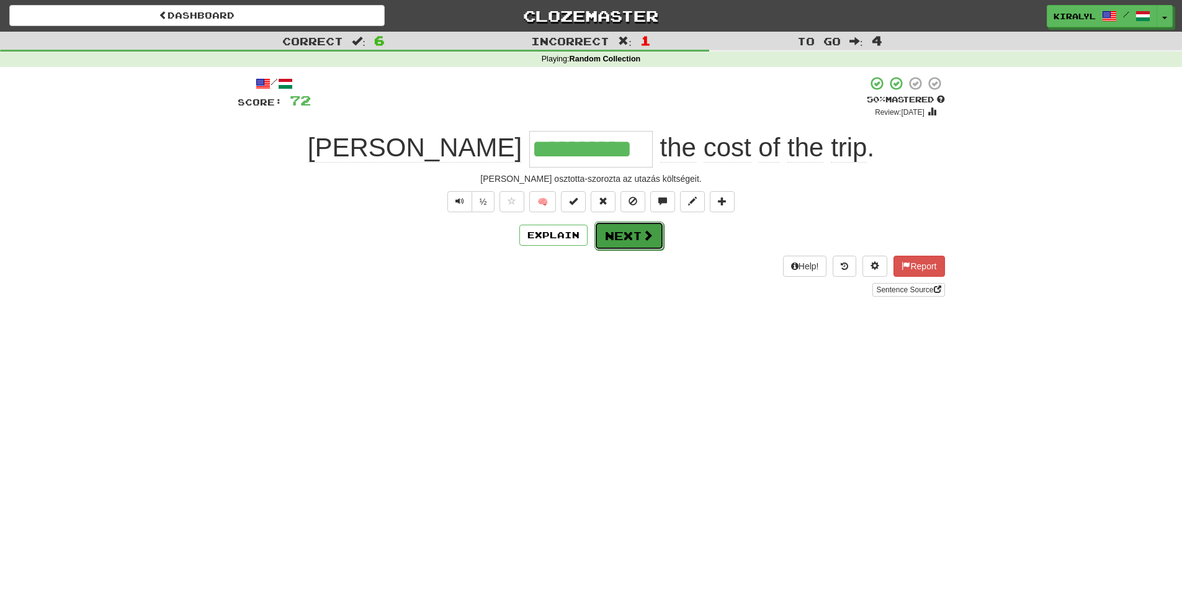
click at [628, 232] on button "Next" at bounding box center [630, 236] width 70 height 29
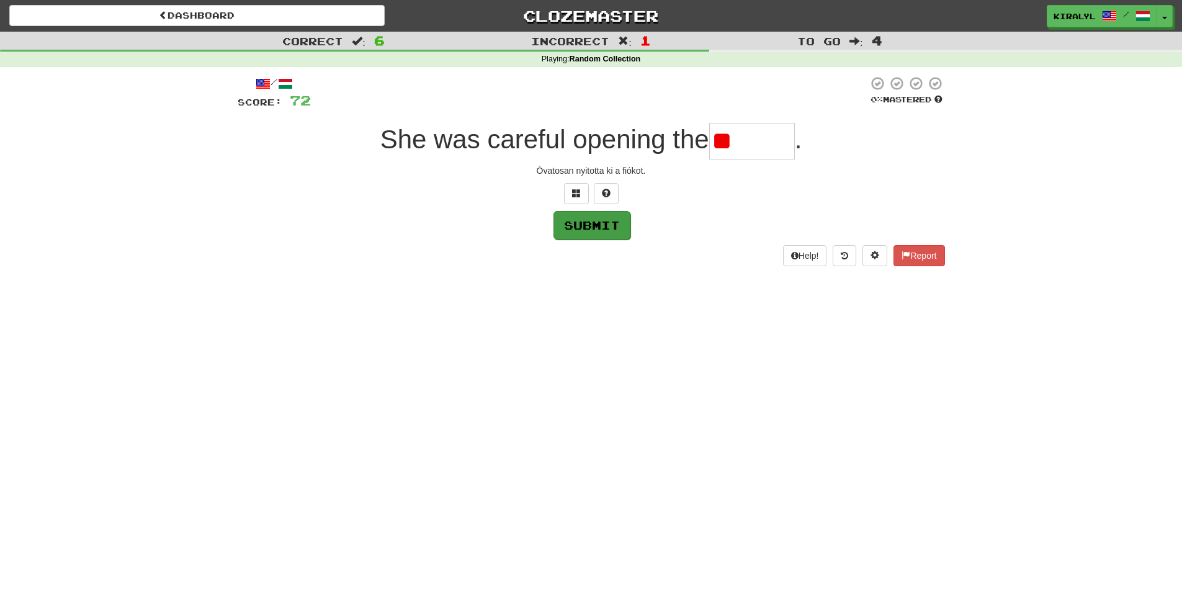
type input "*"
drag, startPoint x: 536, startPoint y: 168, endPoint x: 654, endPoint y: 176, distance: 118.2
click at [655, 171] on div "Óvatosan nyitotta ki a fiókot." at bounding box center [592, 170] width 708 height 12
copy div "Óvatosan nyitotta ki a fiókot."
click at [575, 194] on span at bounding box center [576, 193] width 9 height 9
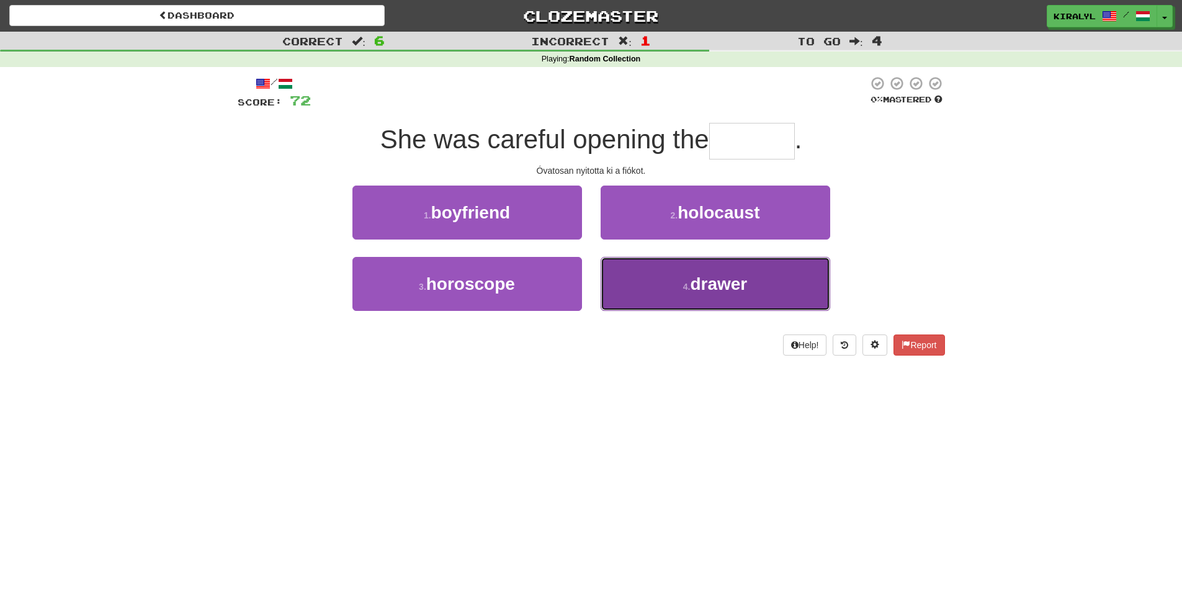
click at [727, 281] on span "drawer" at bounding box center [718, 283] width 57 height 19
type input "******"
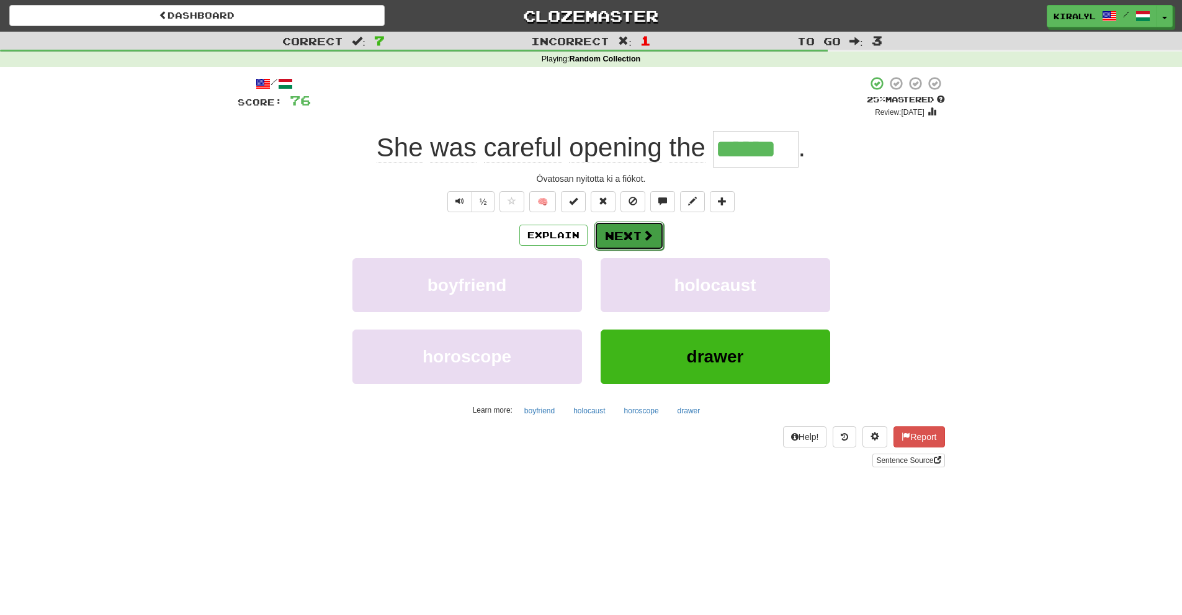
click at [625, 236] on button "Next" at bounding box center [630, 236] width 70 height 29
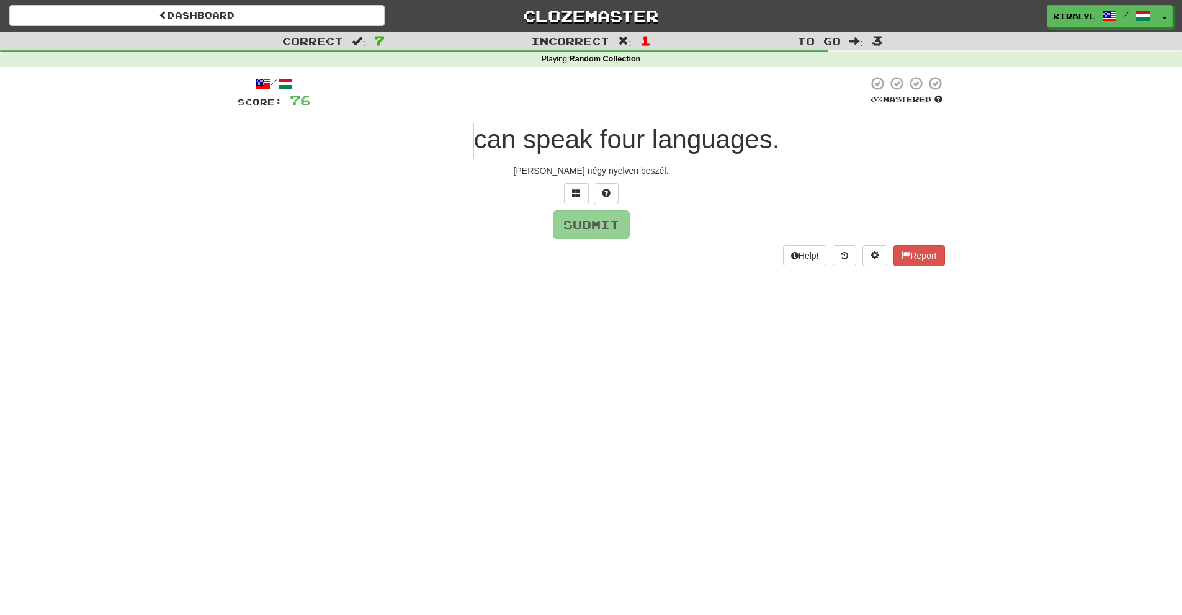
click at [412, 136] on input "text" at bounding box center [438, 141] width 71 height 37
type input "*****"
drag, startPoint x: 539, startPoint y: 166, endPoint x: 645, endPoint y: 175, distance: 106.5
click at [645, 175] on div "Jorge négy nyelven beszél." at bounding box center [592, 170] width 708 height 12
copy div "Jorge négy nyelven beszél."
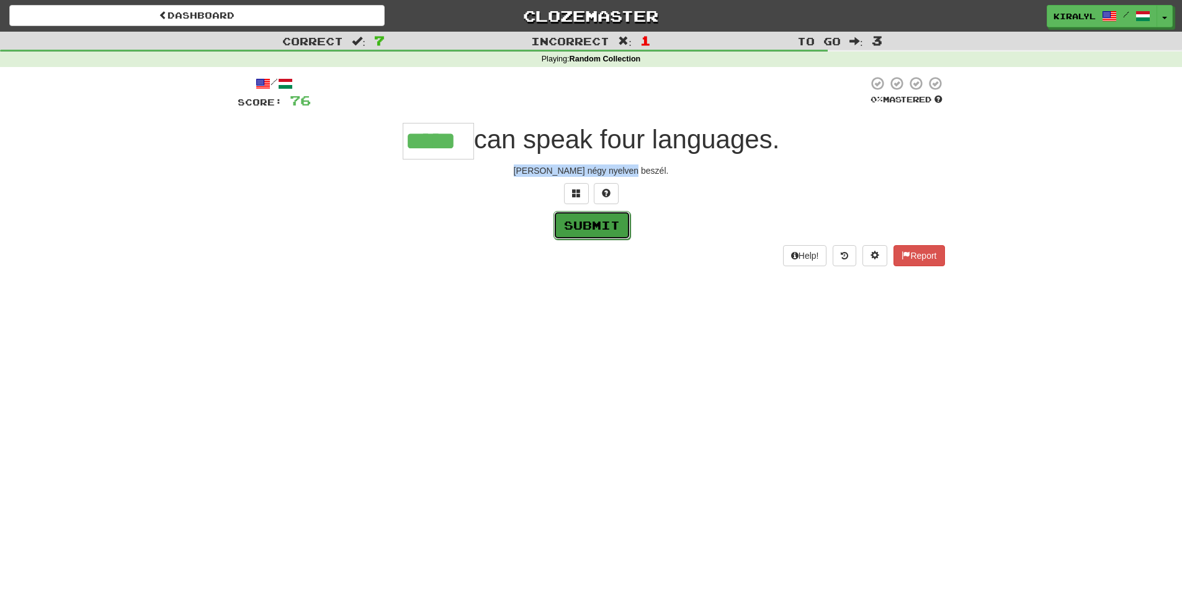
click at [585, 228] on button "Submit" at bounding box center [592, 225] width 77 height 29
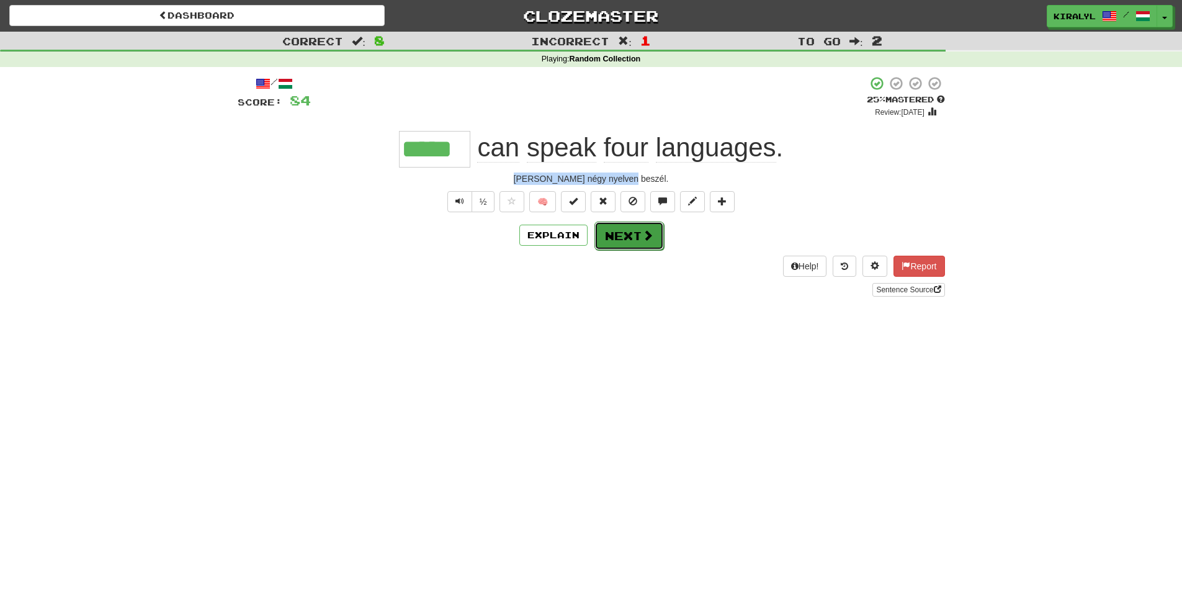
click at [634, 236] on button "Next" at bounding box center [630, 236] width 70 height 29
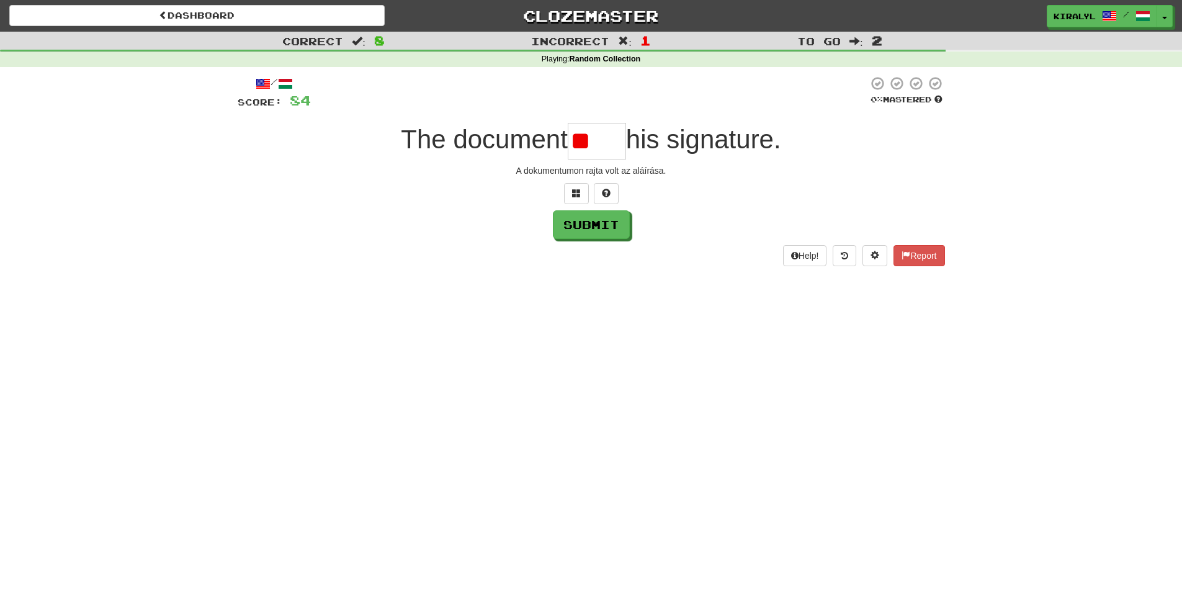
type input "*"
drag, startPoint x: 517, startPoint y: 170, endPoint x: 667, endPoint y: 172, distance: 149.6
click at [667, 172] on div "A dokumentumon rajta volt az aláírása." at bounding box center [592, 170] width 708 height 12
copy div "A dokumentumon rajta volt az aláírása."
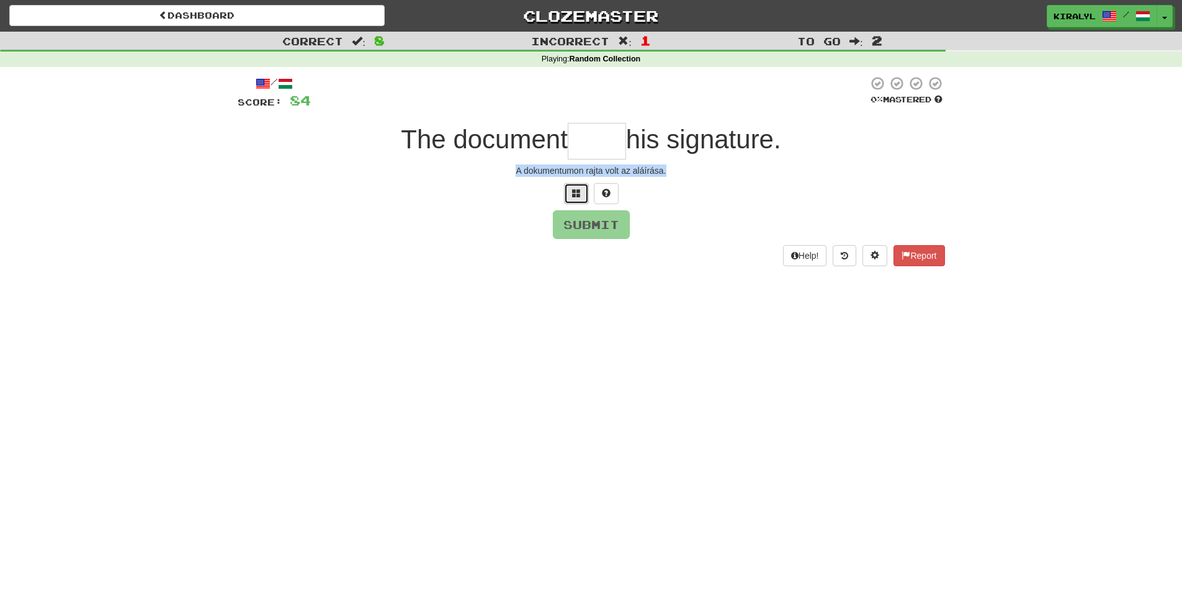
click at [574, 192] on span at bounding box center [576, 193] width 9 height 9
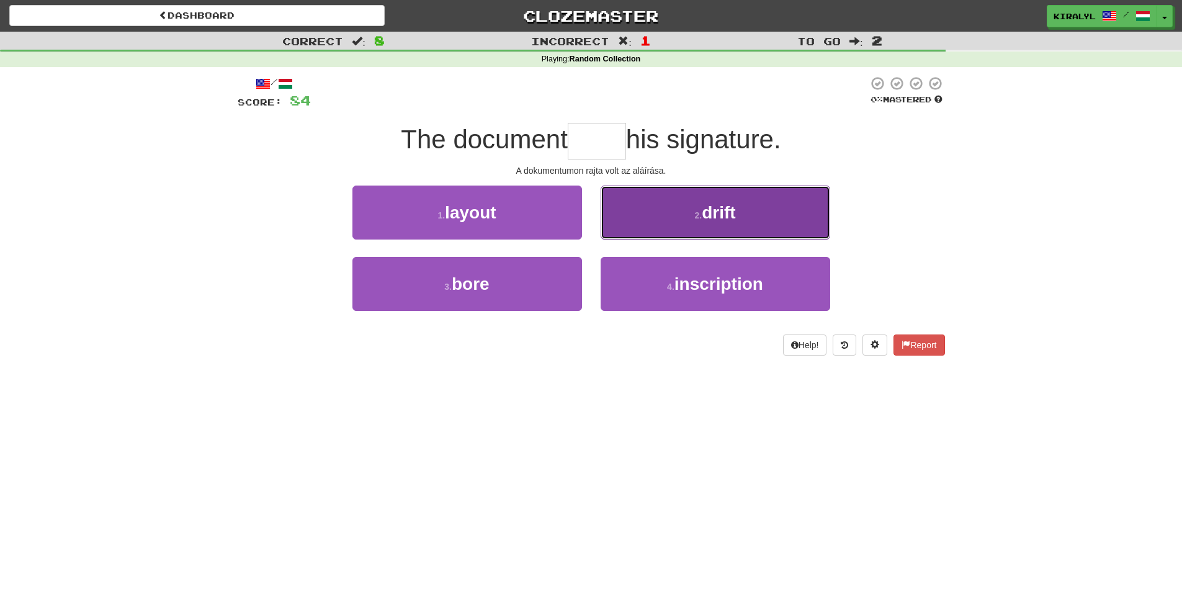
click at [723, 207] on span "drift" at bounding box center [719, 212] width 34 height 19
type input "****"
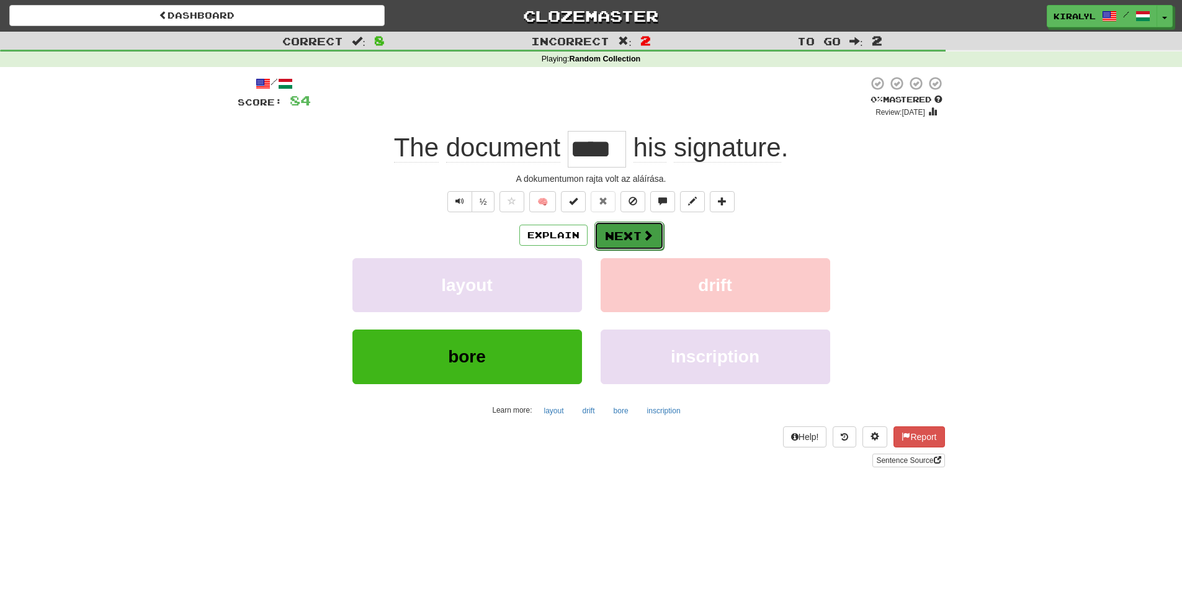
click at [627, 233] on button "Next" at bounding box center [630, 236] width 70 height 29
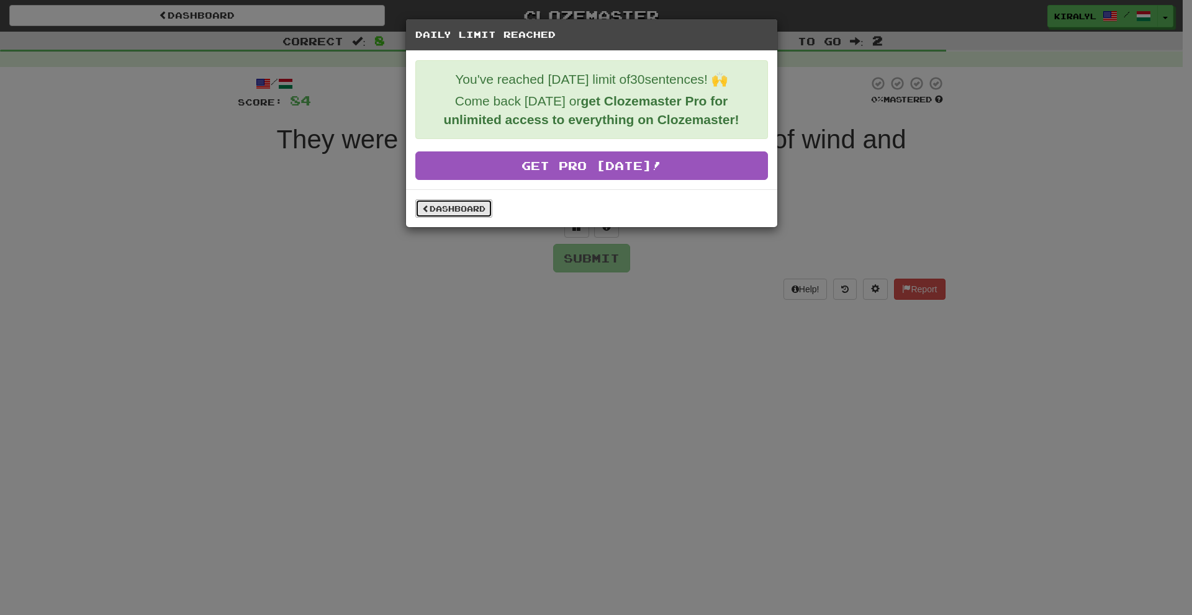
click at [444, 209] on link "Dashboard" at bounding box center [453, 208] width 77 height 19
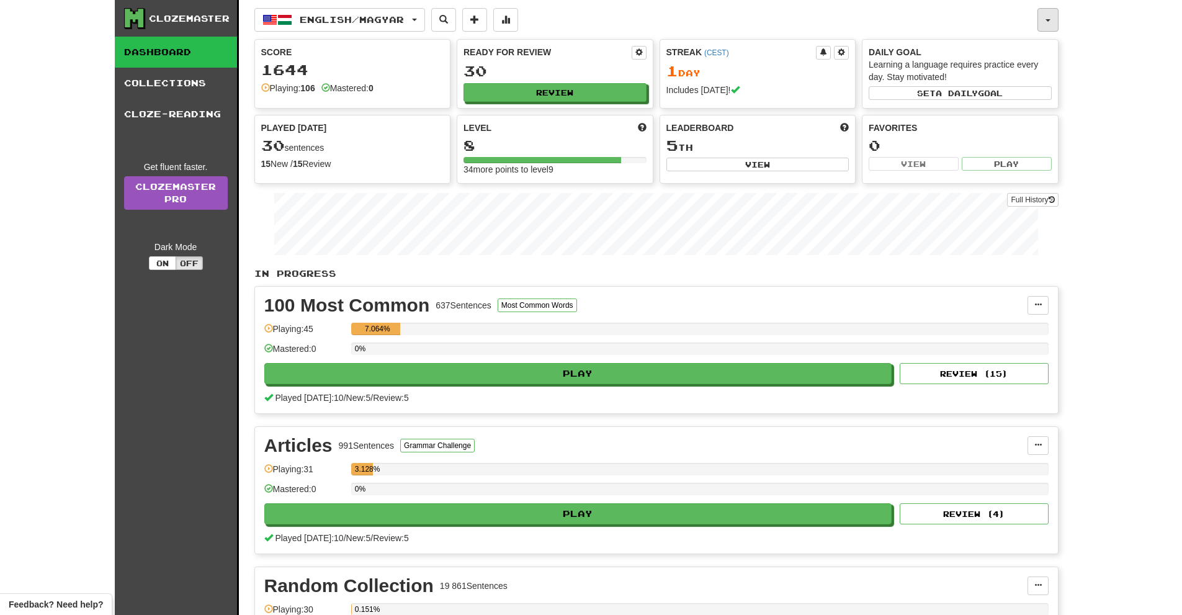
click at [1050, 21] on span "button" at bounding box center [1048, 20] width 5 height 2
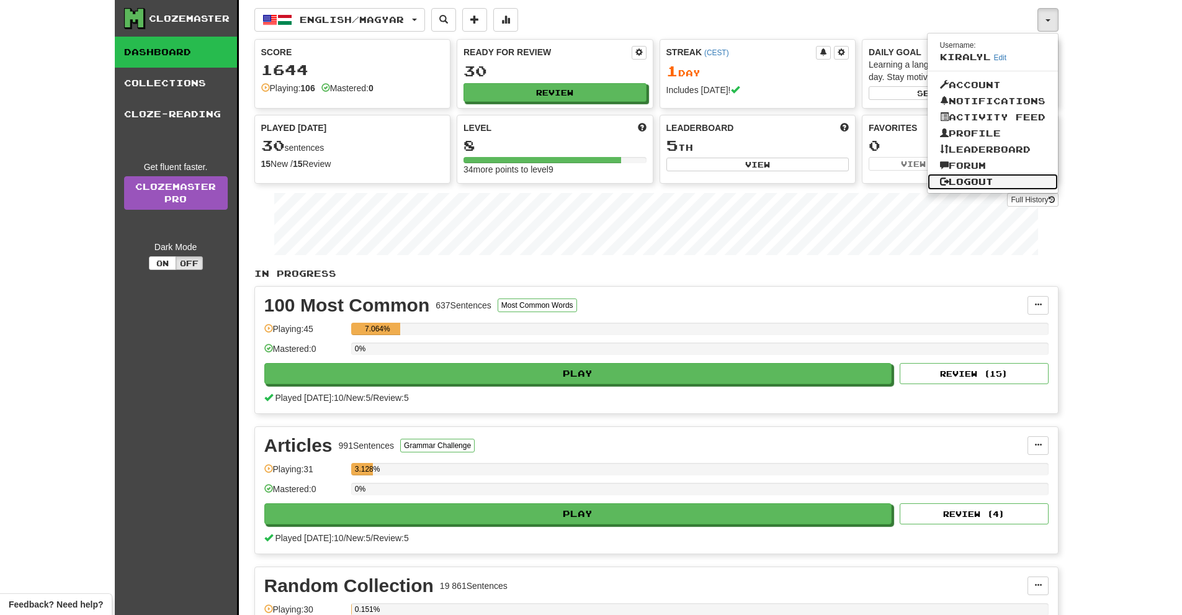
click at [970, 181] on link "Logout" at bounding box center [993, 182] width 130 height 16
